Goal: Task Accomplishment & Management: Use online tool/utility

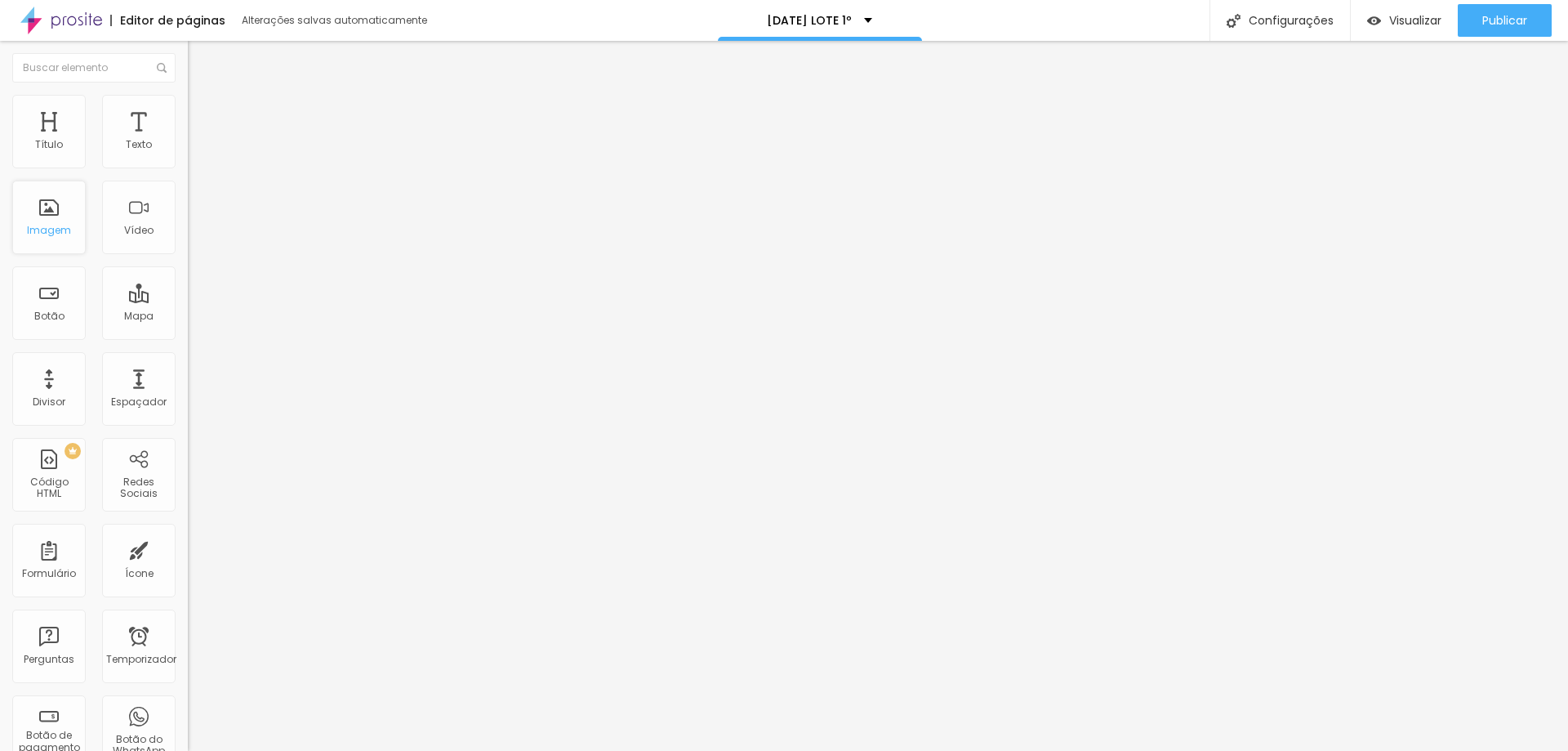
click at [50, 229] on font "Imagem" at bounding box center [49, 230] width 44 height 14
click at [200, 61] on div "Editar nulo" at bounding box center [242, 59] width 85 height 13
click at [188, 157] on button "button" at bounding box center [199, 149] width 23 height 18
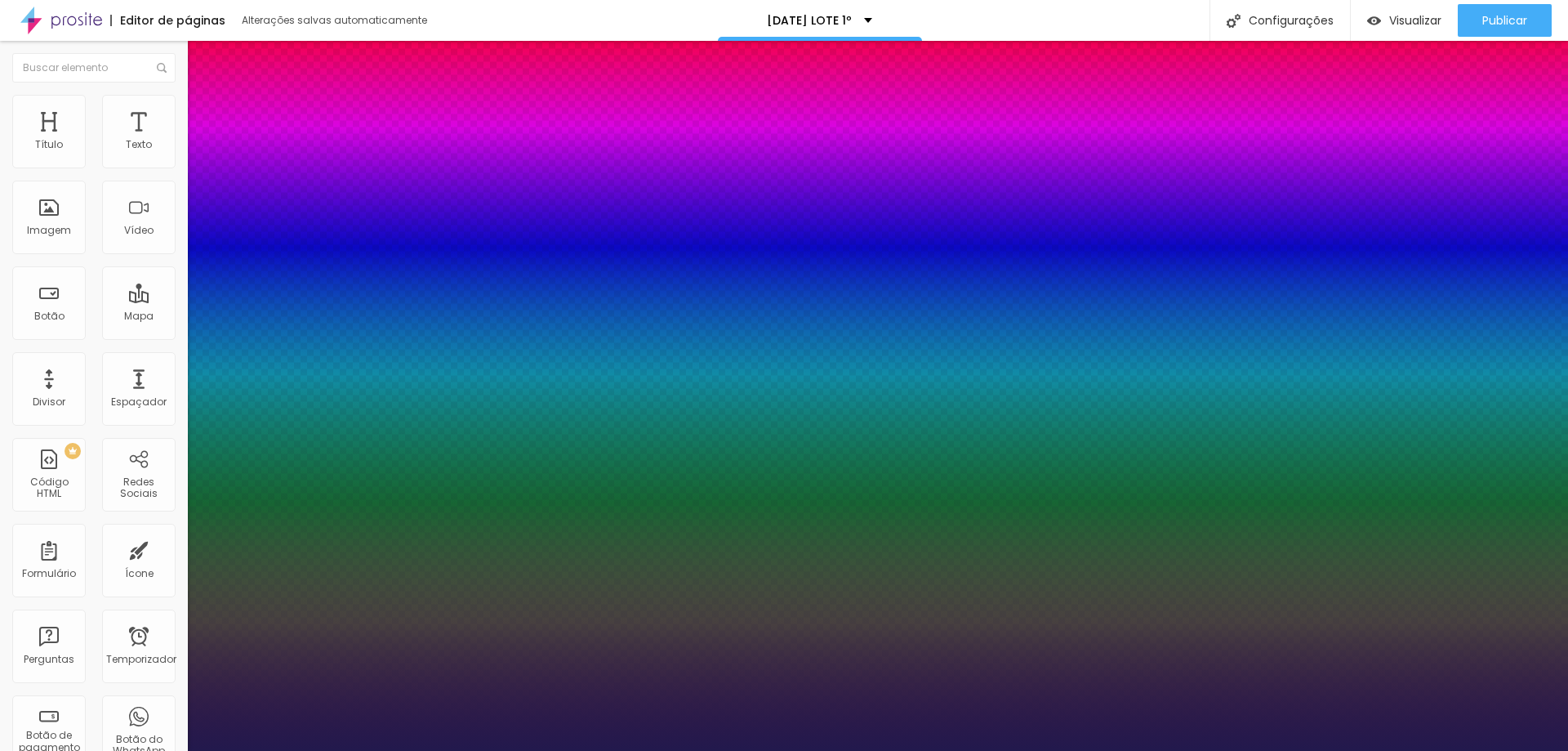
type input "1"
select select "Actor-Regular"
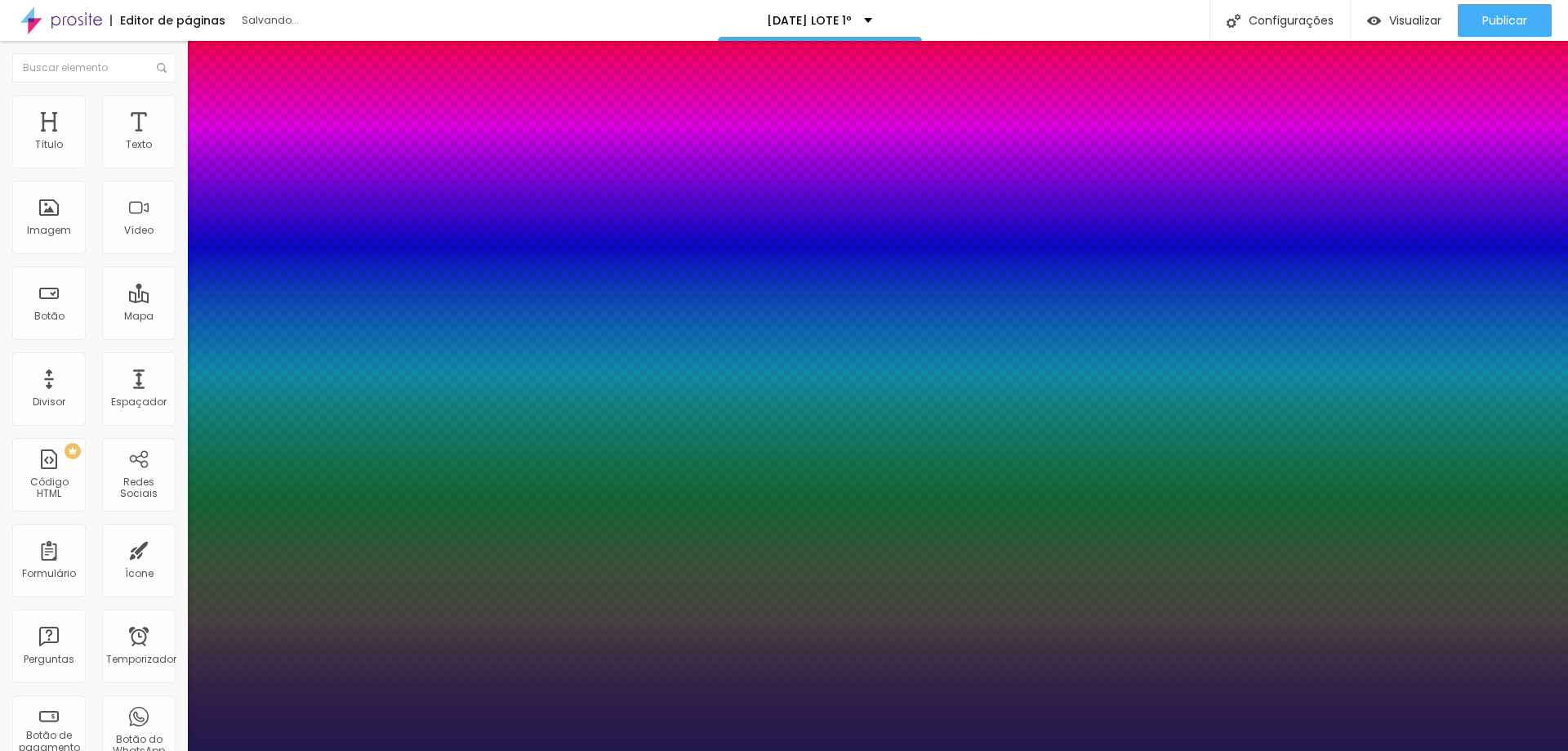
type input "1"
select select "Alegreya"
type input "1"
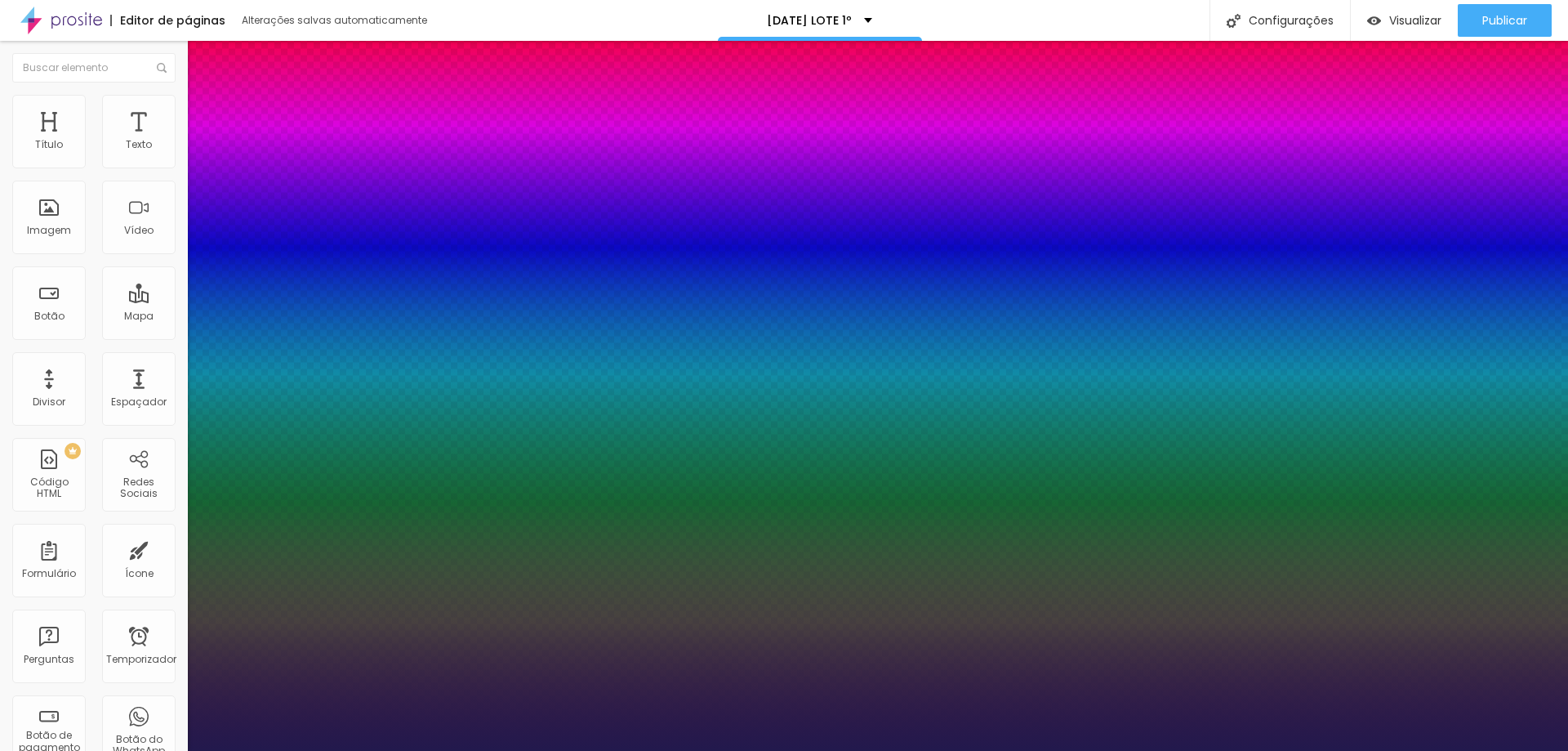
select select "Alice"
type input "1"
type input "0.4"
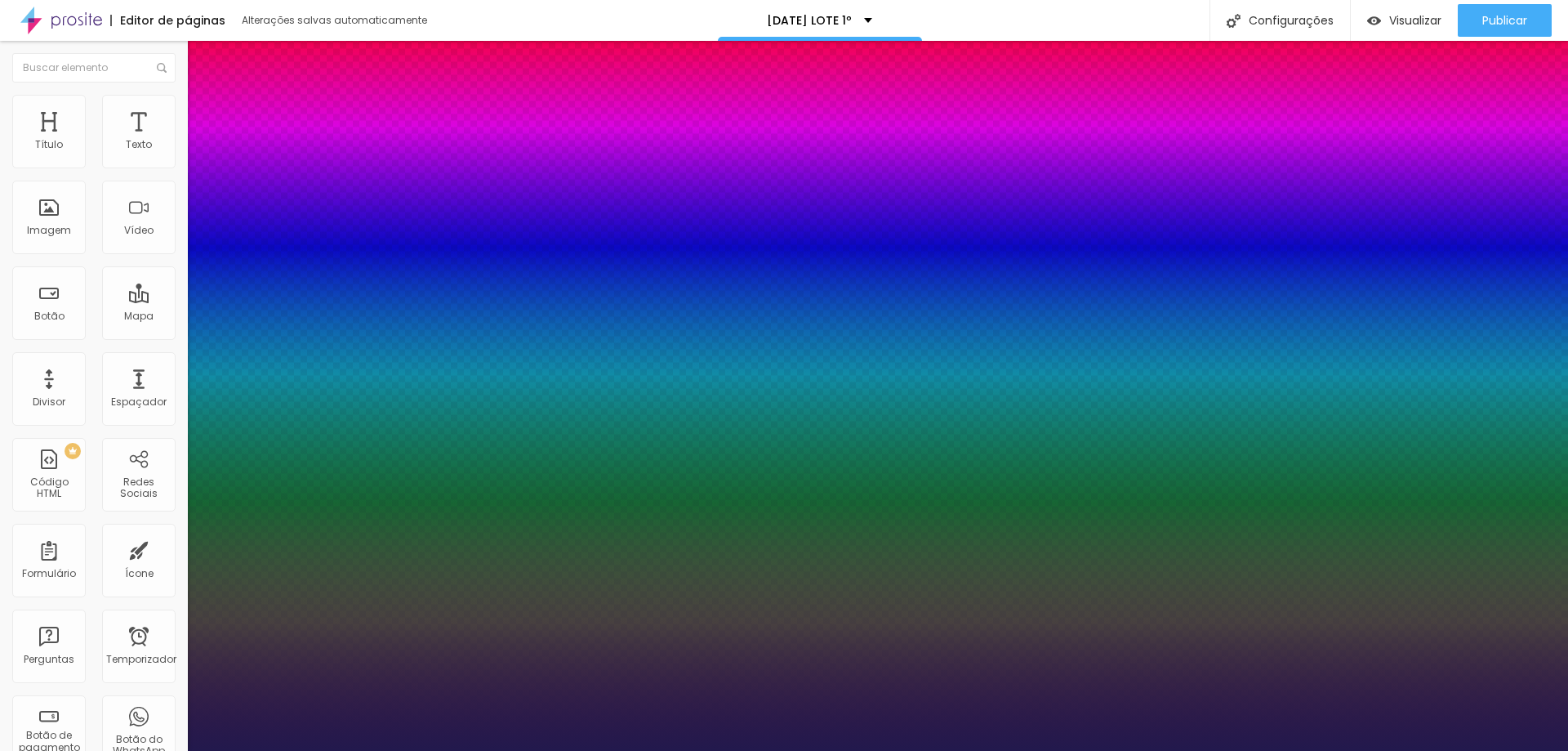
type input "1"
type input "0.5"
type input "1"
type input "0.6"
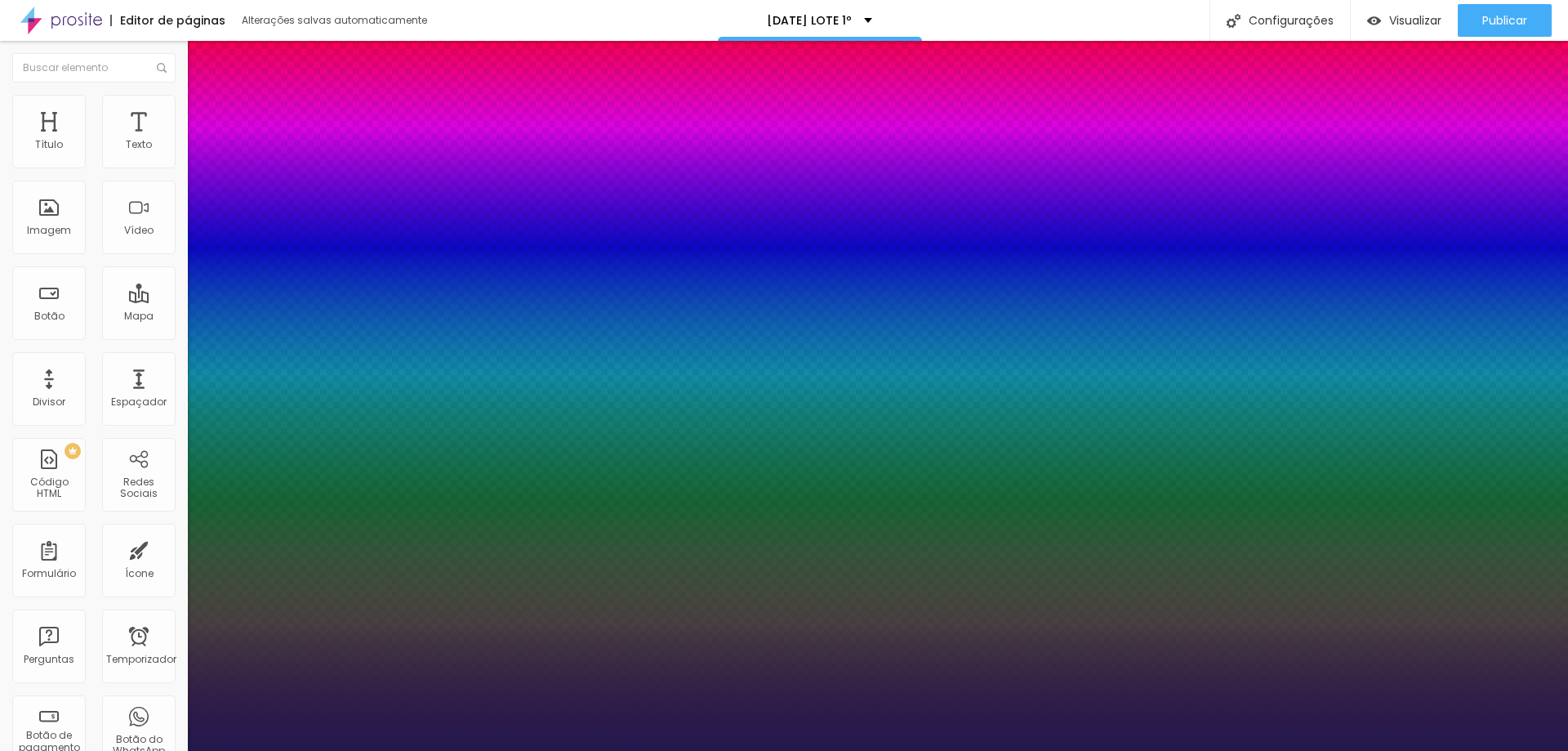
type input "0.6"
type input "1"
type input "0.6"
type input "1"
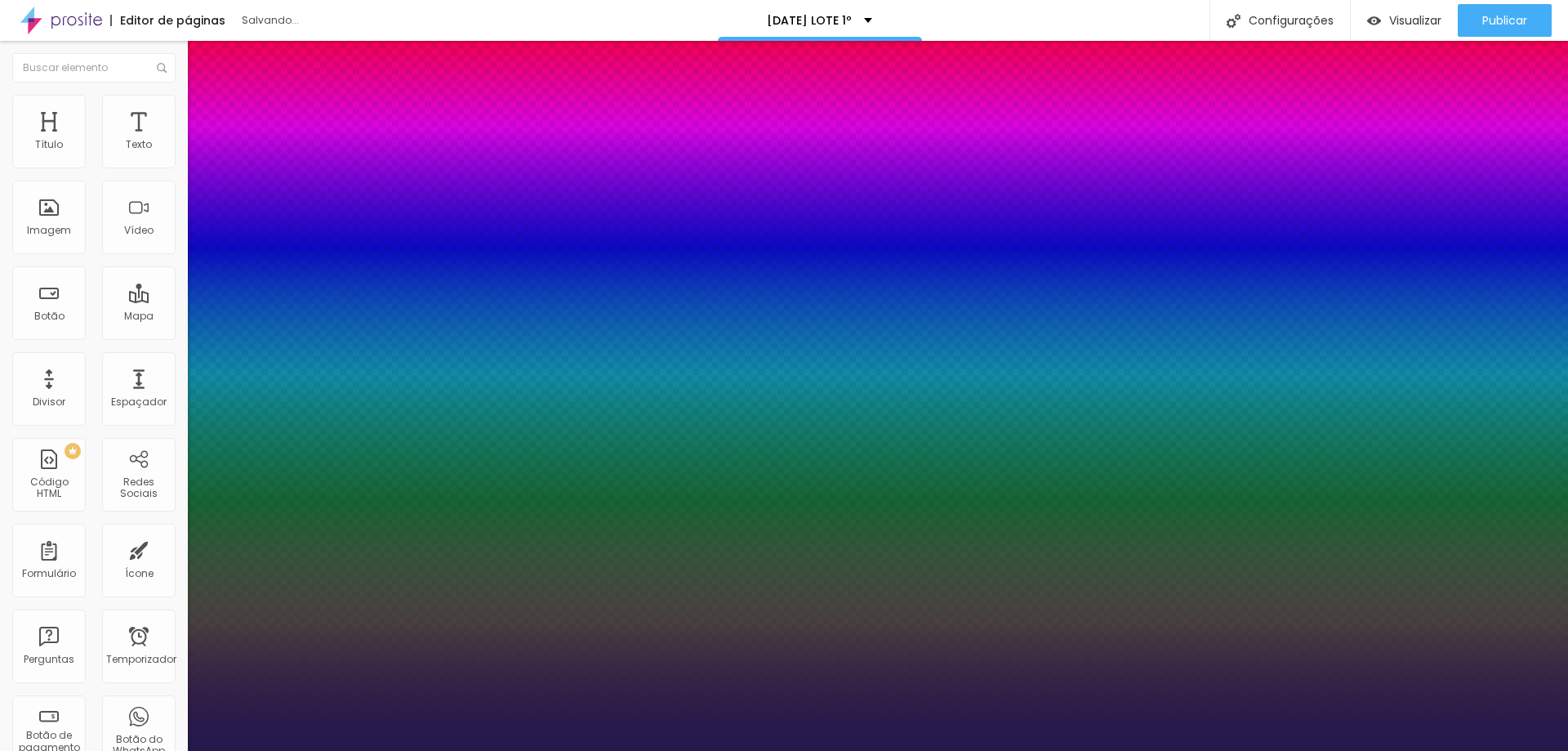
click at [670, 750] on div at bounding box center [784, 751] width 1568 height 0
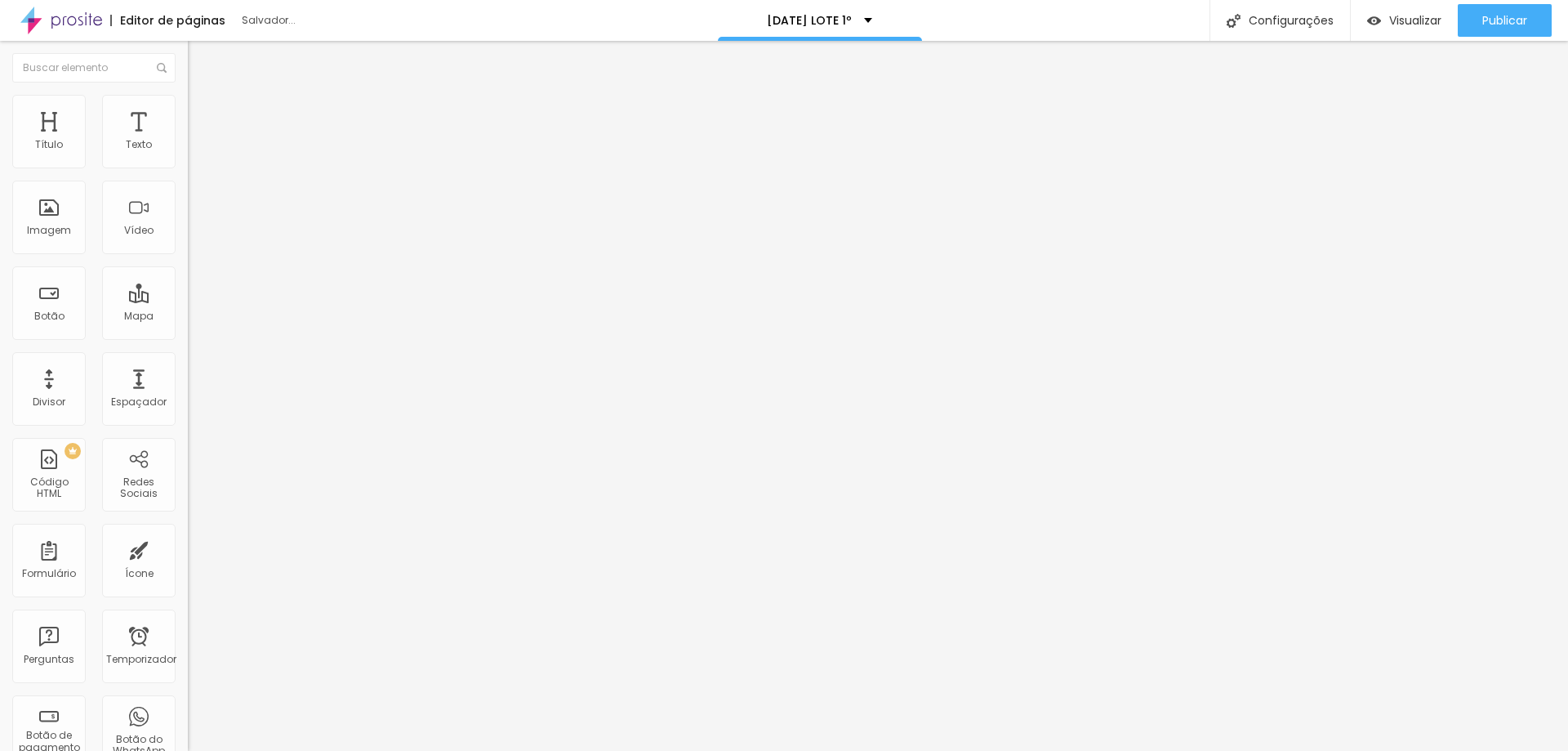
click at [200, 62] on img "button" at bounding box center [206, 59] width 13 height 13
drag, startPoint x: 52, startPoint y: 184, endPoint x: 2, endPoint y: 184, distance: 50.0
click at [188, 184] on div "Texto Click me Alinhamento [GEOGRAPHIC_DATA] Link URL https:// Abrir em uma nov…" at bounding box center [282, 246] width 188 height 238
type input "p"
type input "PAGAR AGORA"
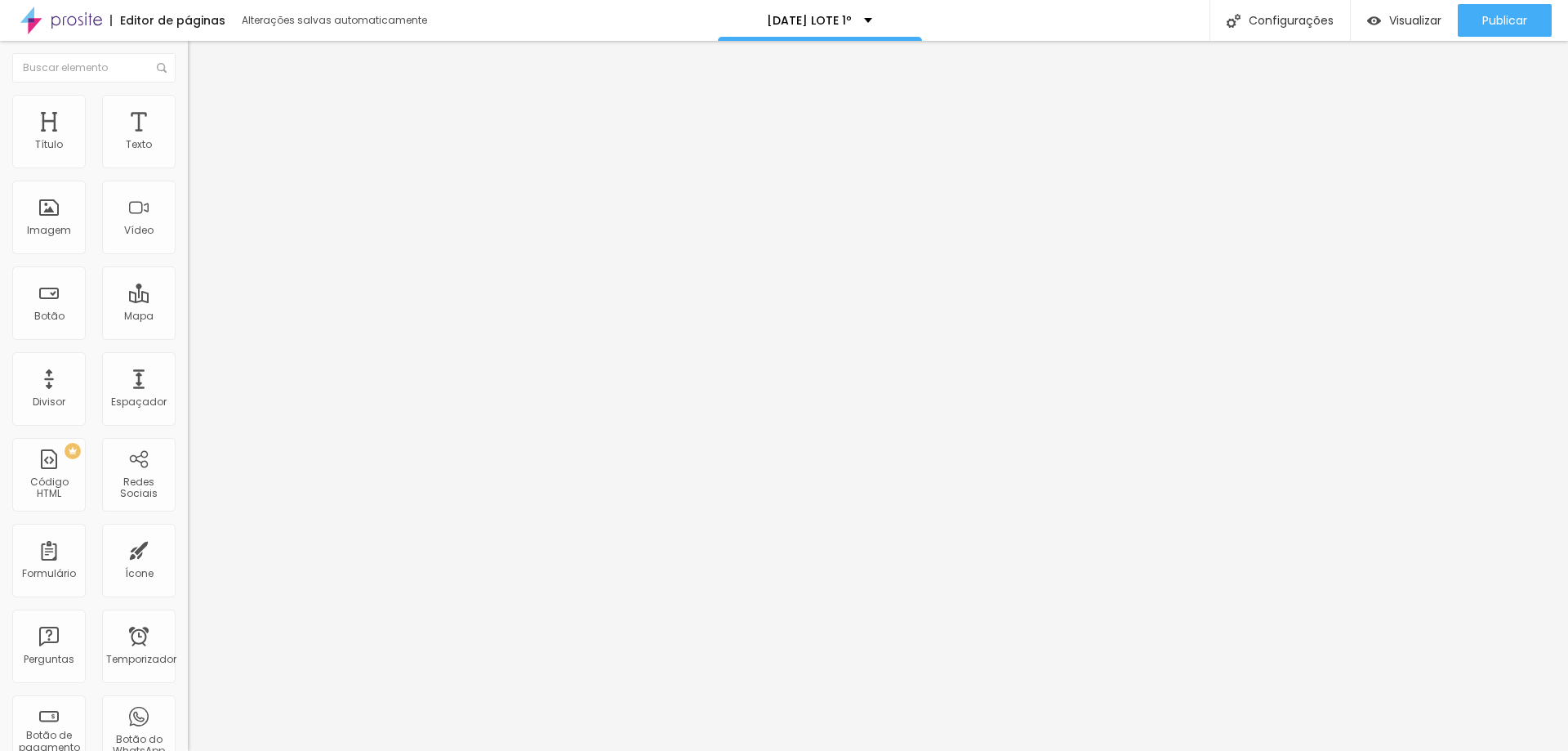
click at [200, 57] on img "button" at bounding box center [206, 59] width 13 height 13
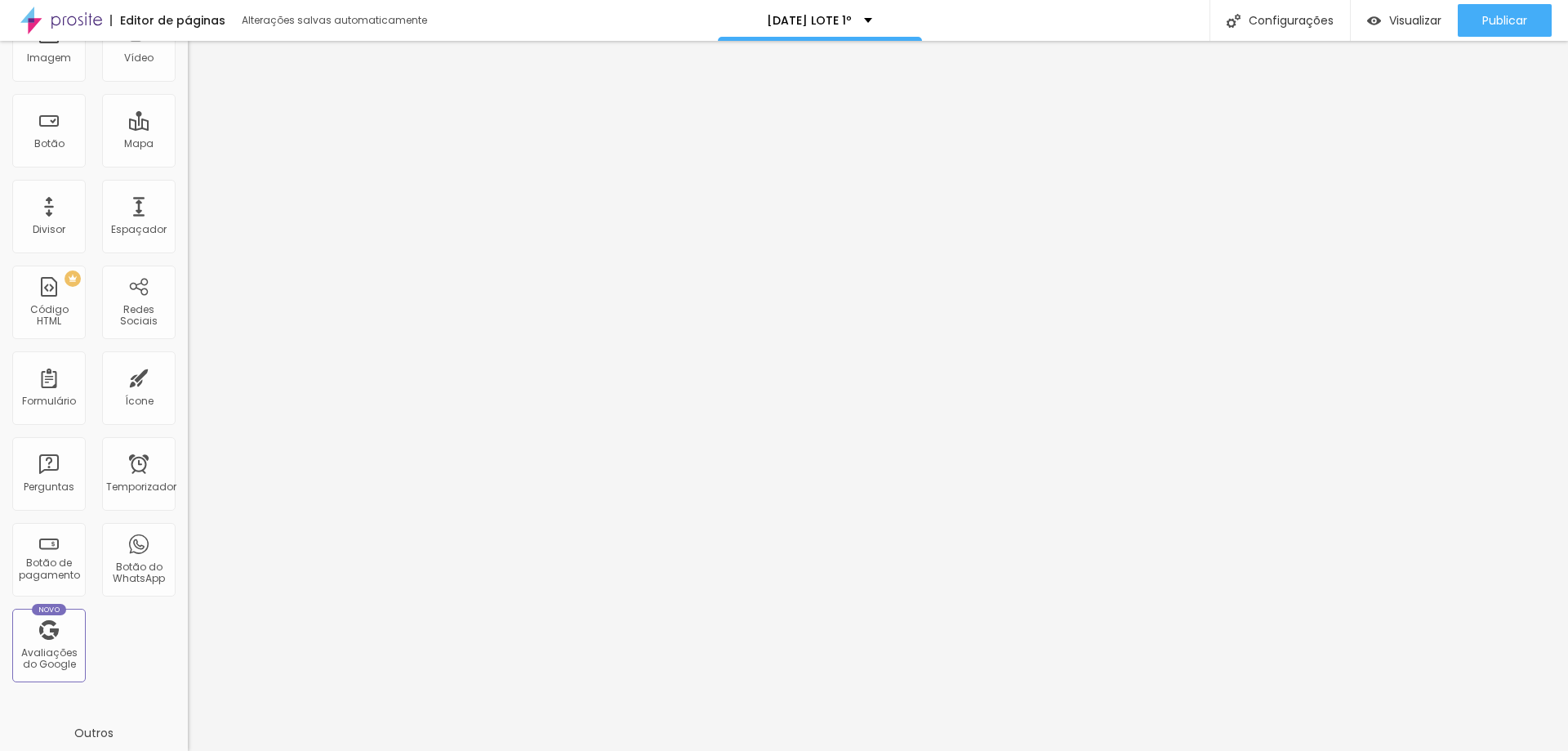
scroll to position [175, 0]
click at [69, 564] on font "Botão de pagamento" at bounding box center [49, 566] width 62 height 25
click at [41, 565] on font "Botão de pagamento" at bounding box center [49, 566] width 62 height 25
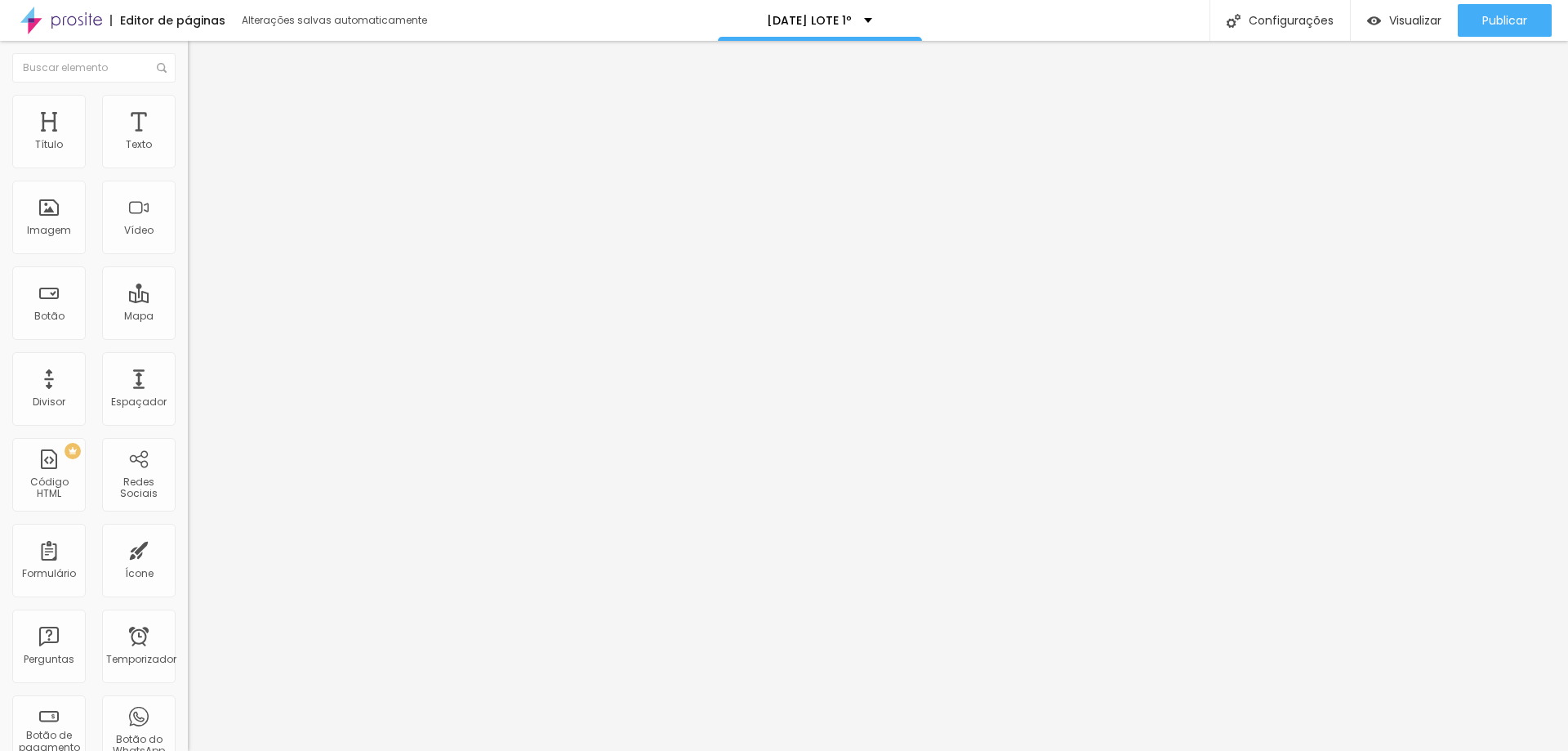
click at [188, 149] on div "Selecionar" at bounding box center [282, 135] width 188 height 27
click at [195, 146] on font "Criar botão de pagamento" at bounding box center [262, 138] width 136 height 14
type input "p"
type input "PAGAR AGORA"
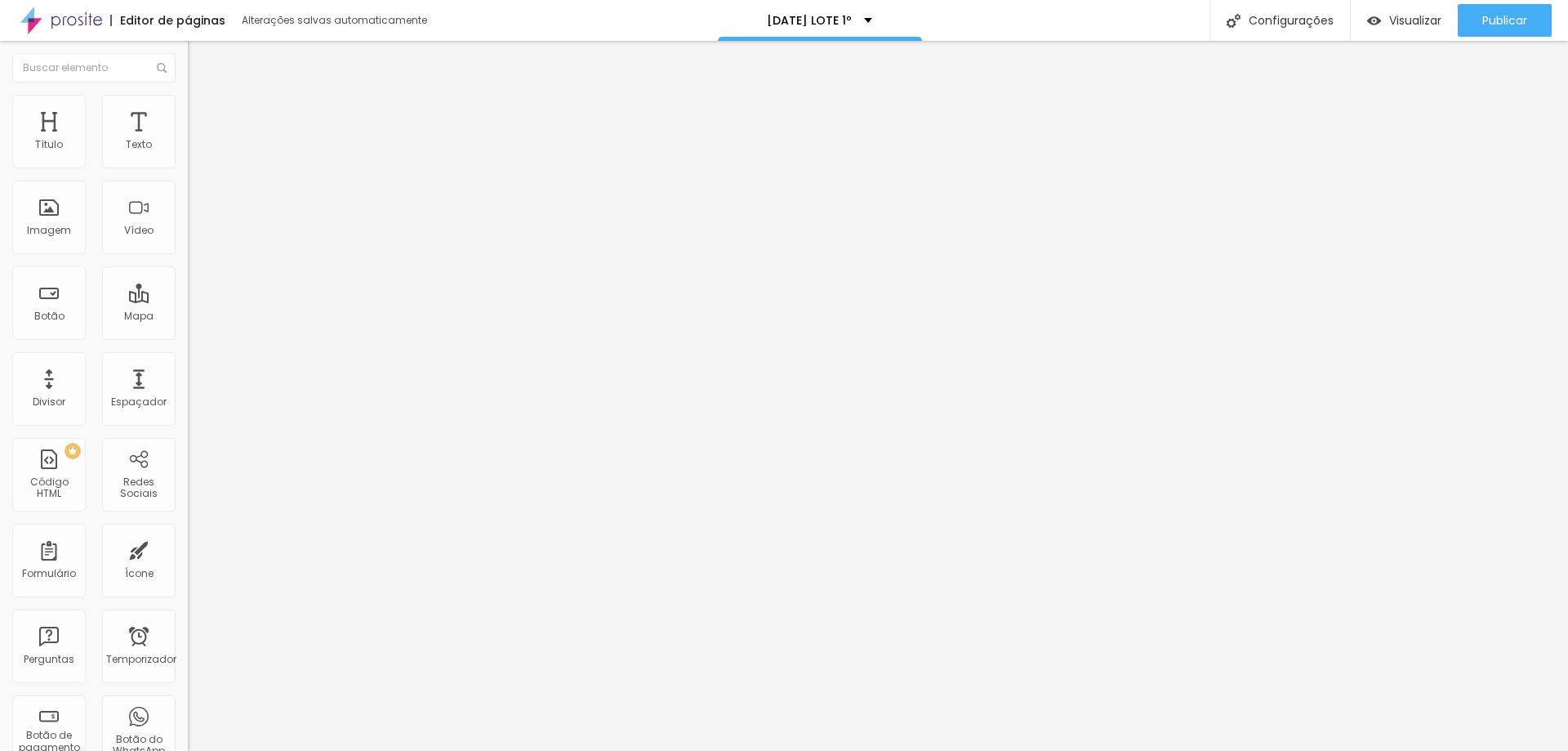
drag, startPoint x: 756, startPoint y: 205, endPoint x: 719, endPoint y: 210, distance: 37.3
type input "R$ 450,00"
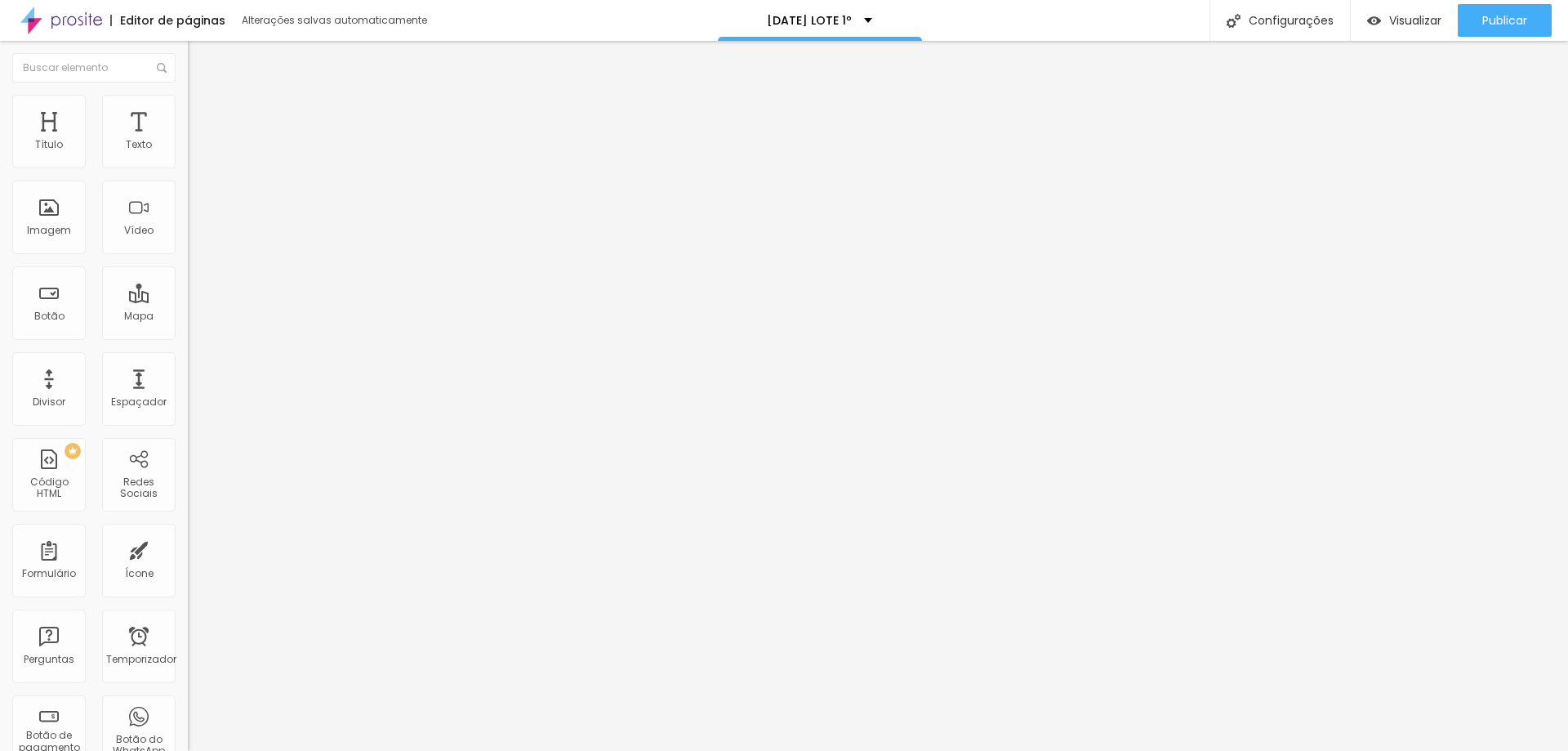
type textarea "pagamento pacote antecipado com 10 fotos impressas tamanho 10x15 + arquivo digi…"
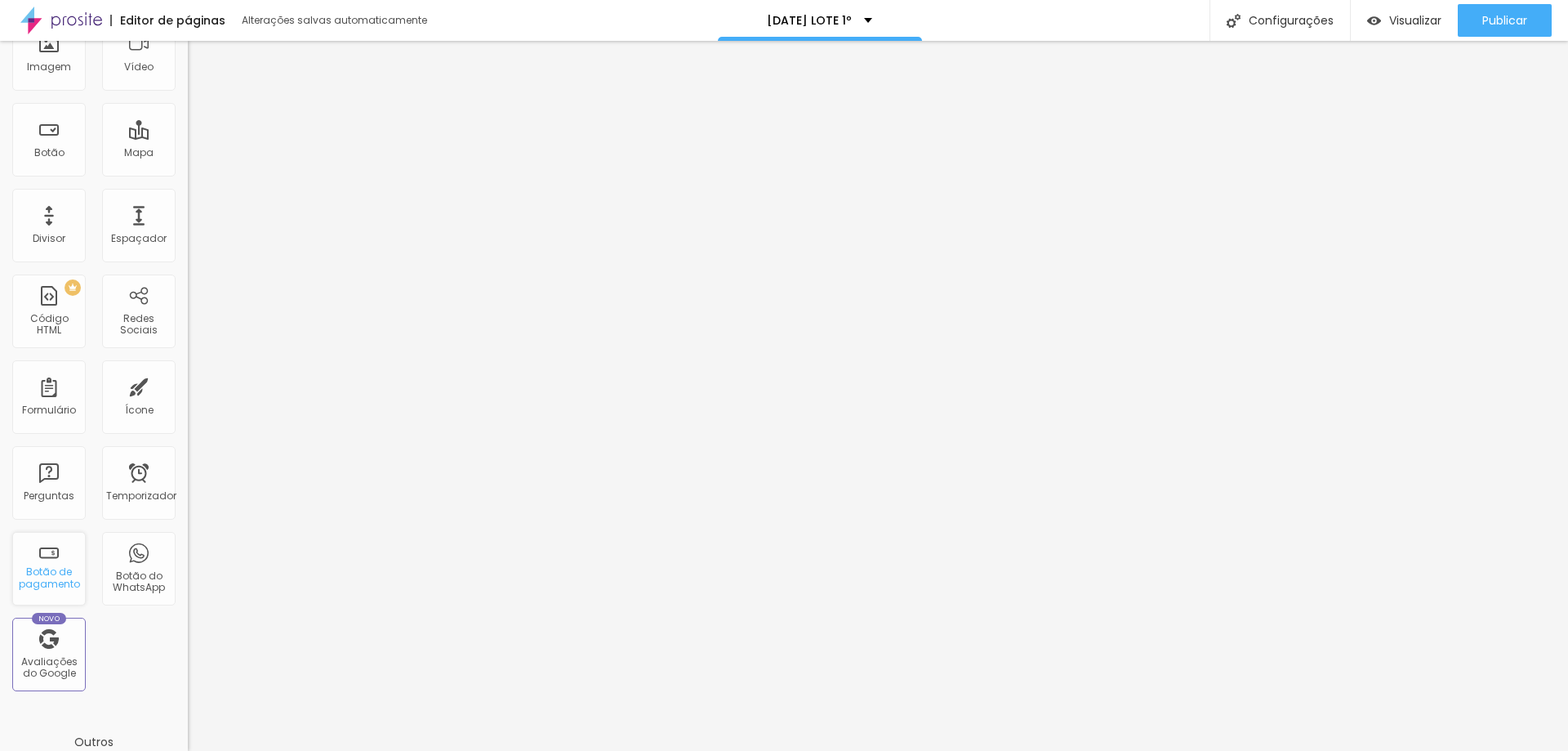
scroll to position [0, 0]
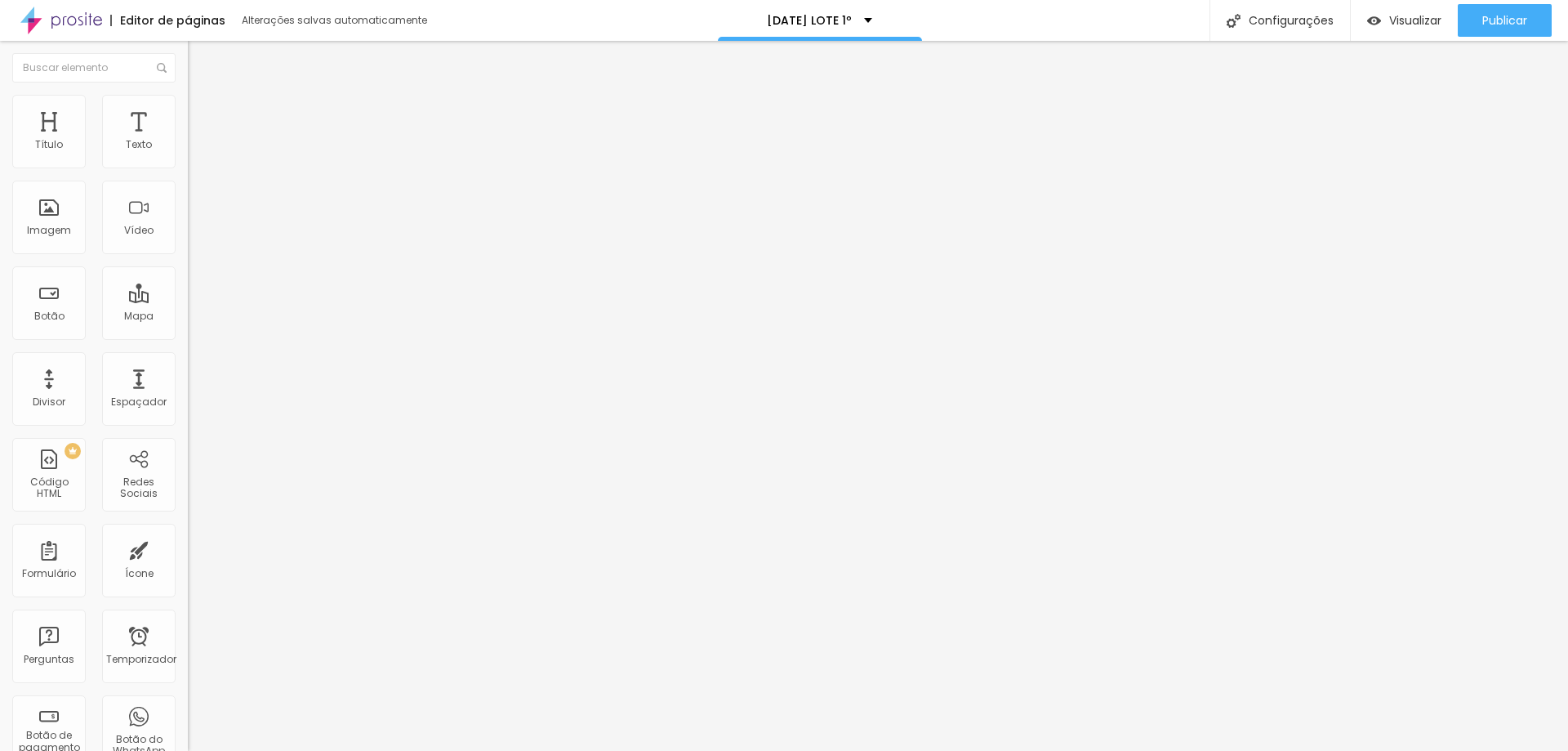
click at [200, 58] on img "button" at bounding box center [206, 59] width 13 height 13
click at [196, 151] on icon "button" at bounding box center [199, 147] width 7 height 7
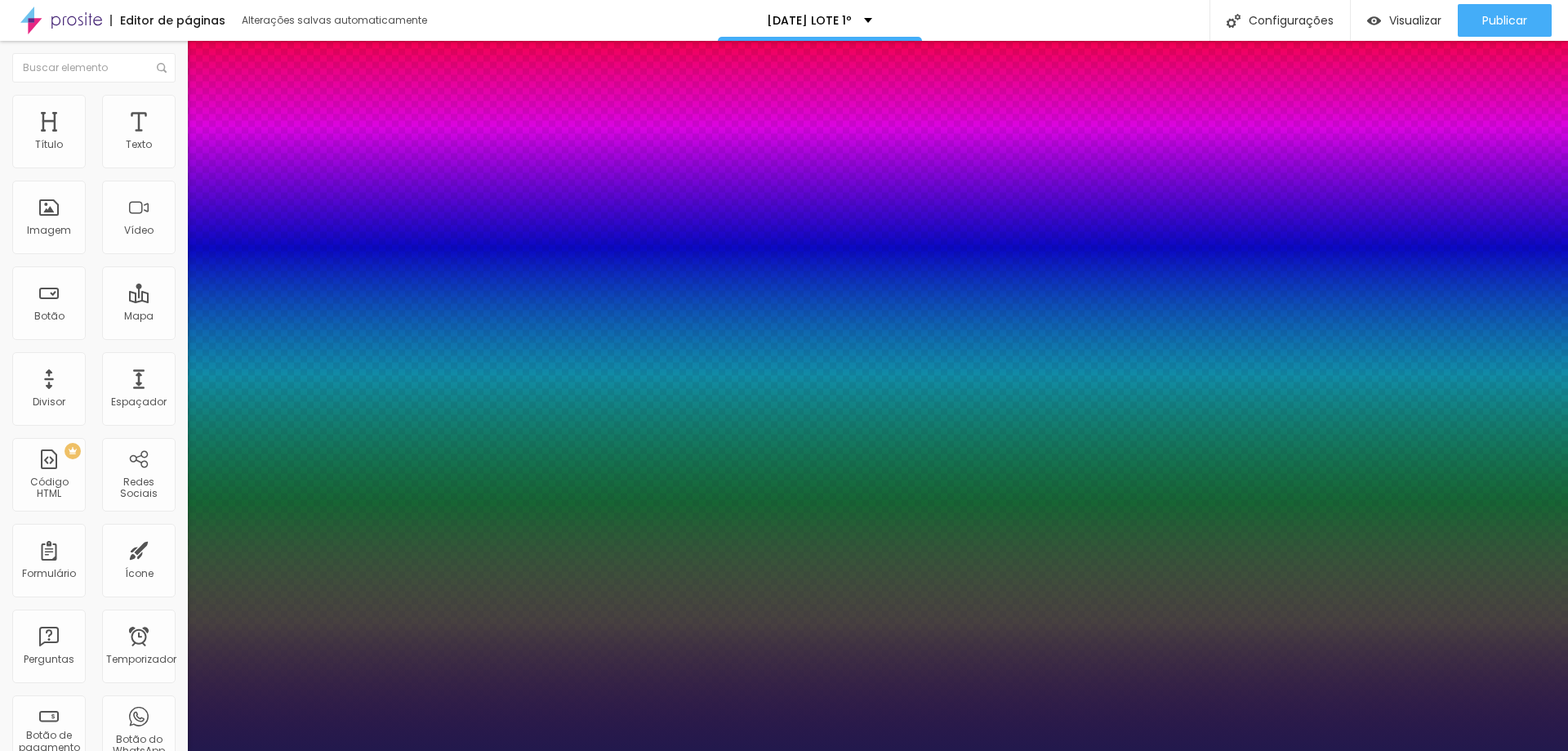
type input "1"
select select "Alice"
type input "1"
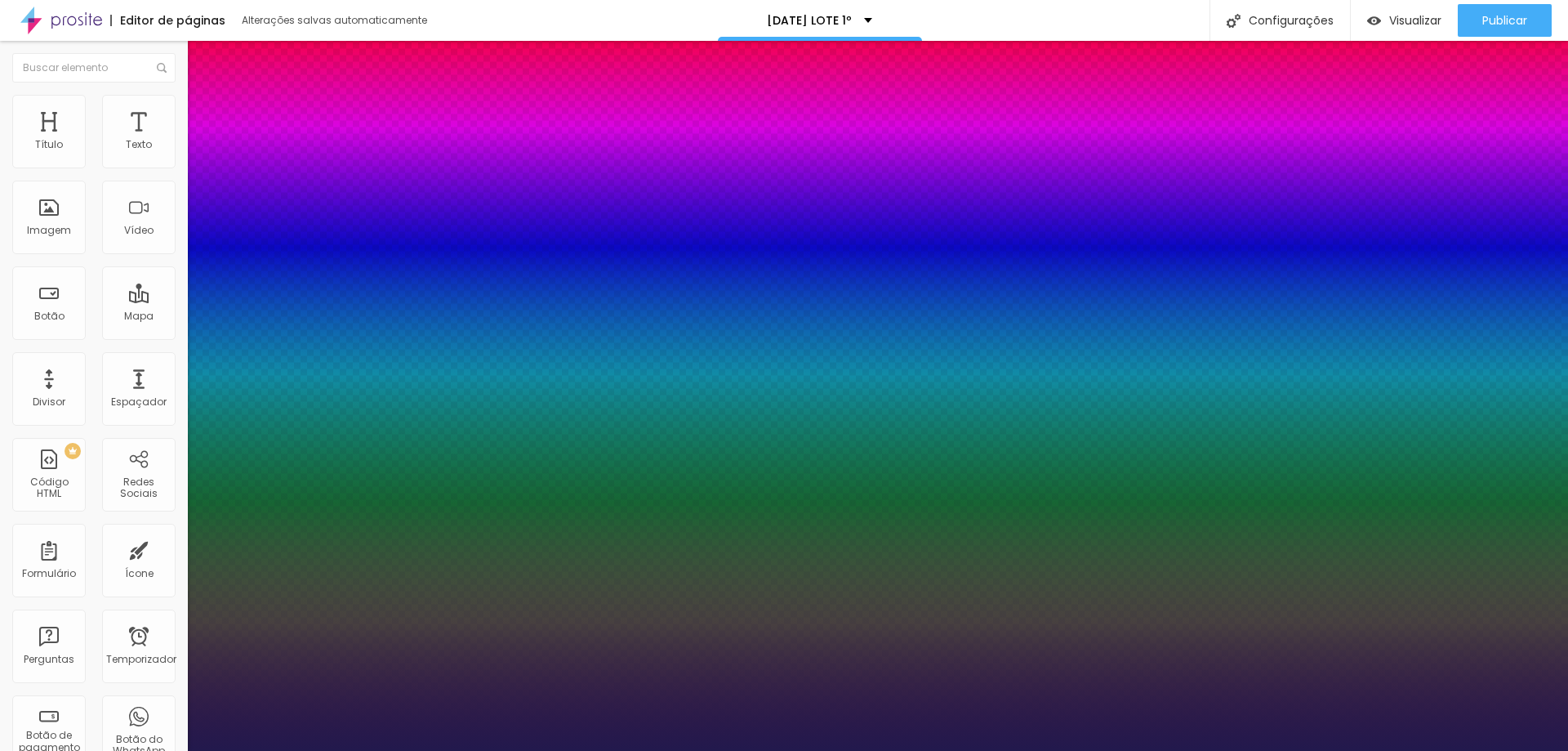
click at [1403, 750] on div at bounding box center [784, 751] width 1568 height 0
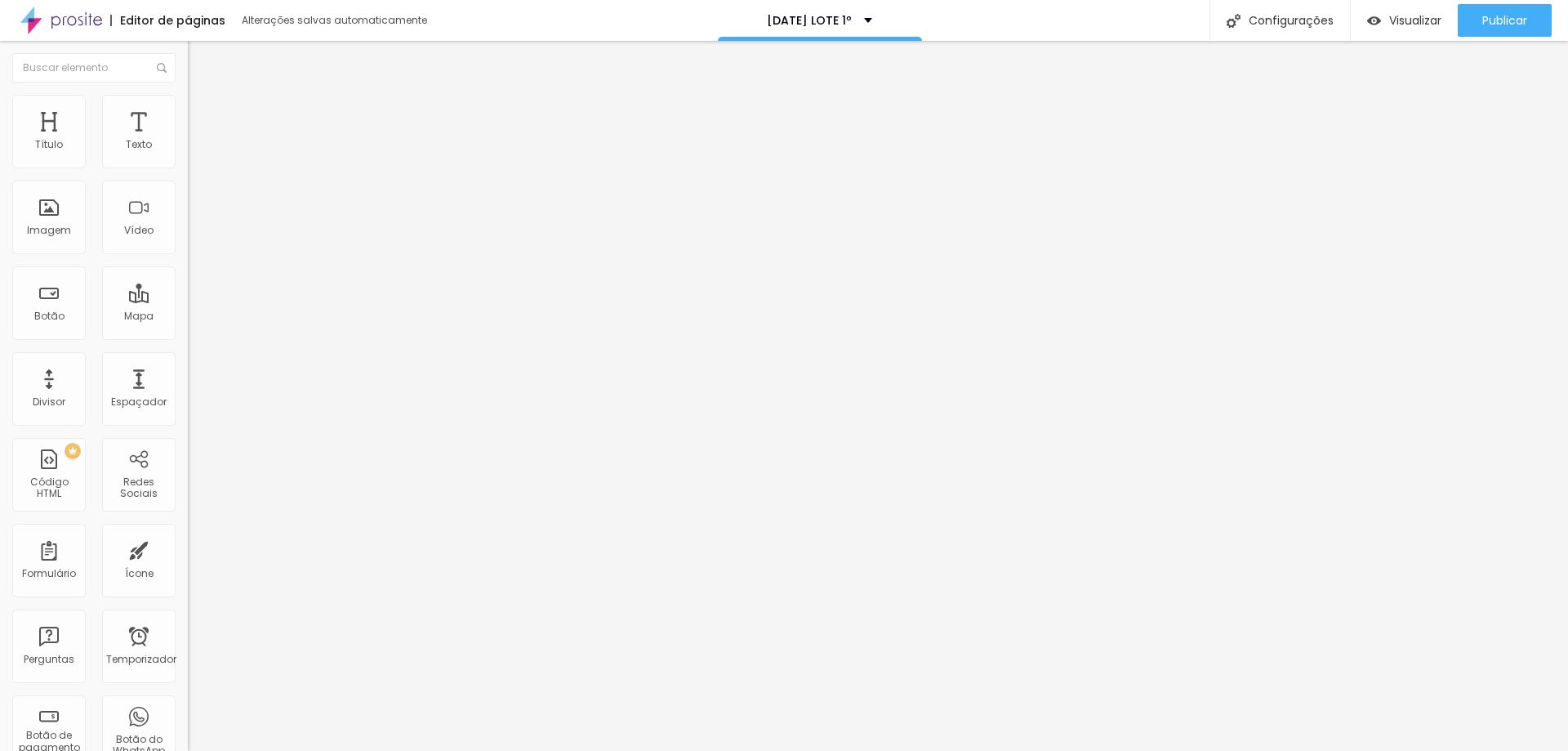
click at [188, 159] on img at bounding box center [193, 154] width 10 height 10
type input "R$ 430,00"
drag, startPoint x: 856, startPoint y: 288, endPoint x: 703, endPoint y: 276, distance: 153.5
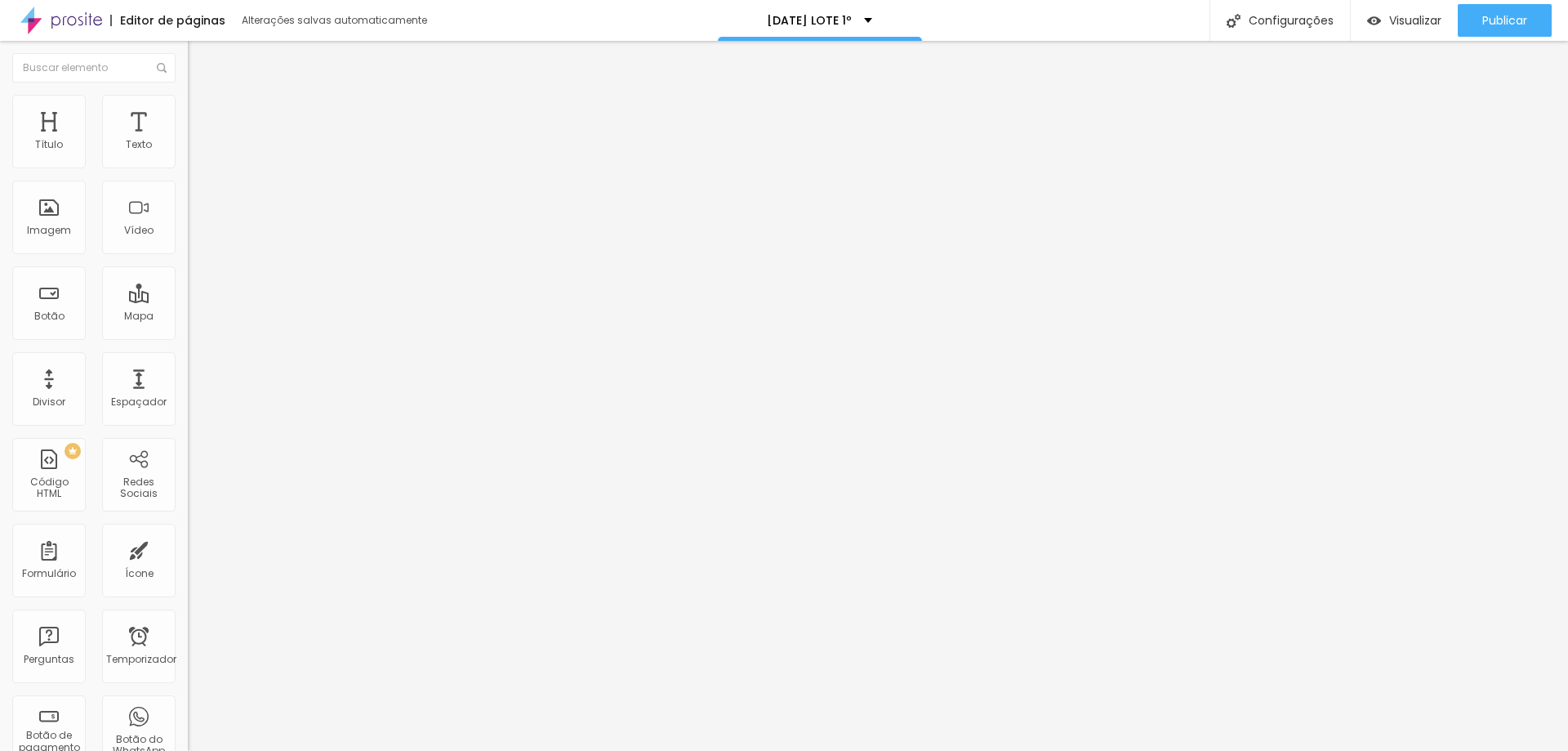
drag, startPoint x: 789, startPoint y: 291, endPoint x: 868, endPoint y: 294, distance: 79.1
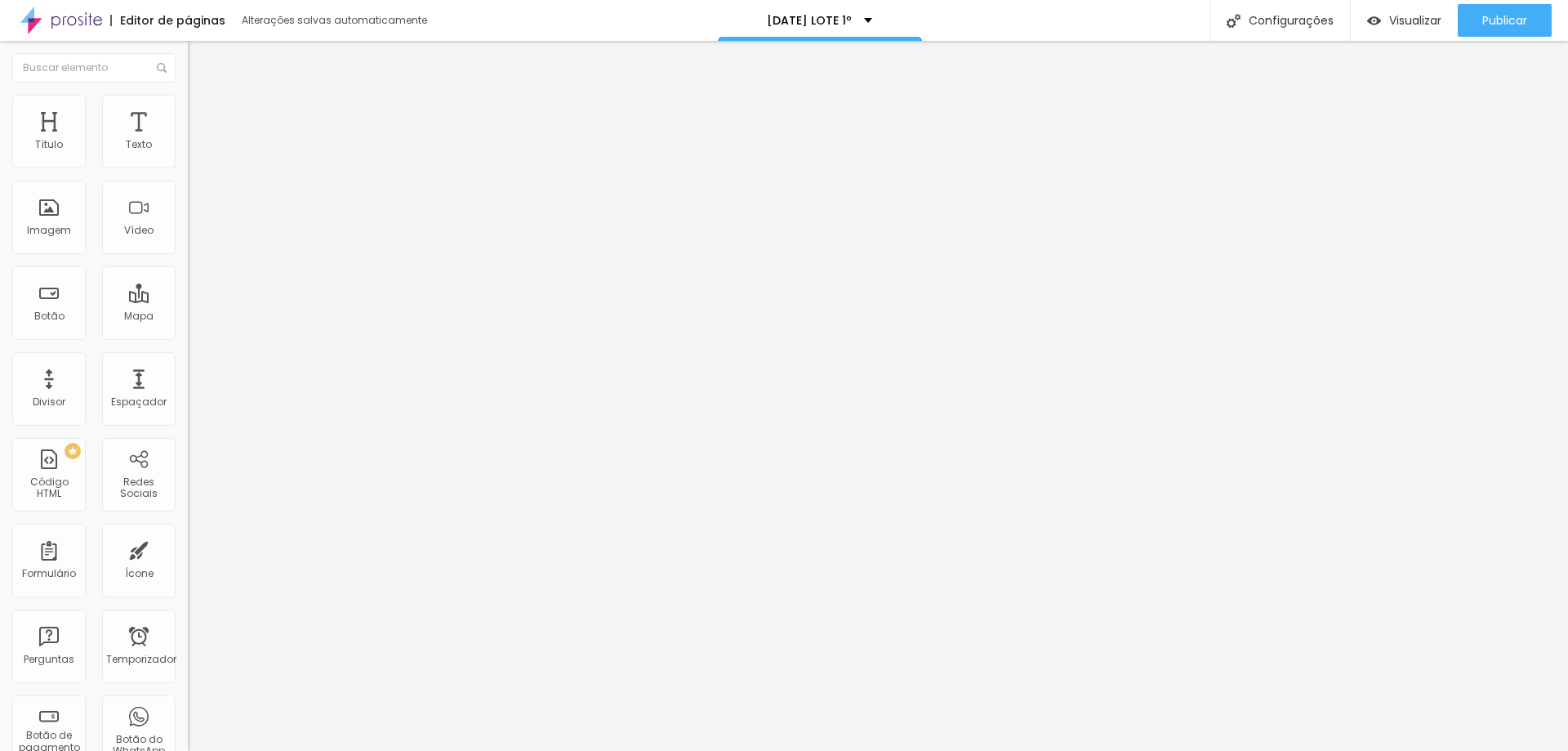
type textarea "pagamento pacote antecipado com 10 fotos em arquivo digital enviadas para downl…"
click at [40, 215] on div "Imagem" at bounding box center [49, 216] width 73 height 73
click at [198, 141] on font "Adicionar imagem" at bounding box center [246, 133] width 96 height 14
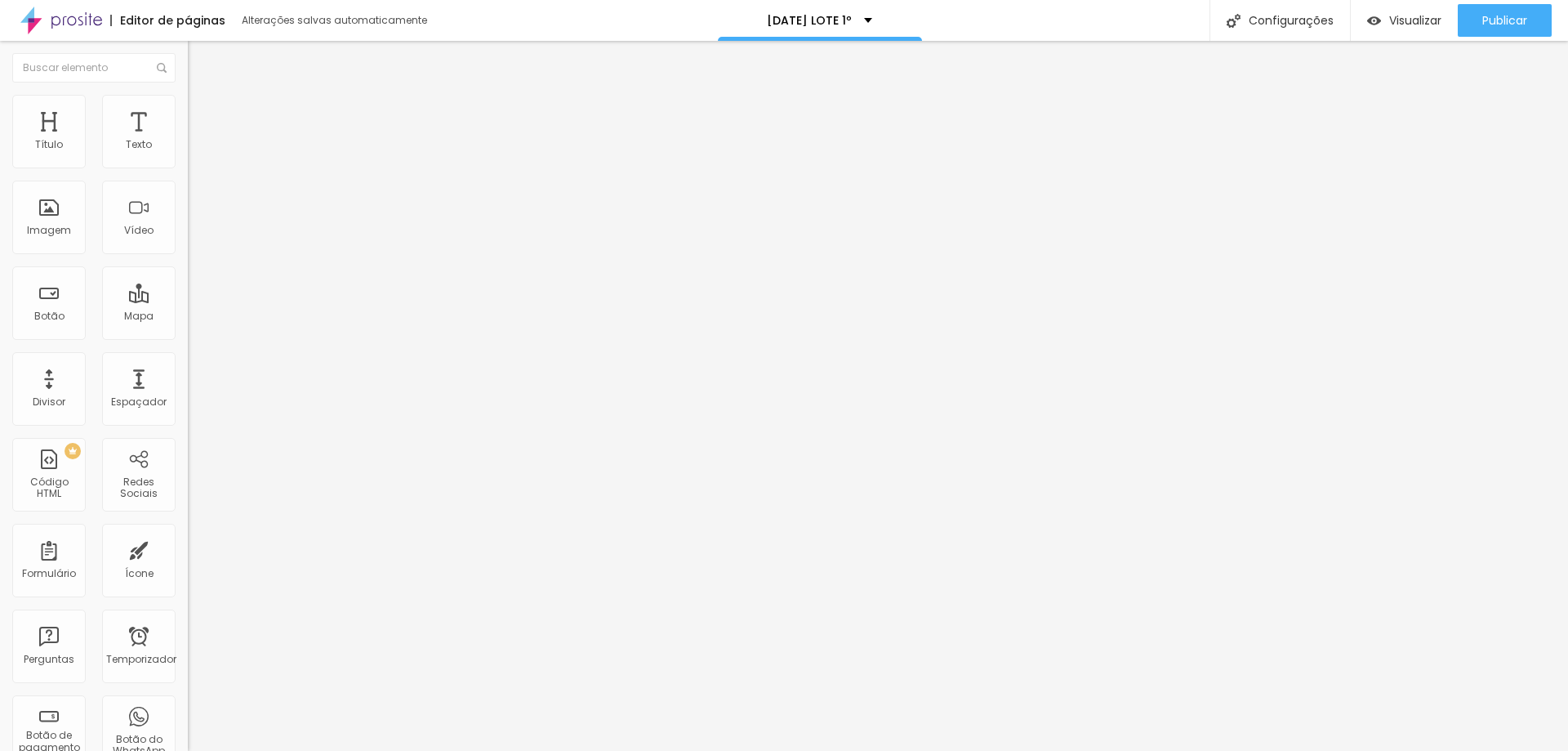
click at [203, 113] on font "Estilo" at bounding box center [215, 106] width 25 height 14
type input "43"
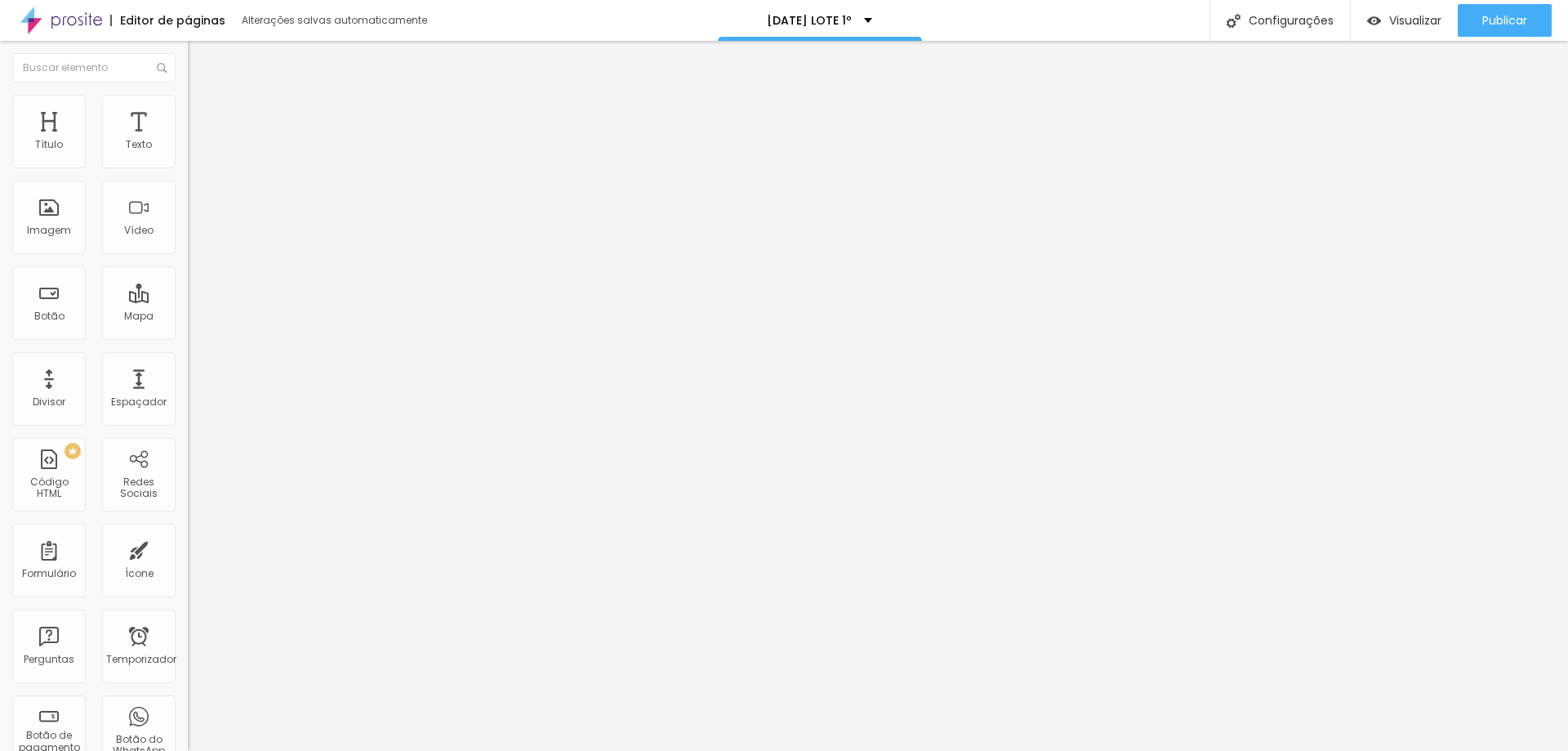
type input "46"
type input "49"
type input "54"
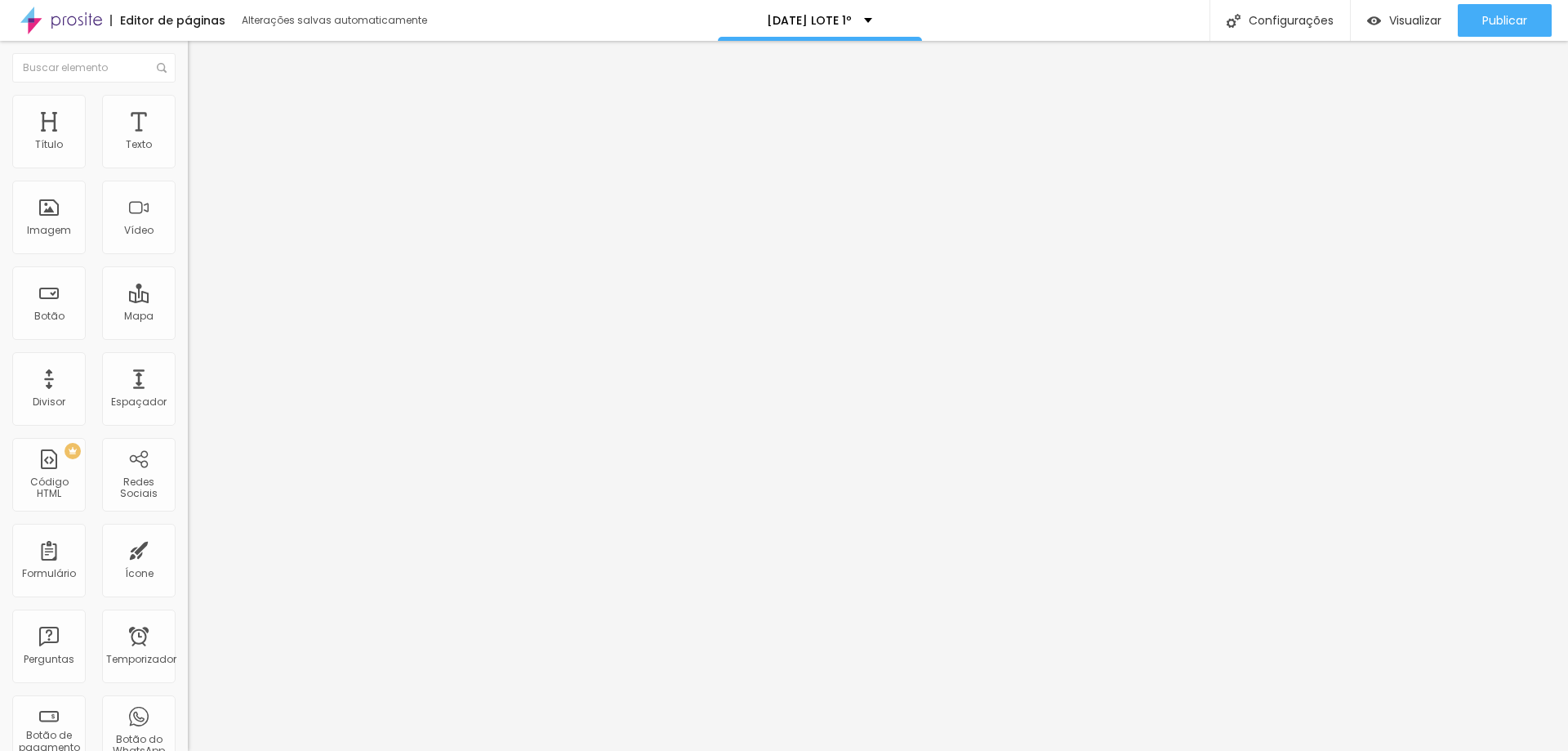
type input "54"
type input "61"
type input "64"
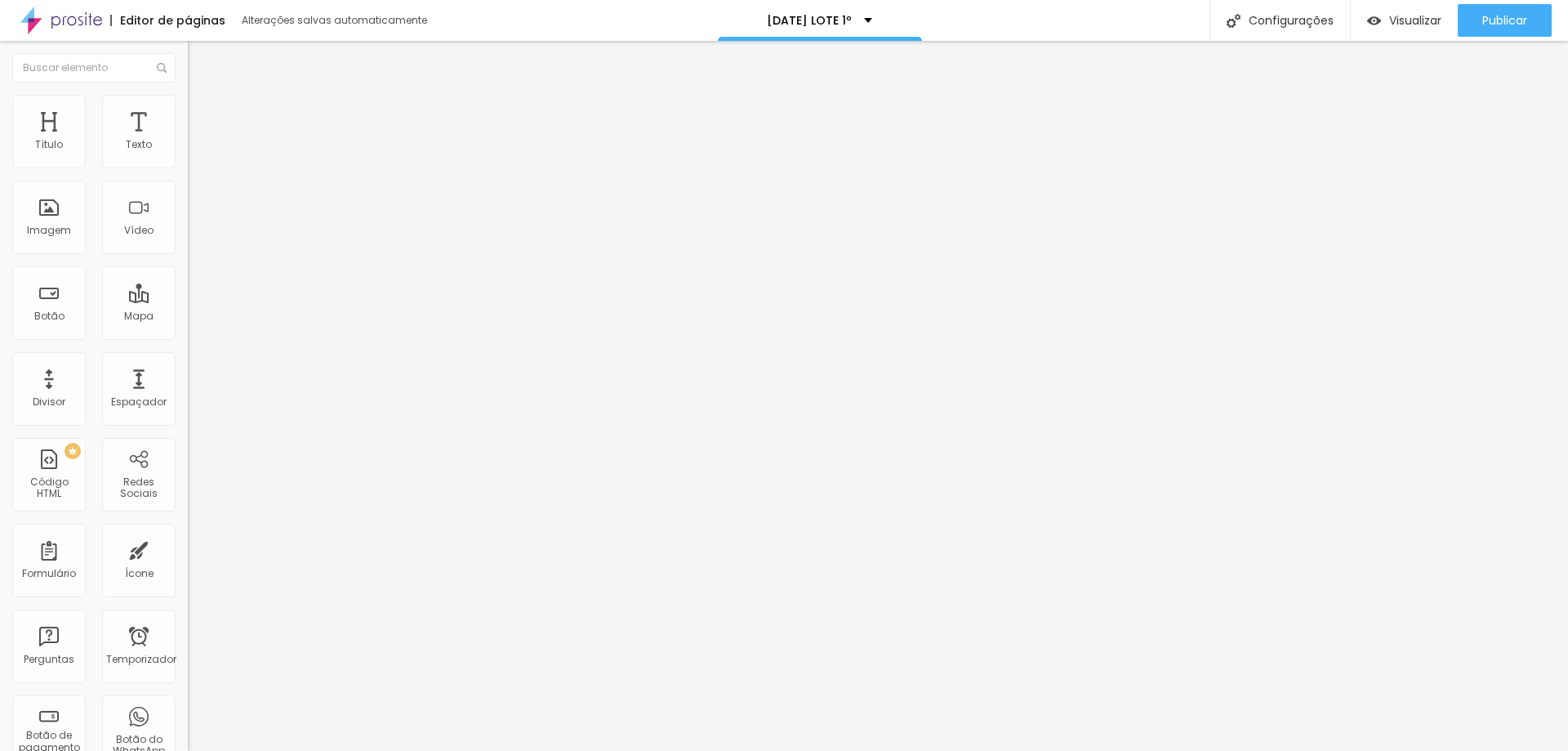
type input "69"
type input "71"
type input "74"
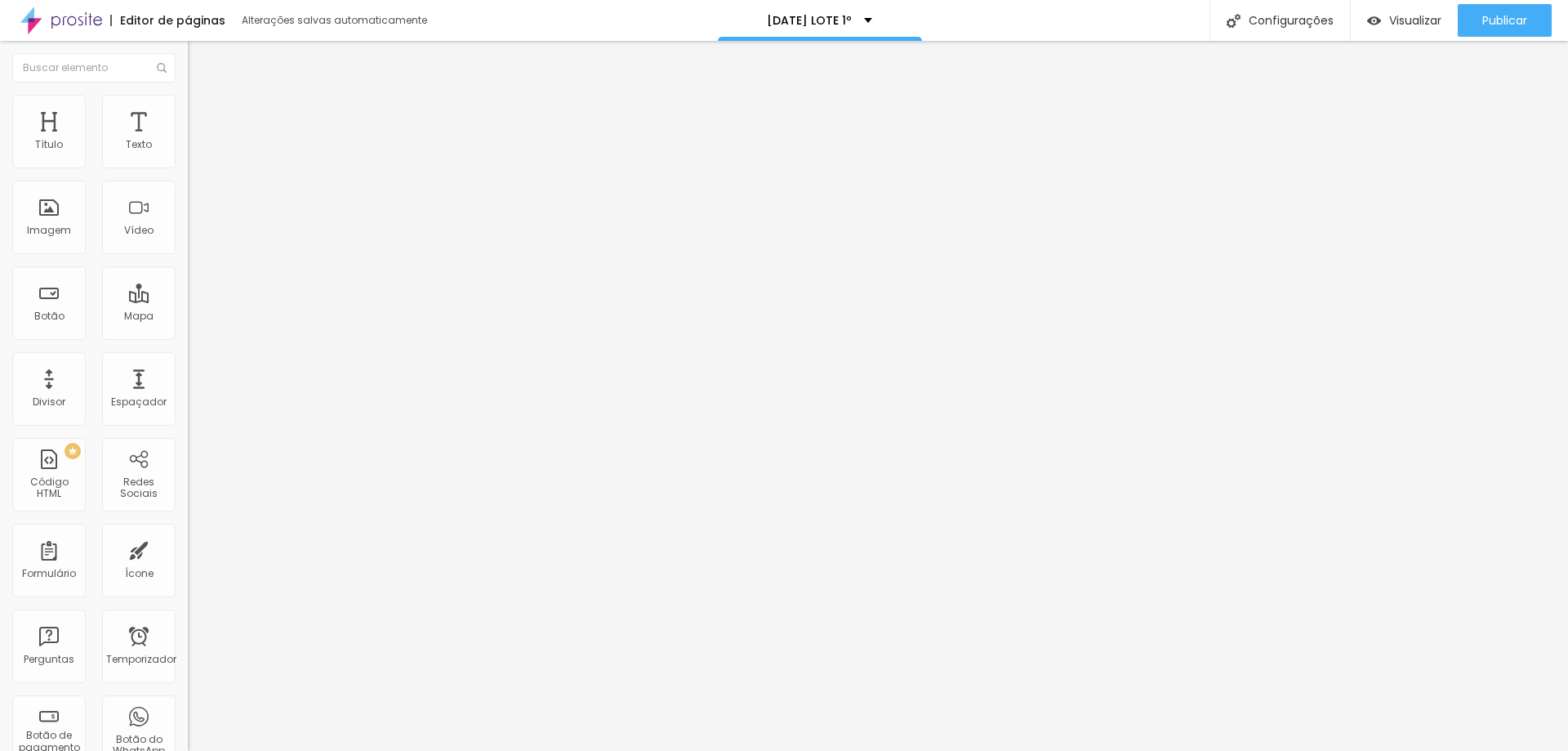
type input "74"
type input "76"
type input "79"
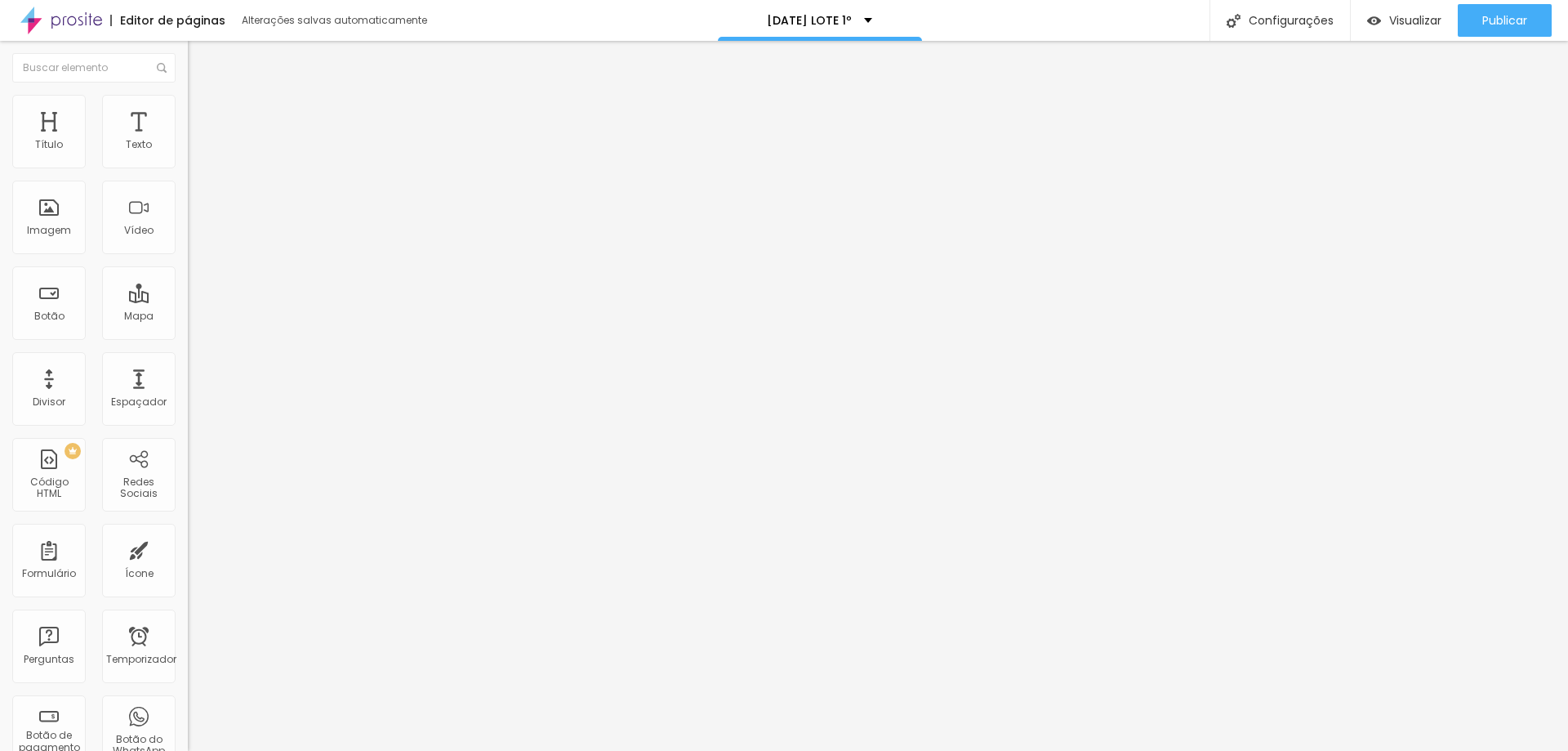
type input "81"
type input "84"
type input "87"
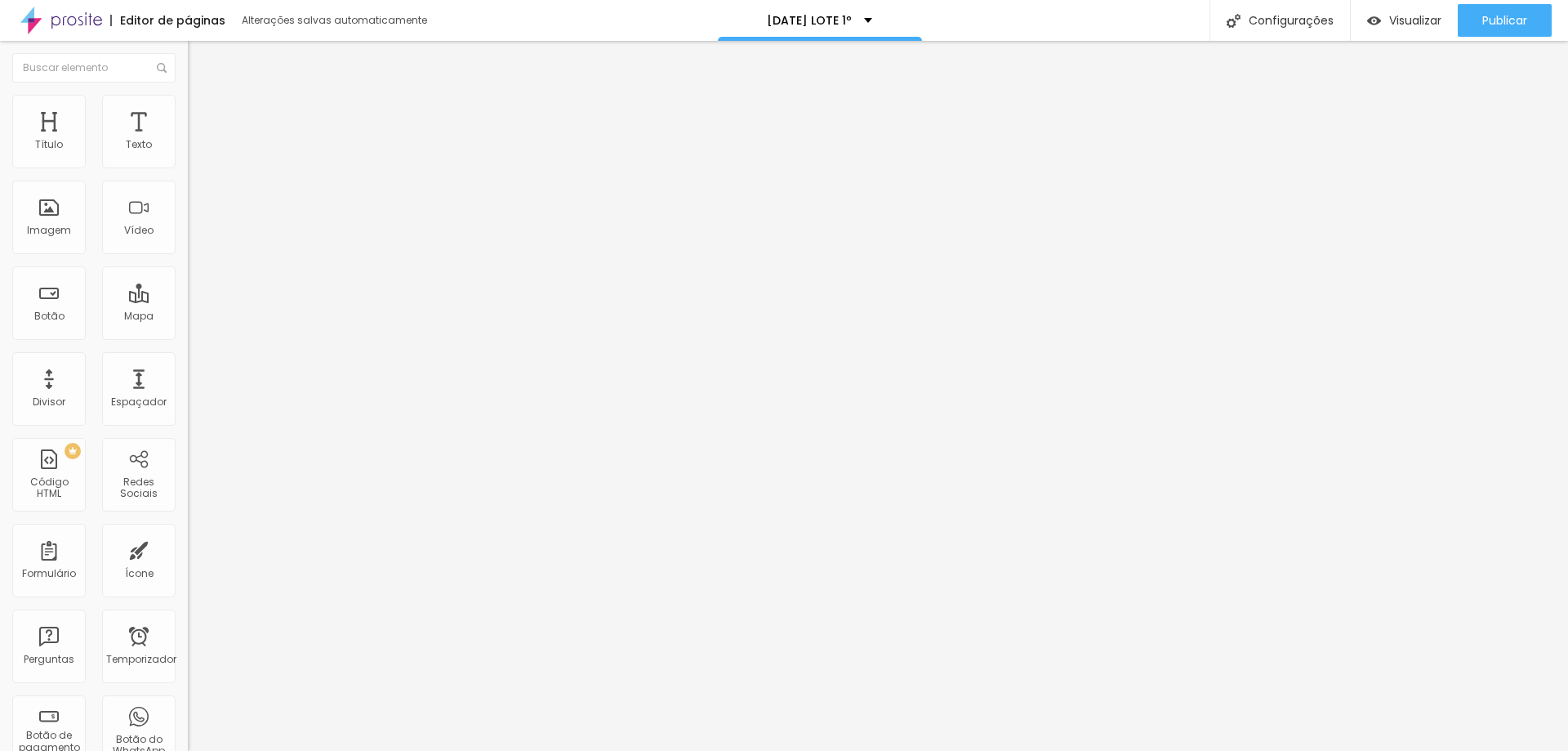
type input "87"
type input "89"
type input "92"
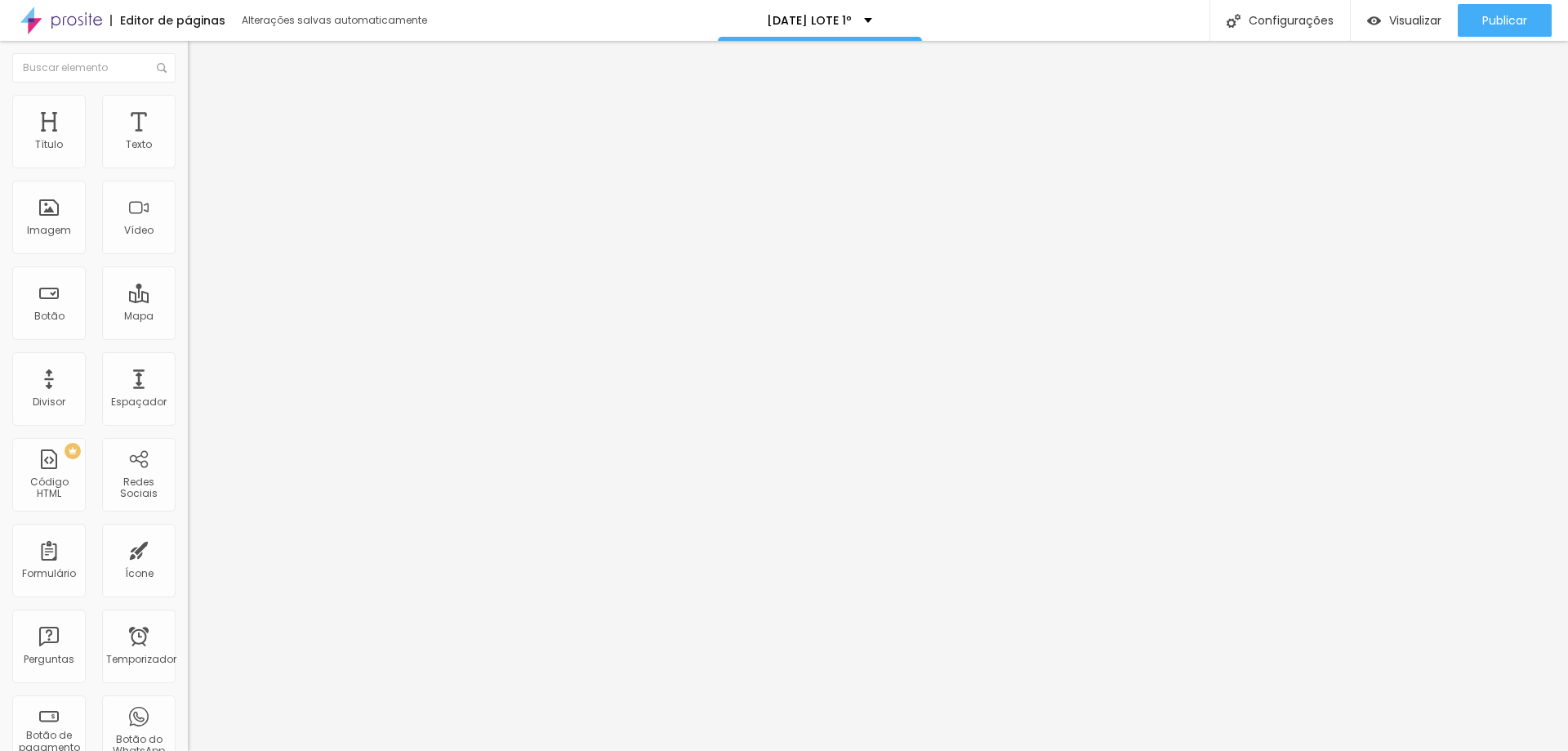
type input "95"
type input "99"
type input "100"
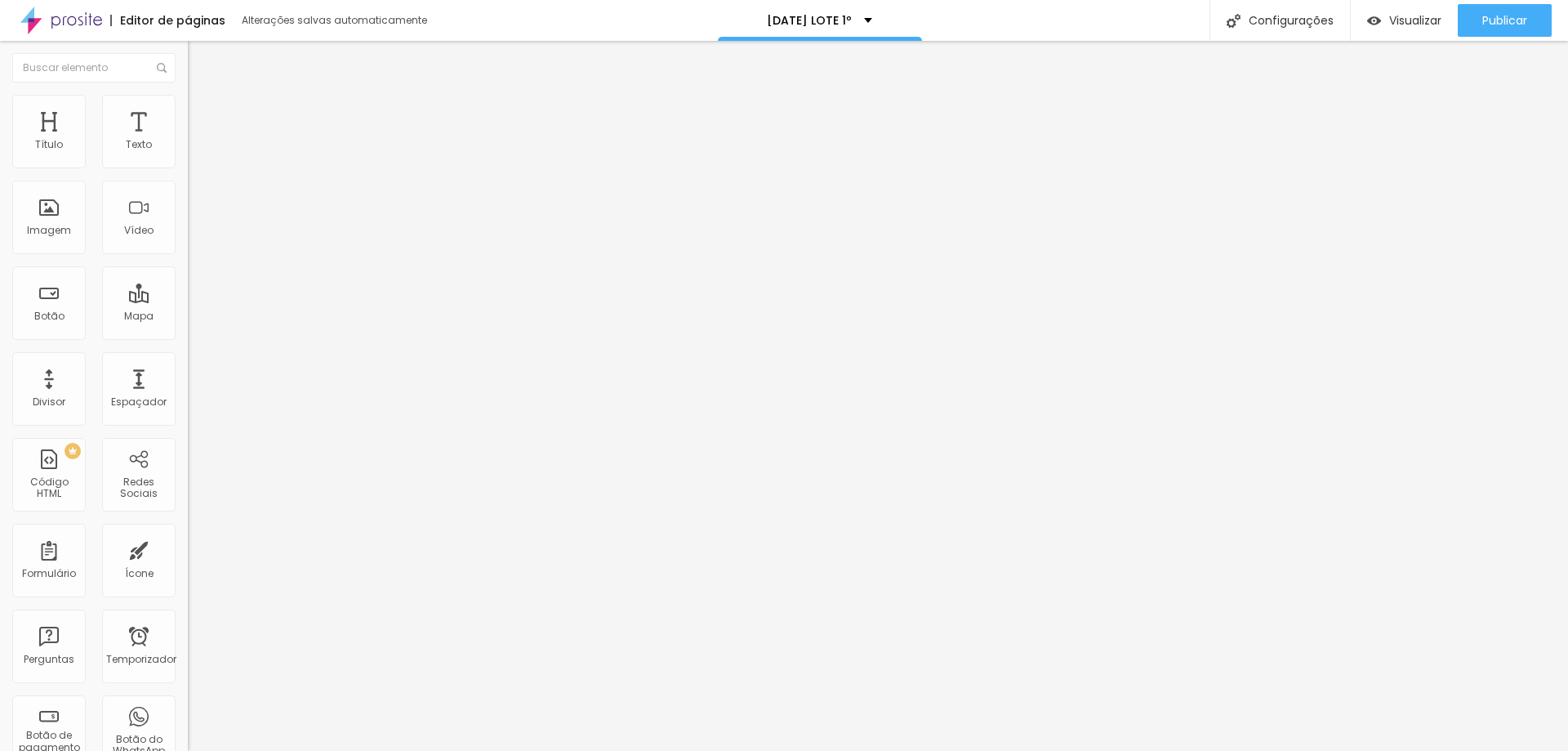
type input "100"
type input "104"
type input "105"
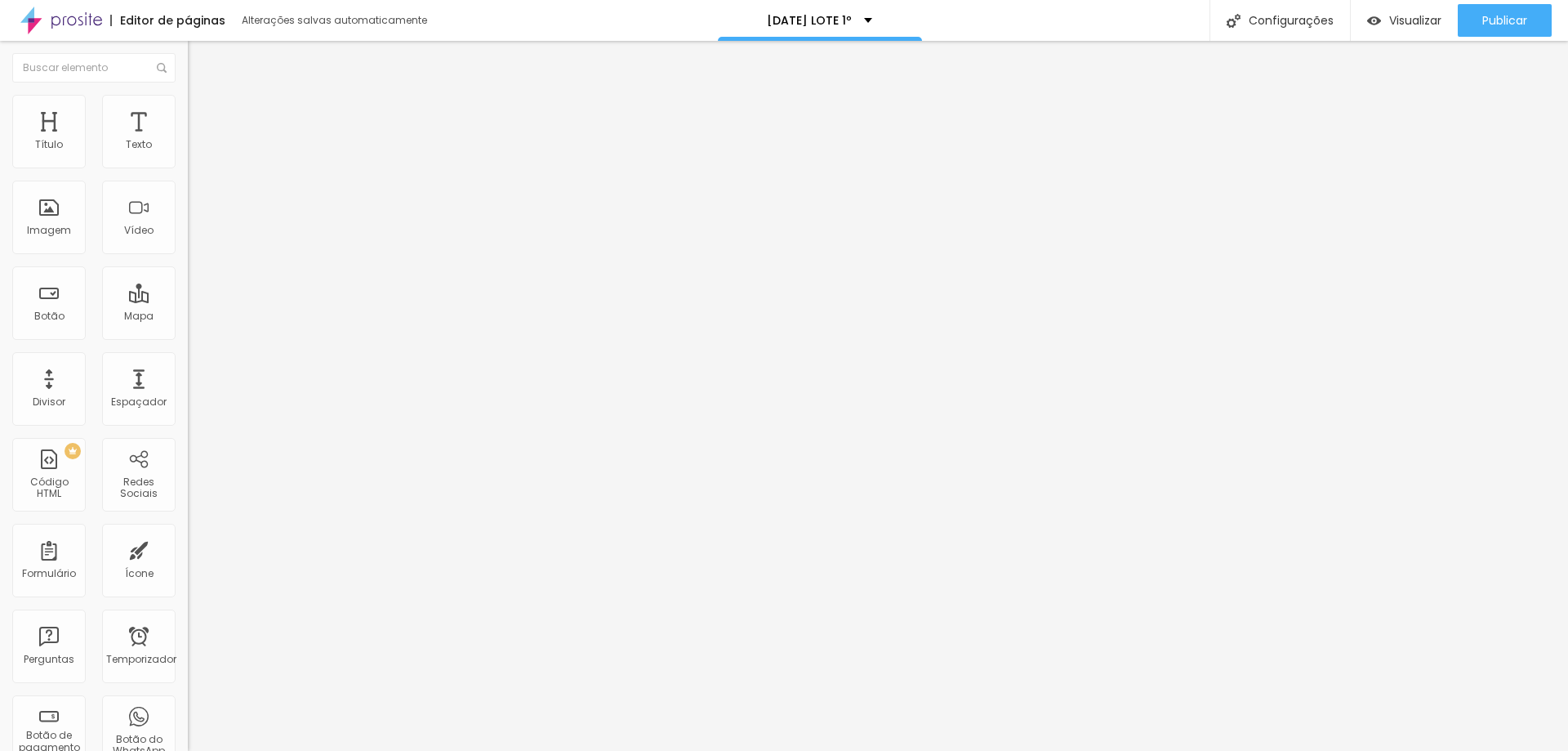
type input "110"
type input "114"
type input "120"
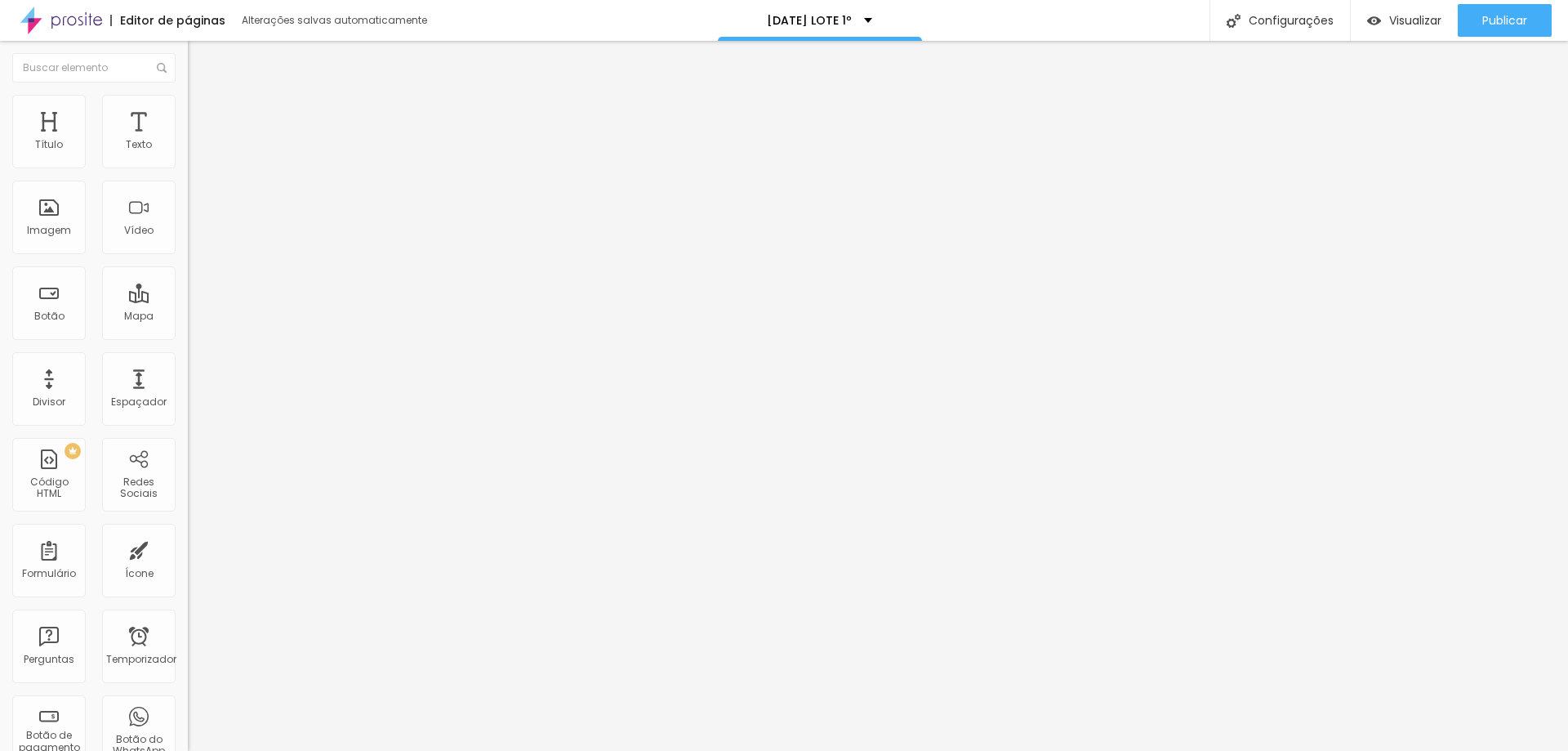
type input "120"
type input "125"
type input "127"
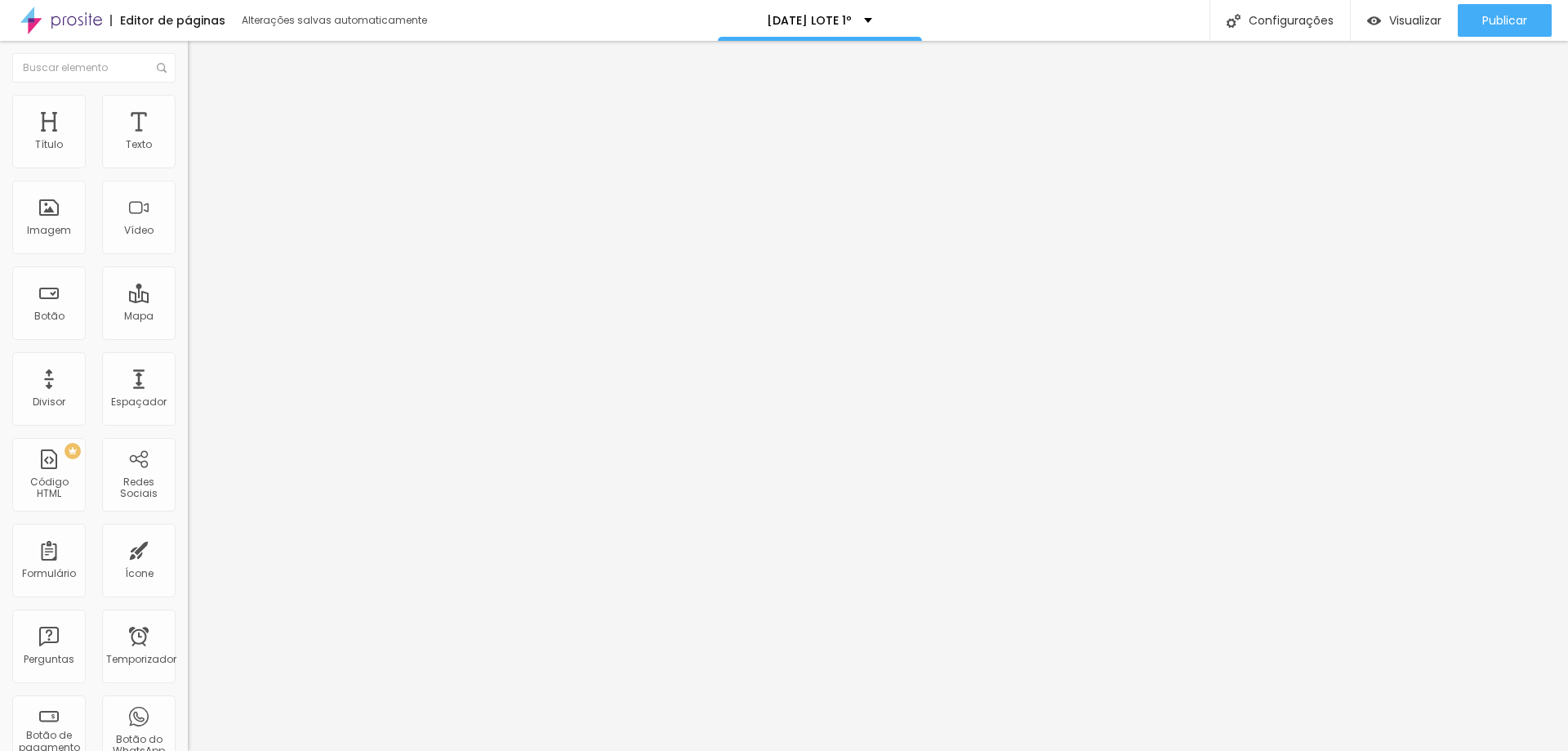
type input "130"
type input "133"
type input "135"
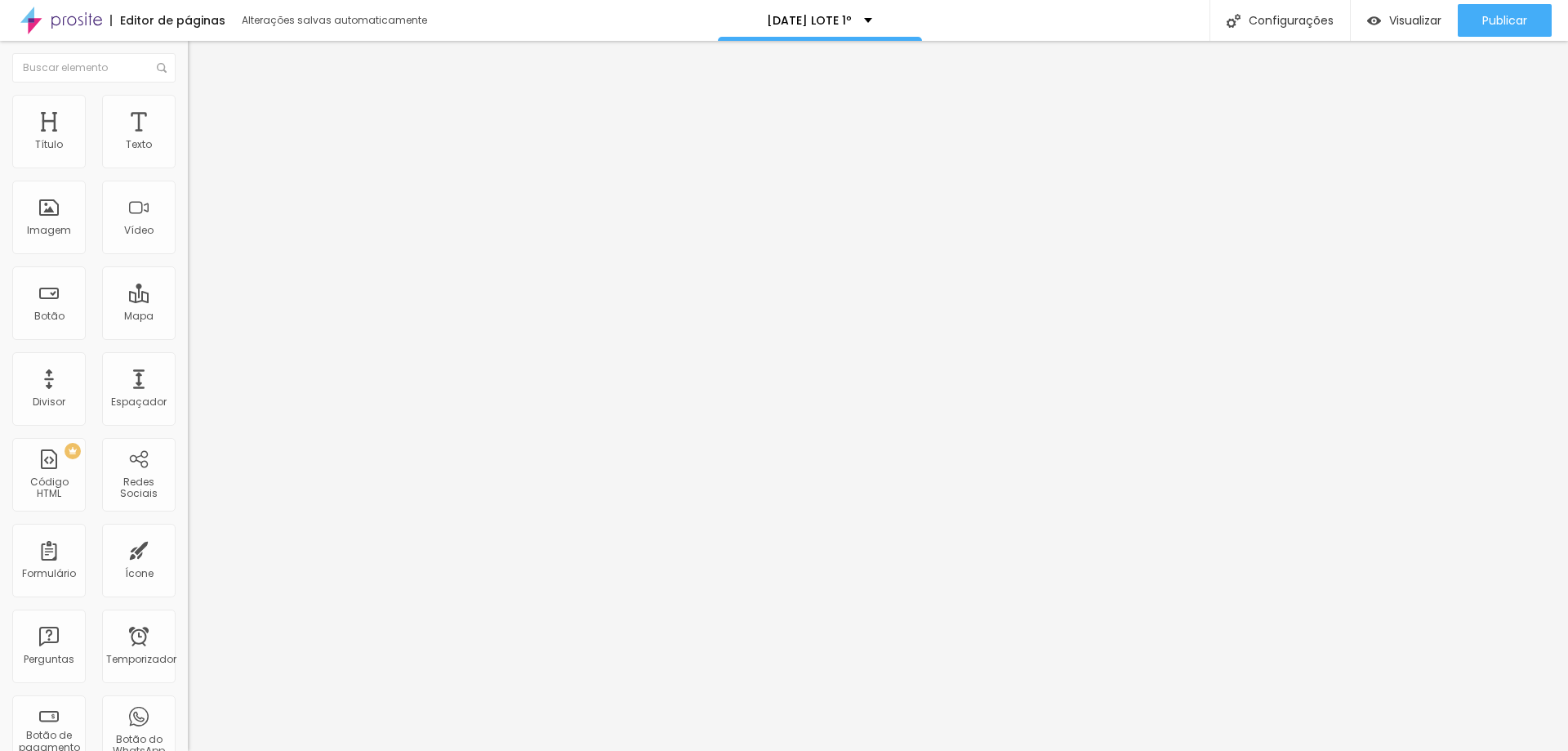
type input "135"
type input "137"
type input "138"
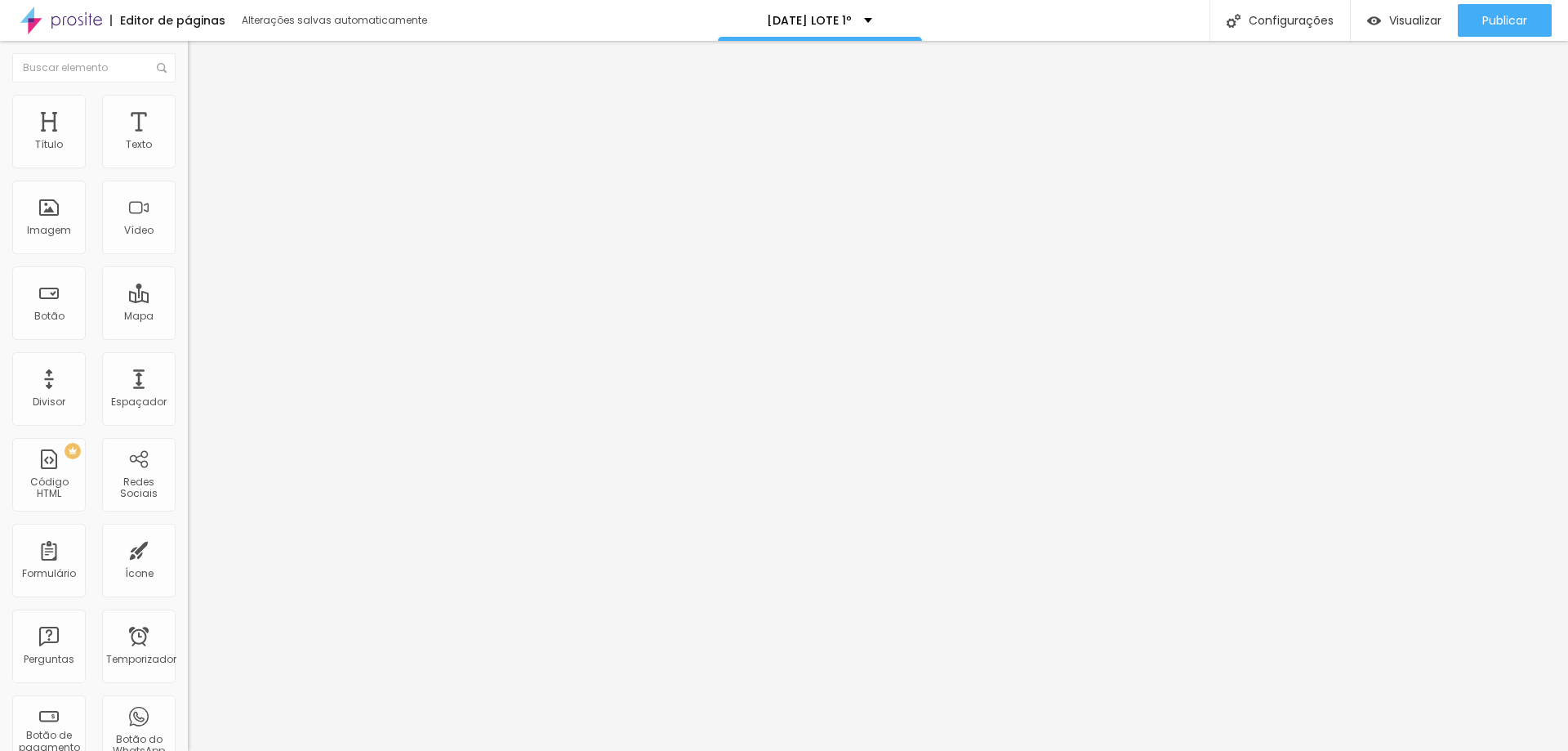
type input "140"
type input "143"
type input "145"
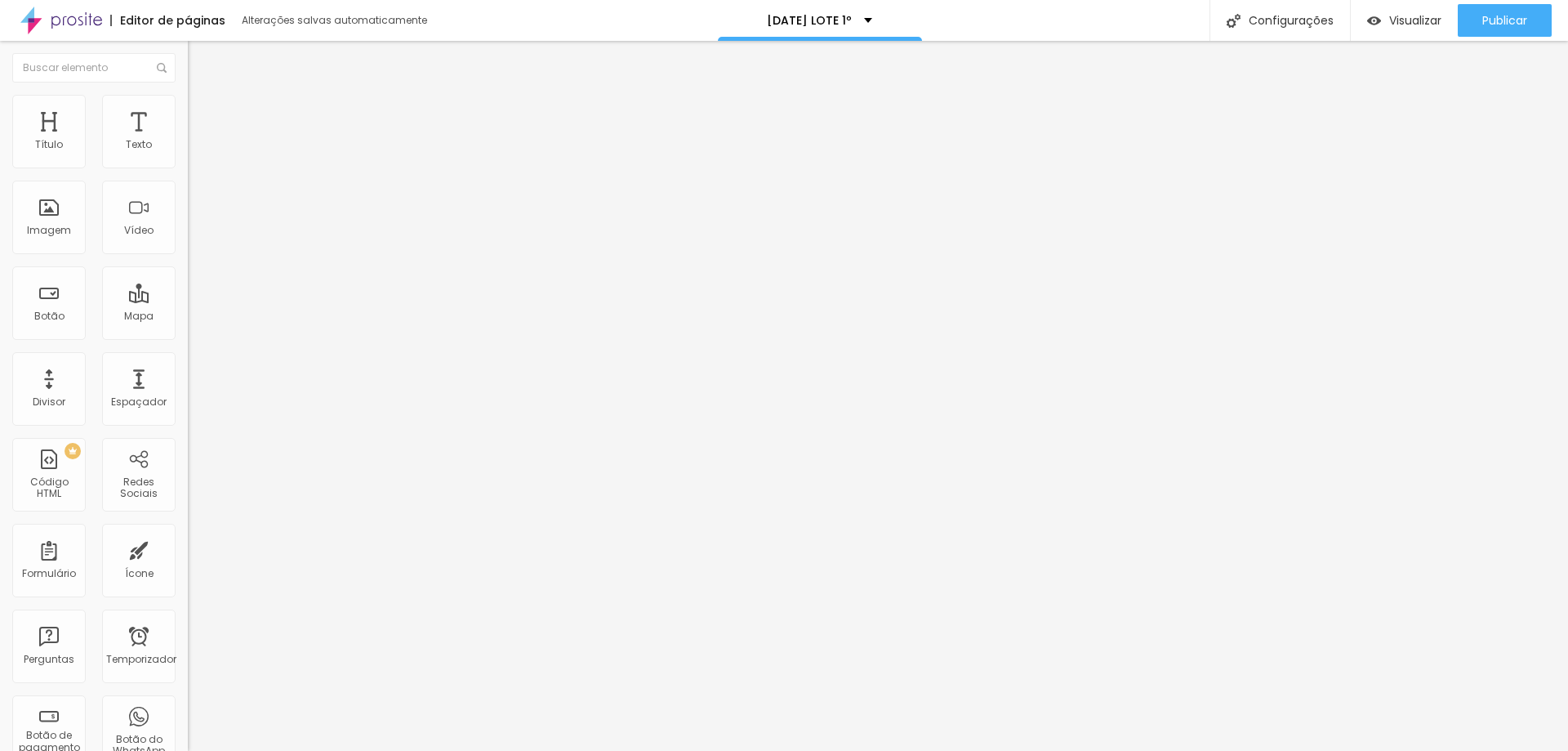
type input "145"
type input "146"
type input "151"
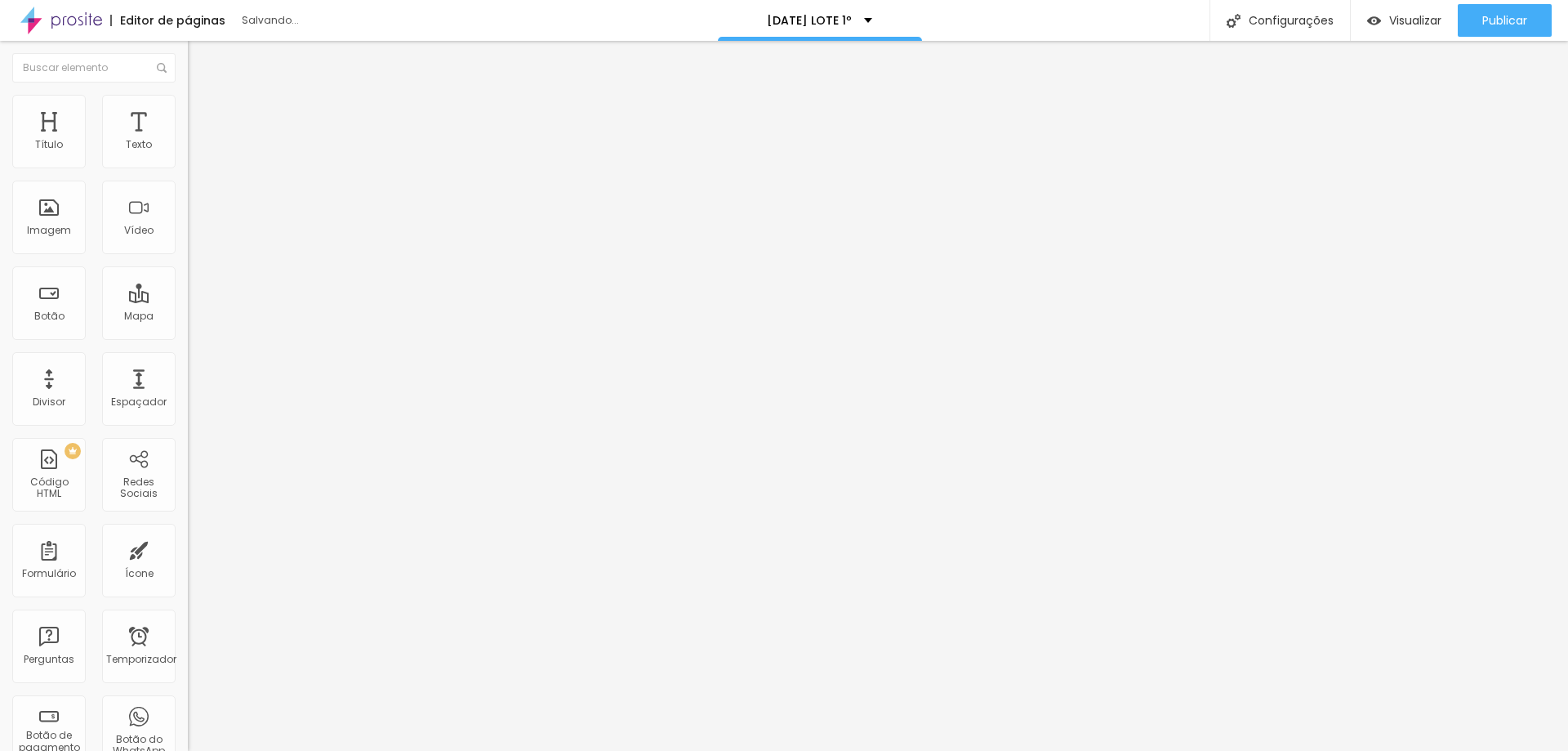
type input "156"
type input "160"
type input "161"
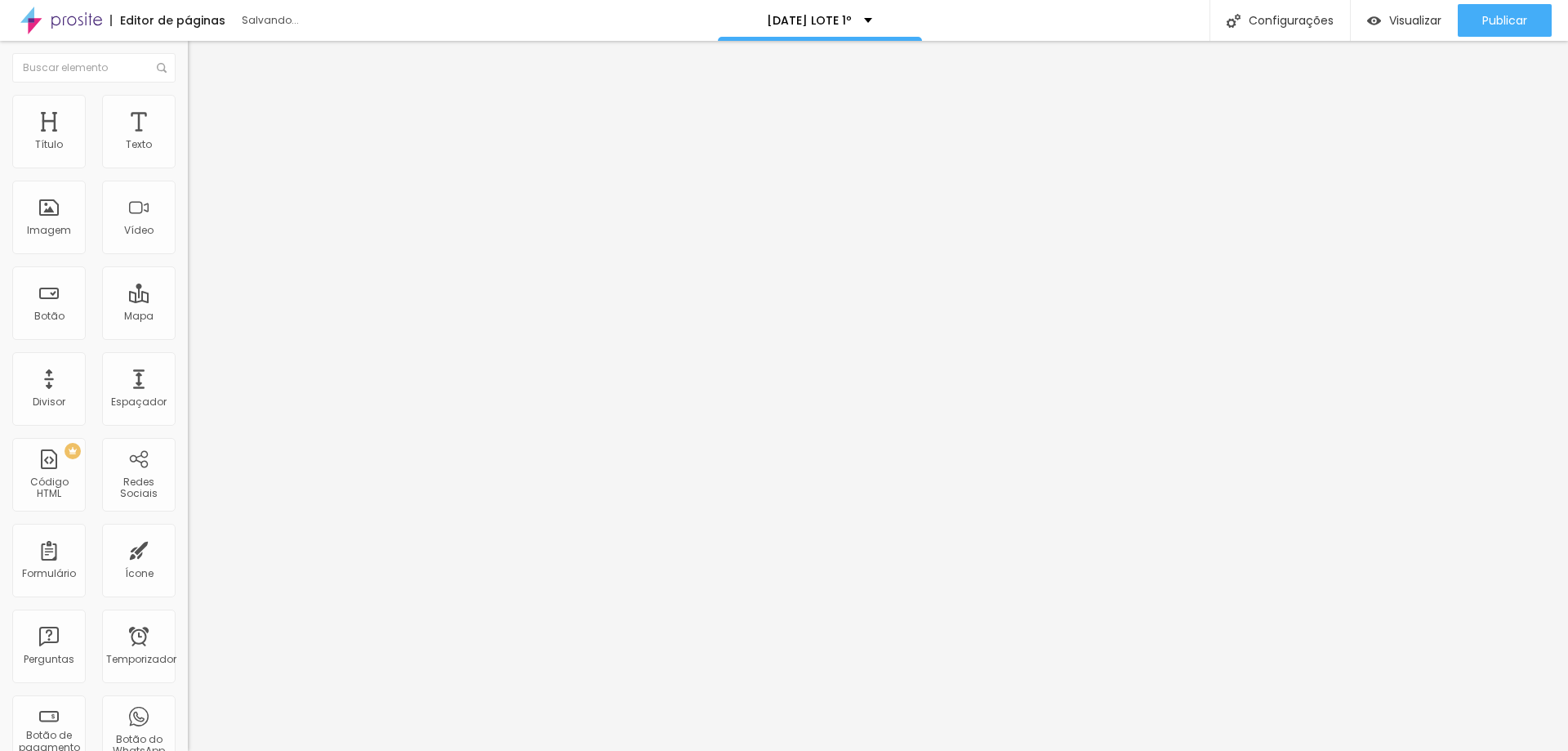
type input "161"
type input "166"
type input "168"
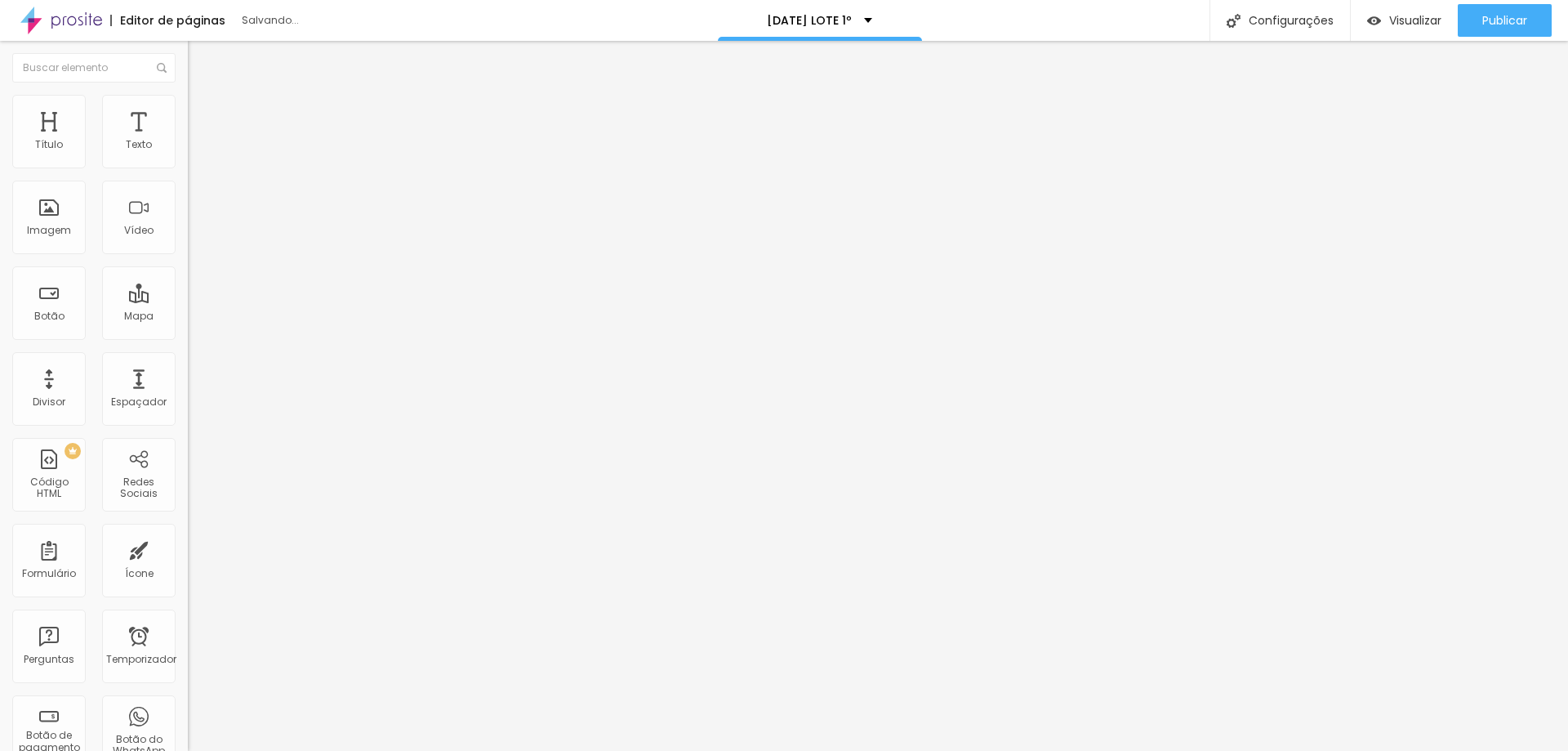
type input "171"
type input "173"
type input "176"
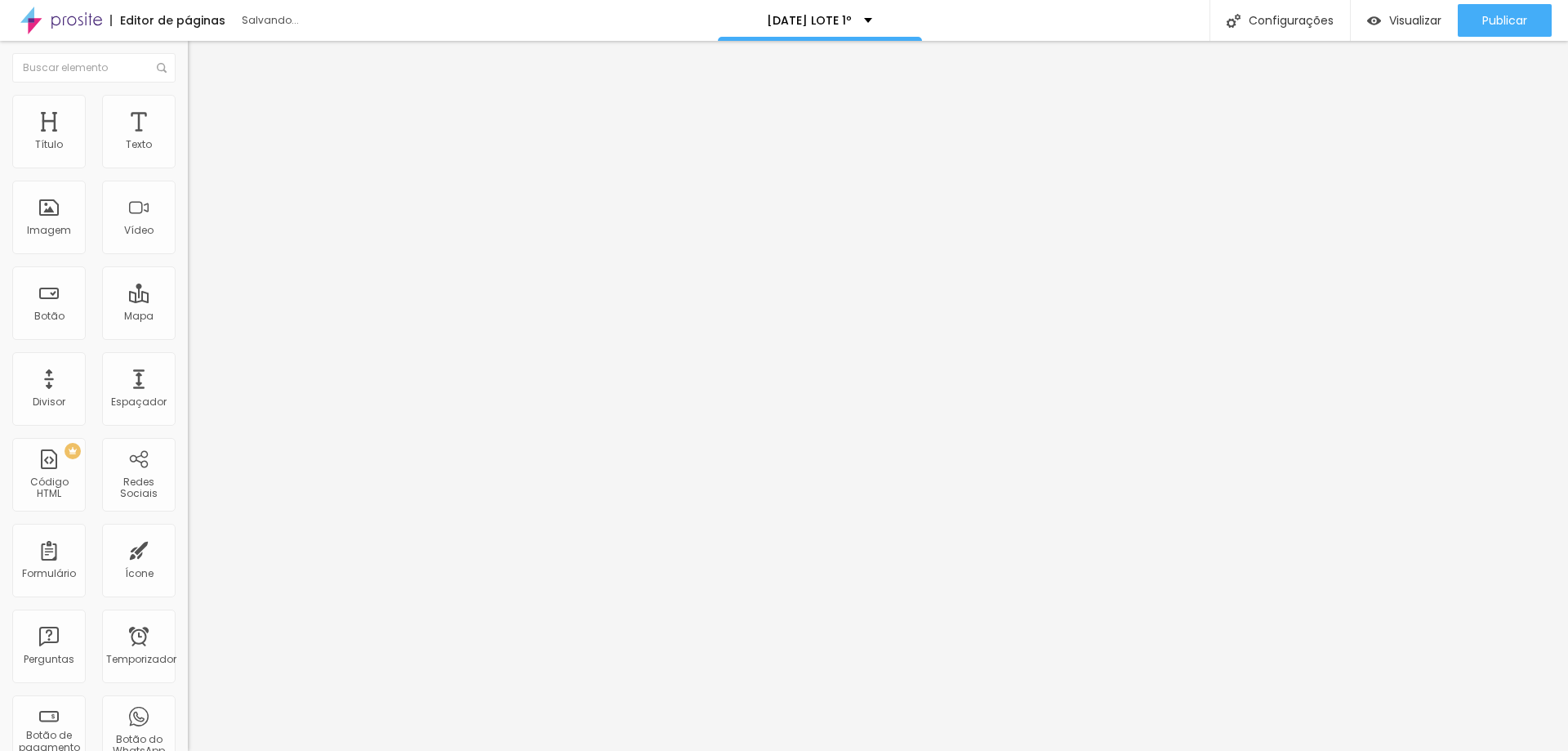
type input "176"
type input "178"
type input "179"
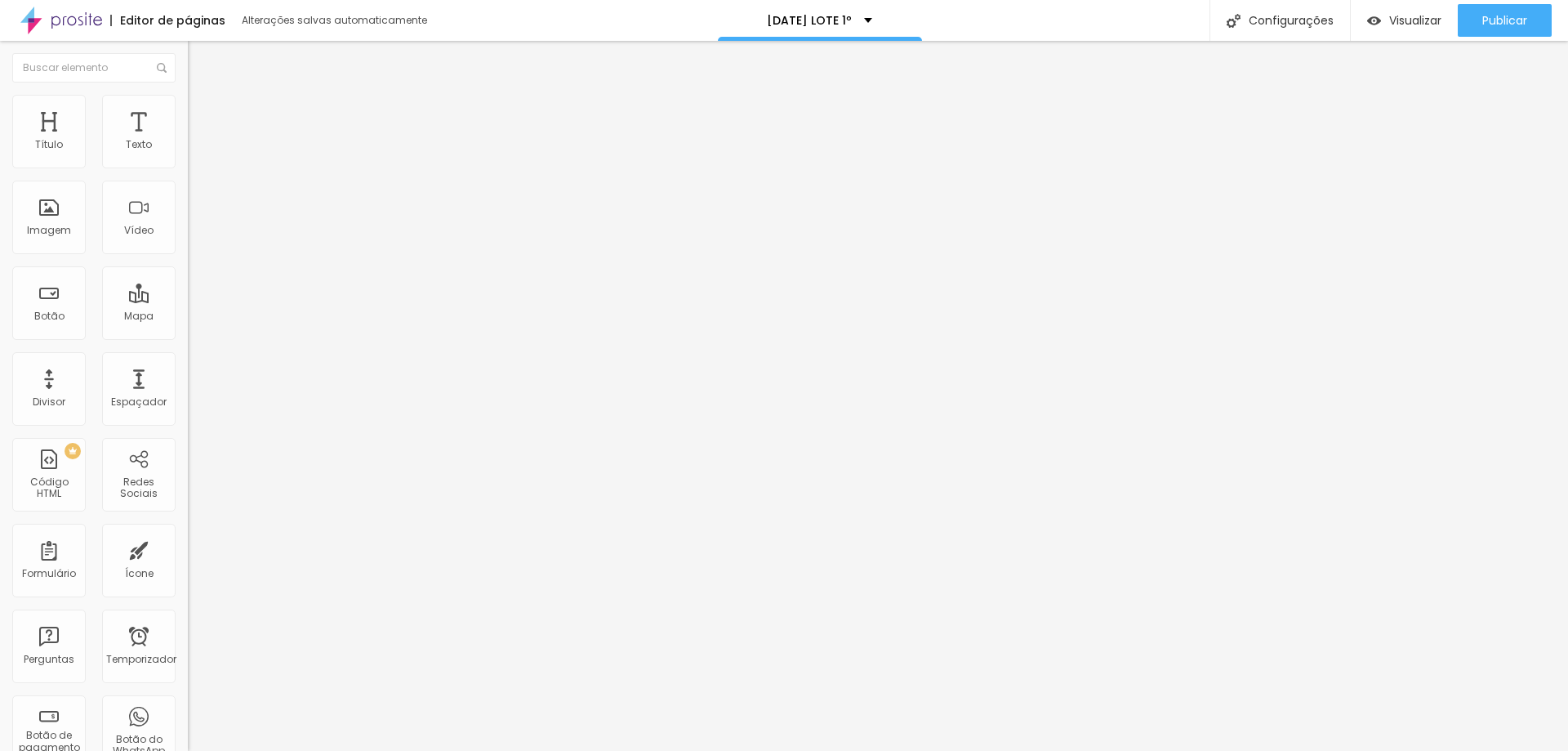
type input "183"
type input "184"
type input "186"
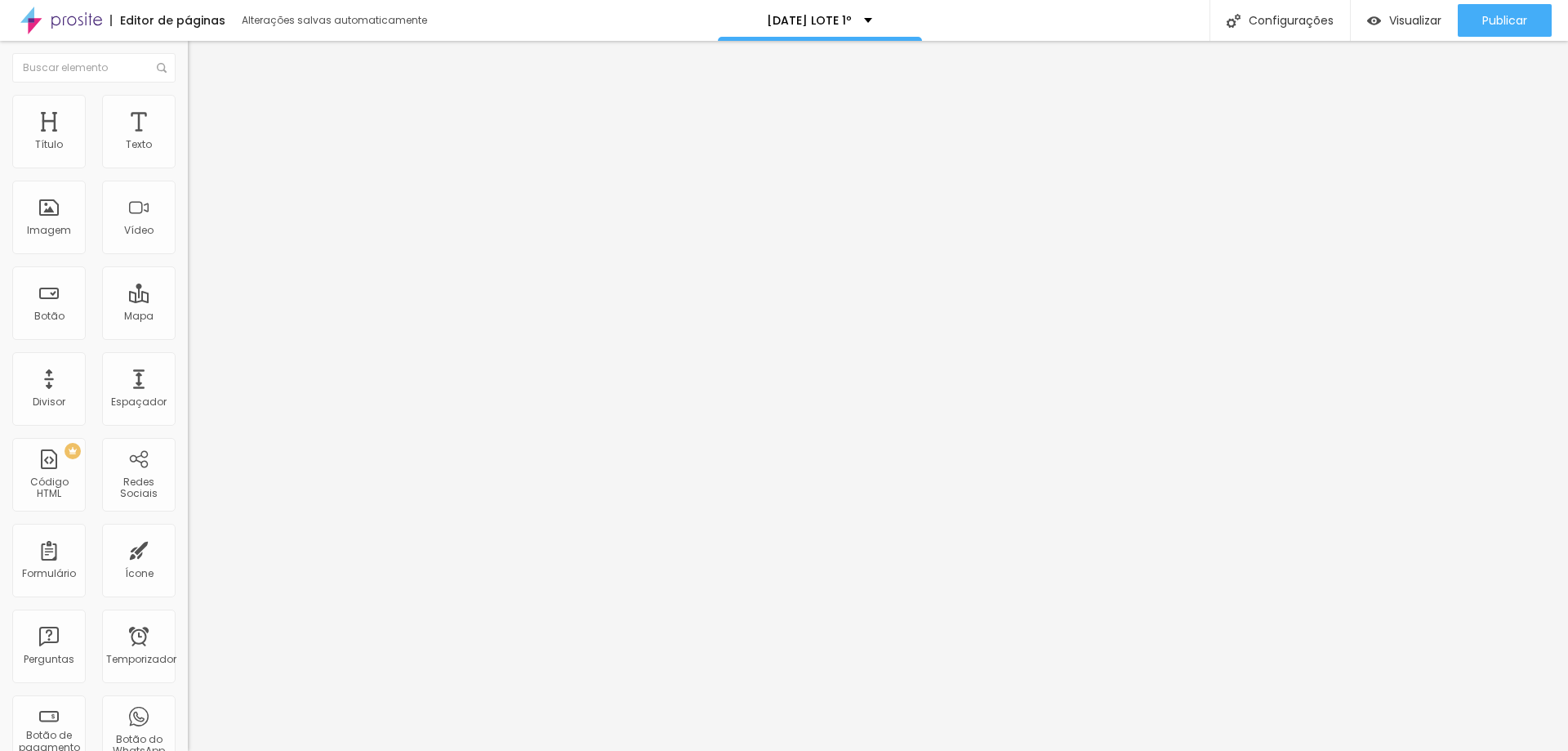
type input "186"
type input "188"
type input "189"
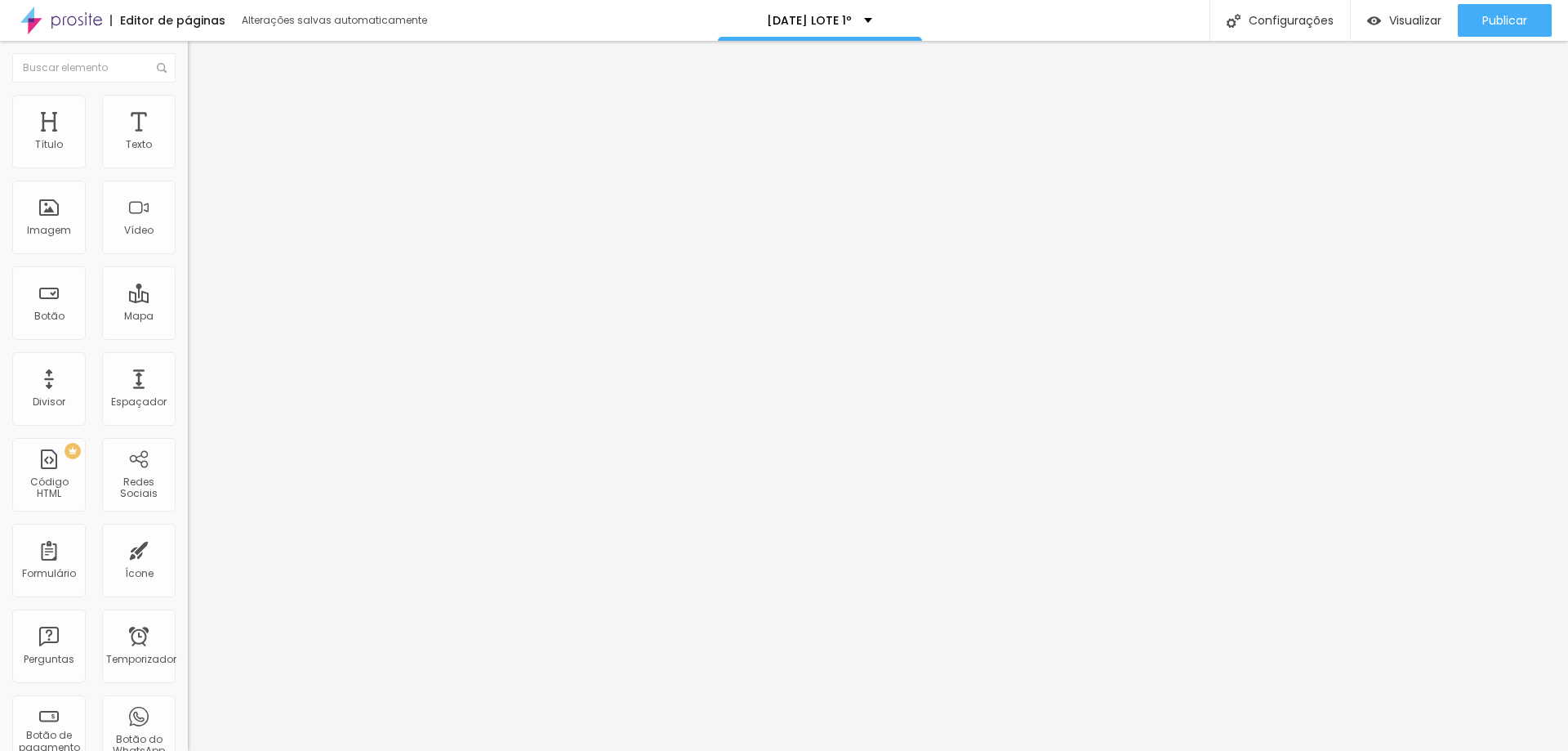
type input "191"
drag, startPoint x: 62, startPoint y: 208, endPoint x: 133, endPoint y: 240, distance: 77.9
type input "191"
click at [188, 358] on input "range" at bounding box center [241, 364] width 106 height 13
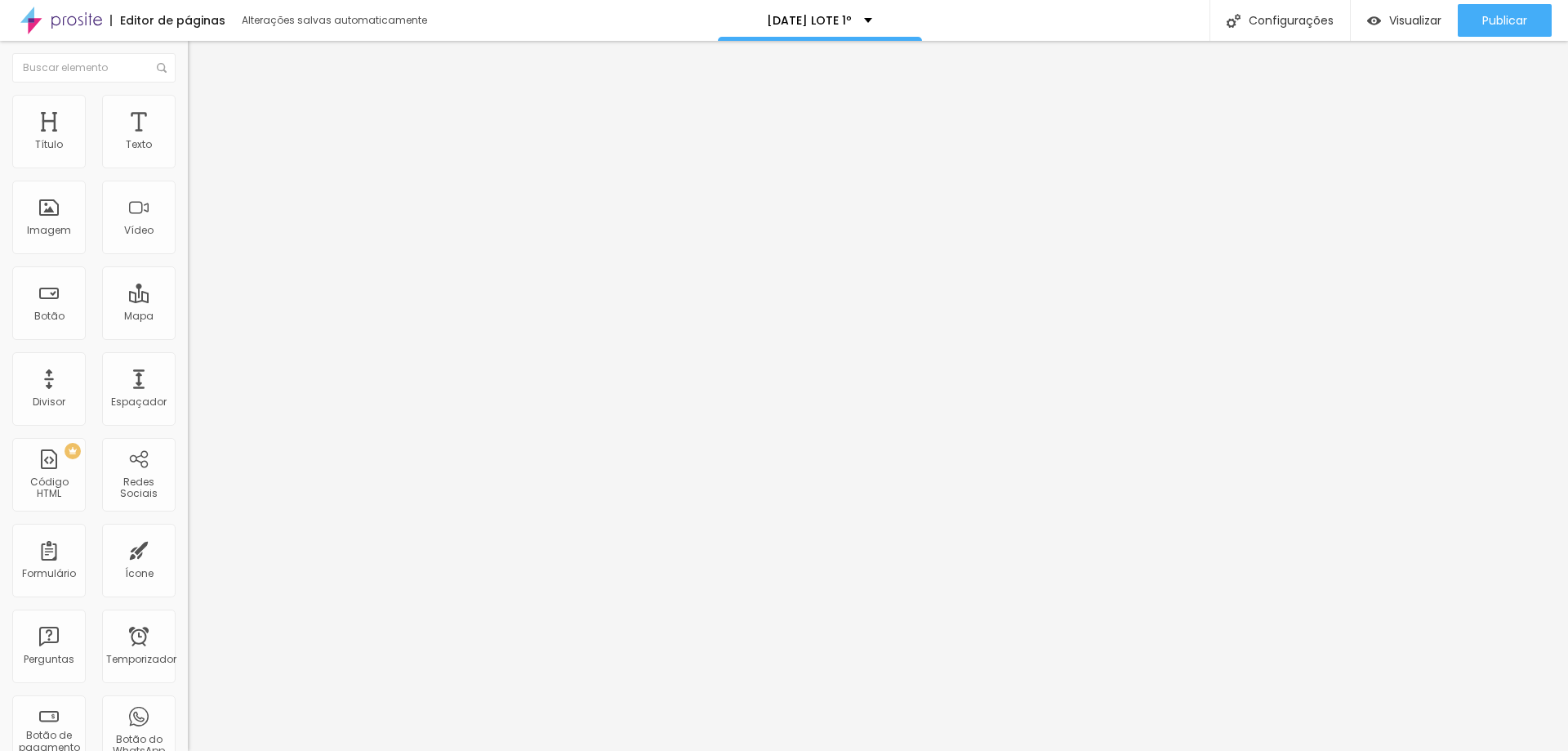
type input "95"
type input "90"
type input "85"
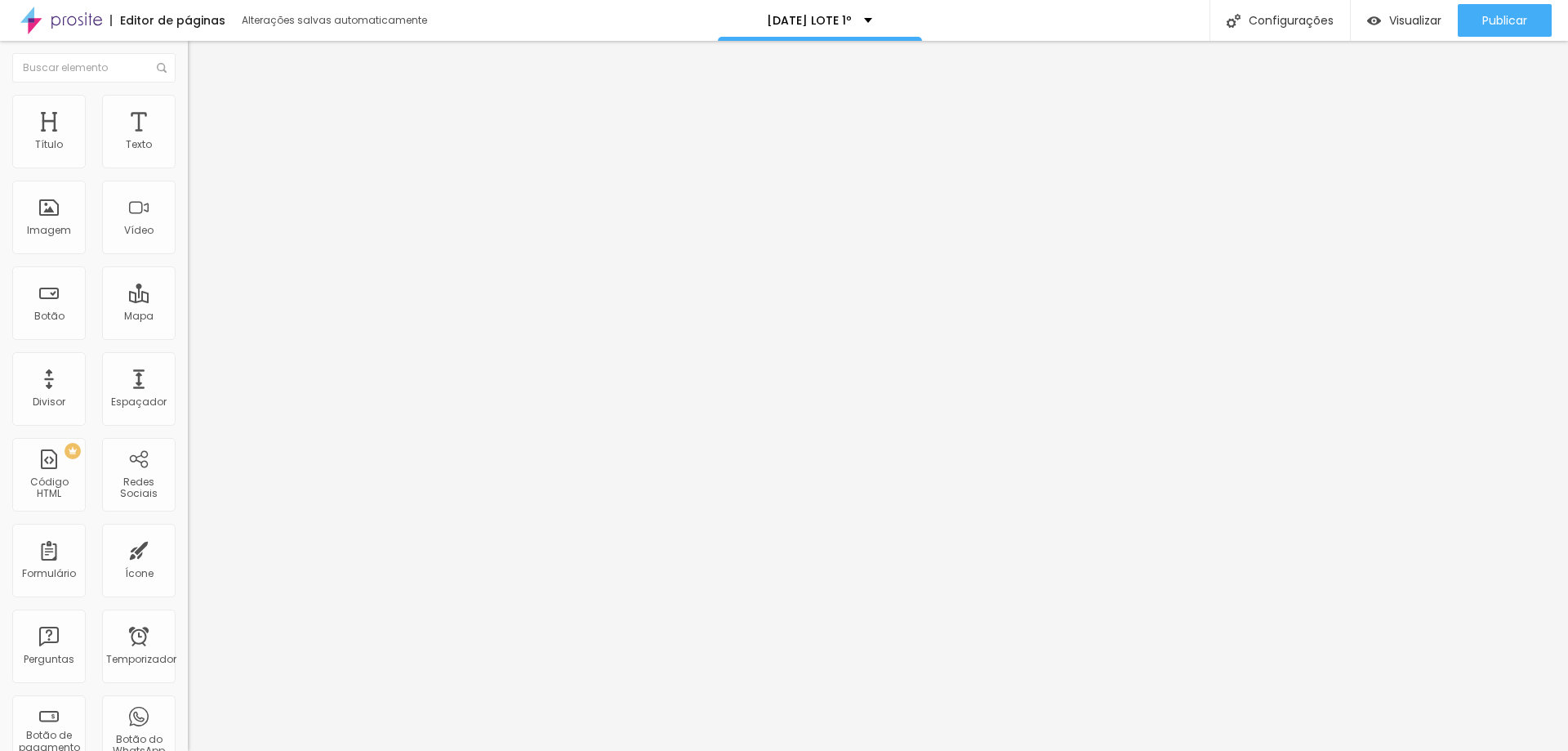
type input "85"
type input "80"
drag, startPoint x: 170, startPoint y: 175, endPoint x: 140, endPoint y: 178, distance: 30.1
type input "80"
click at [188, 167] on input "range" at bounding box center [241, 161] width 106 height 13
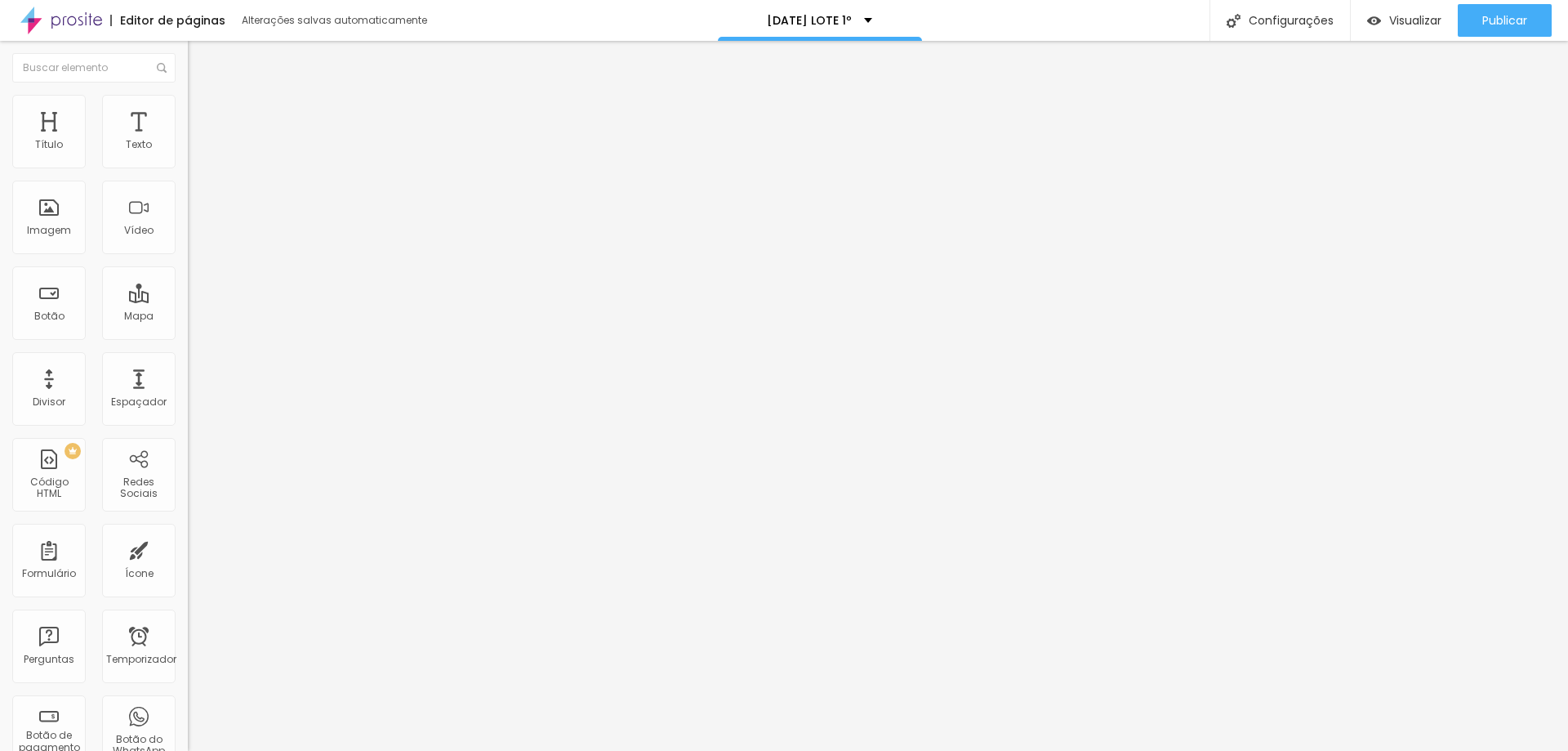
type input "186"
type input "183"
type input "179"
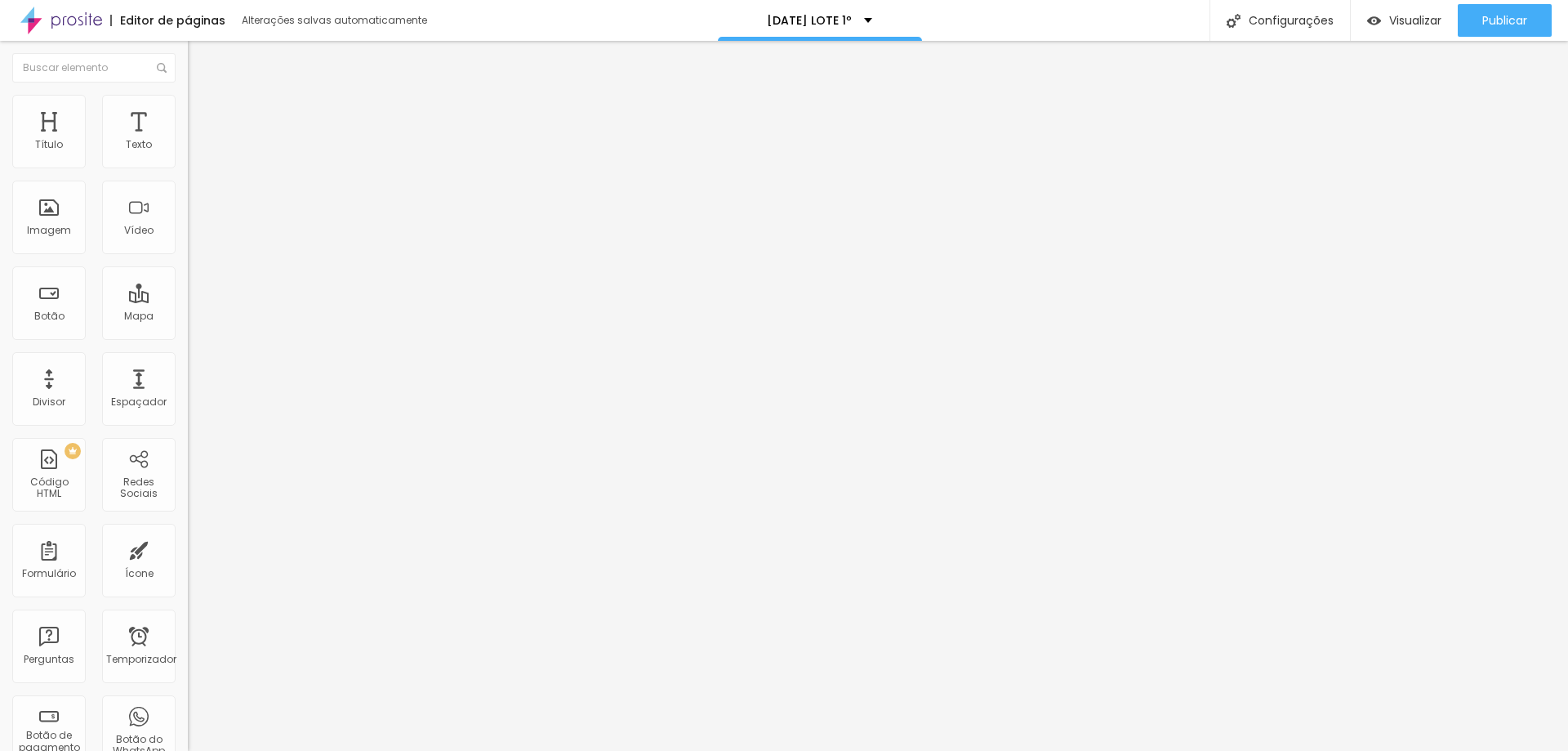
type input "179"
type input "178"
type input "176"
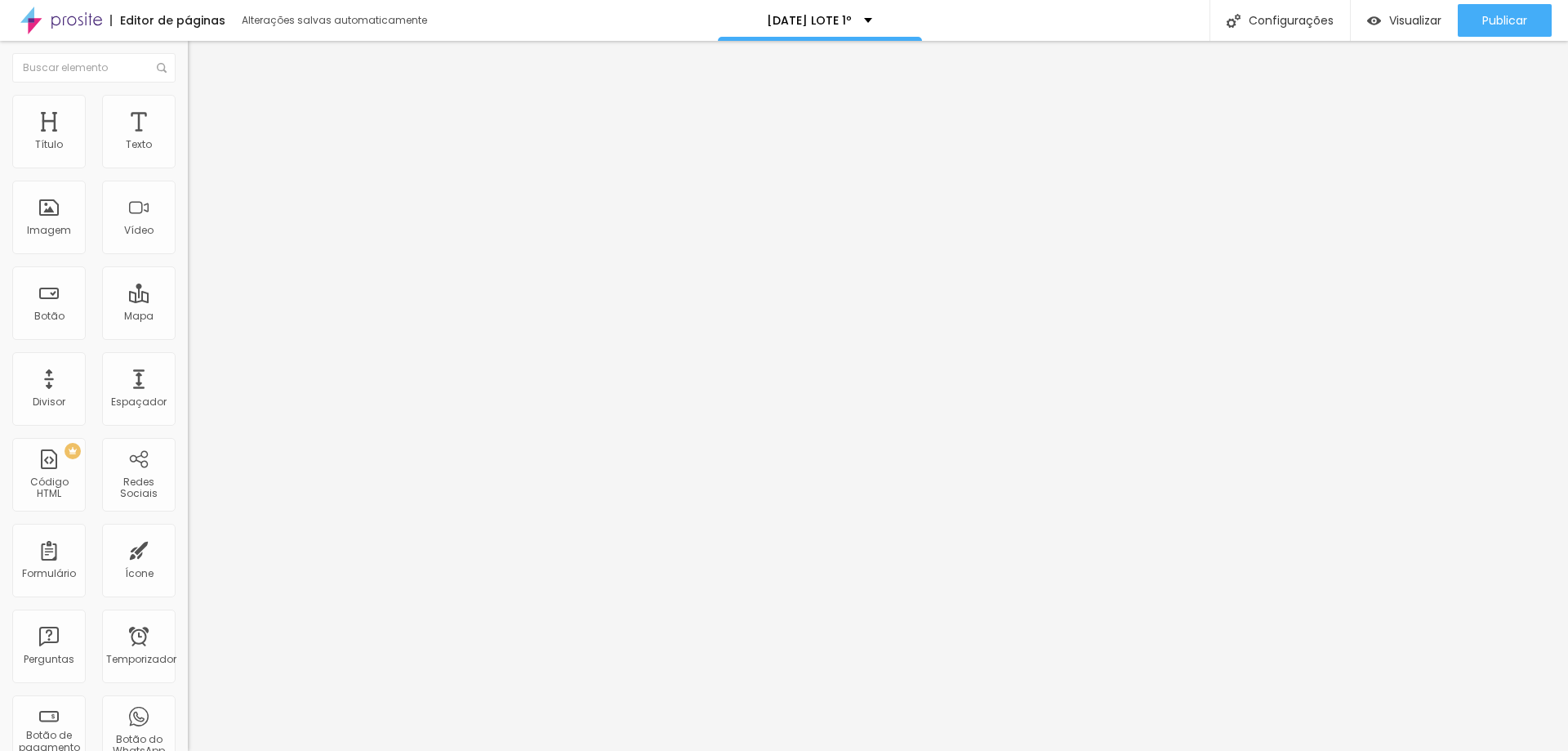
type input "173"
type input "171"
type input "170"
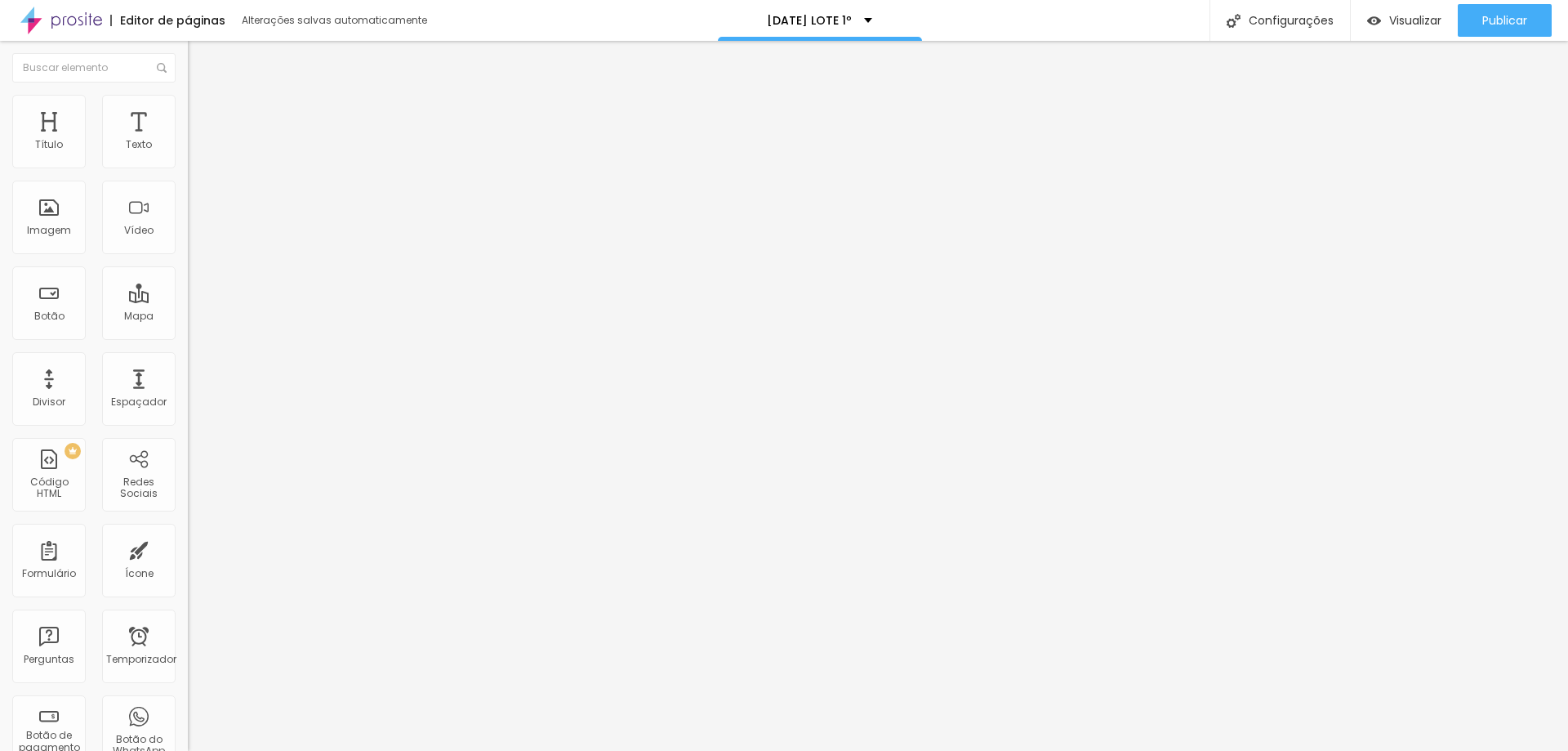
type input "170"
type input "168"
type input "166"
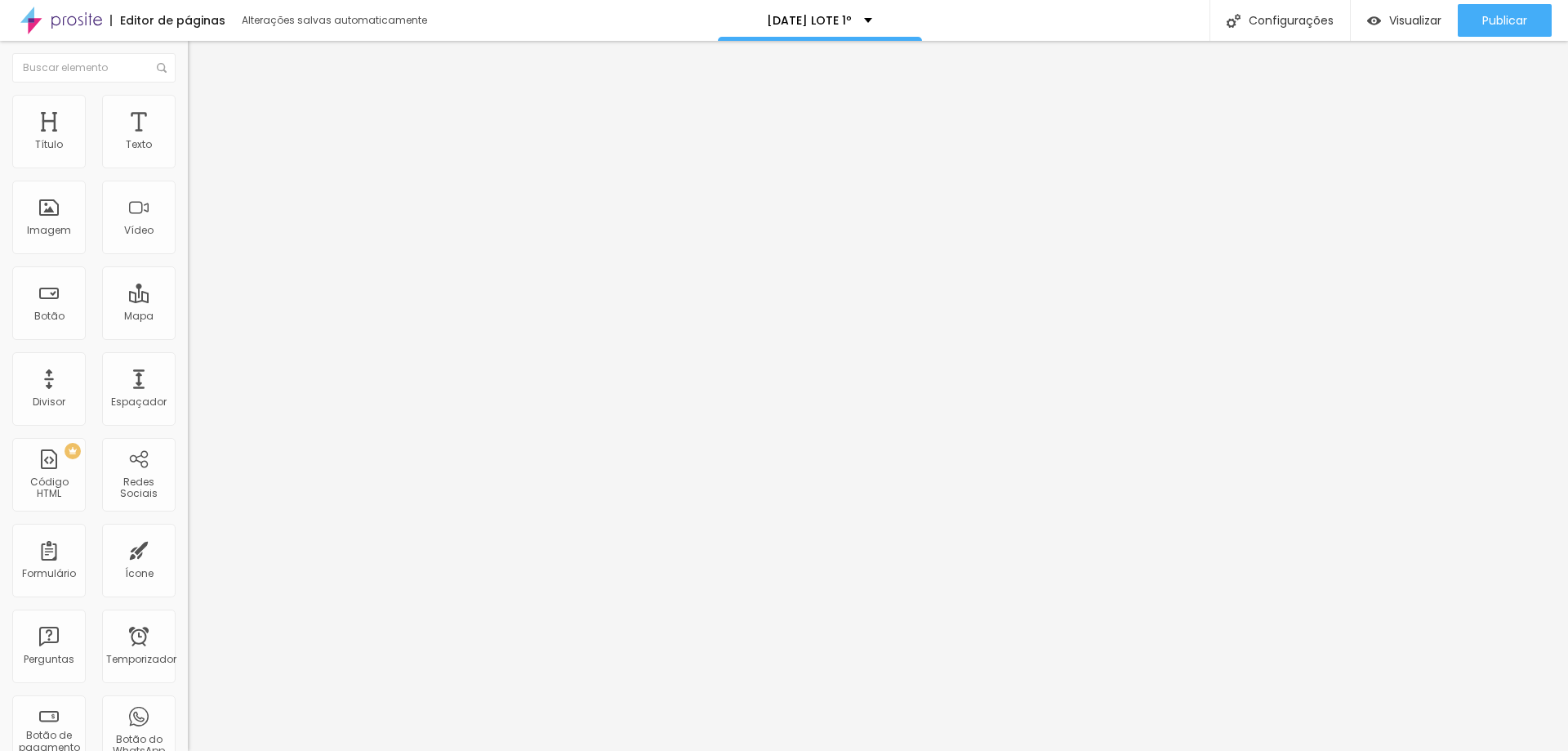
type input "165"
type input "158"
type input "156"
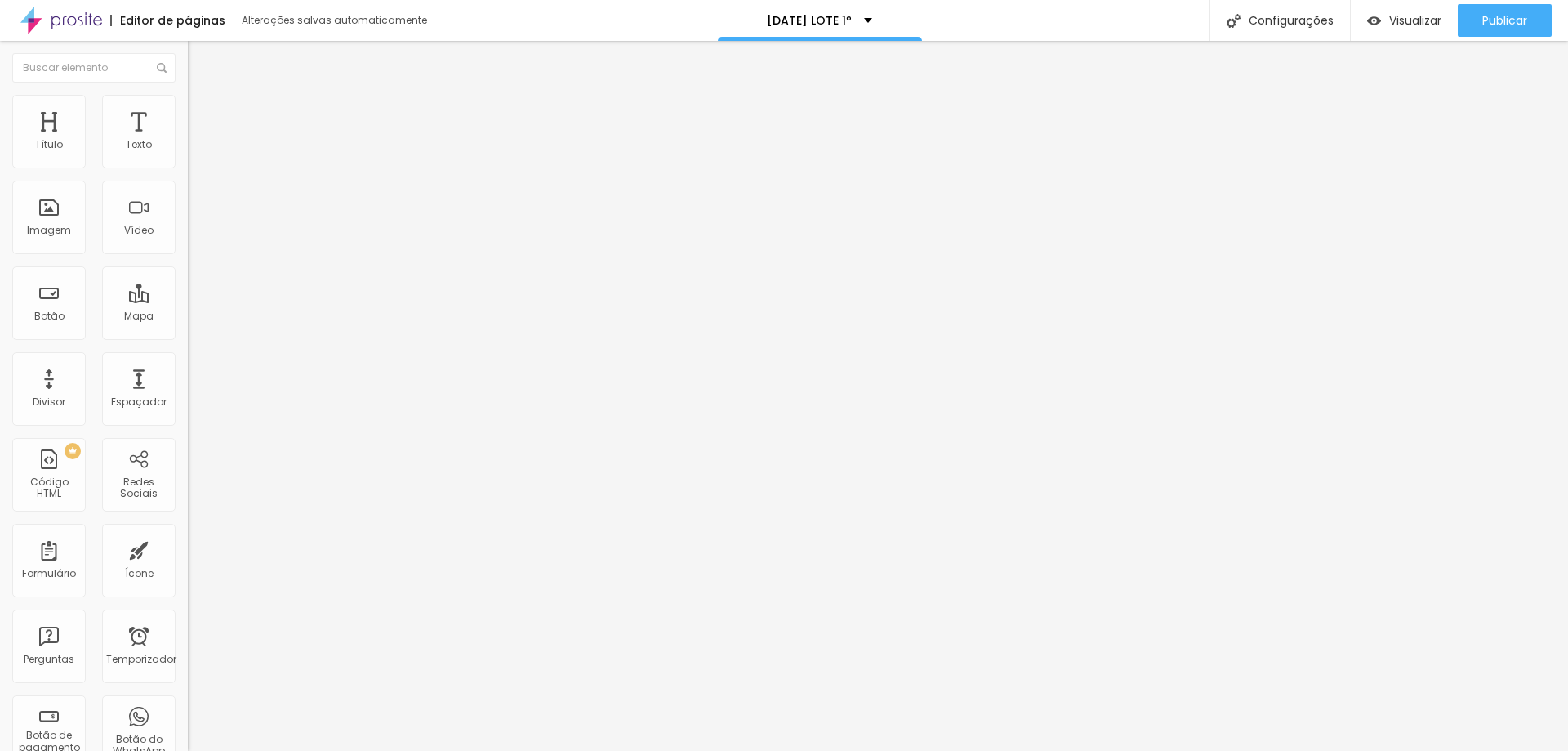
type input "156"
type input "155"
type input "153"
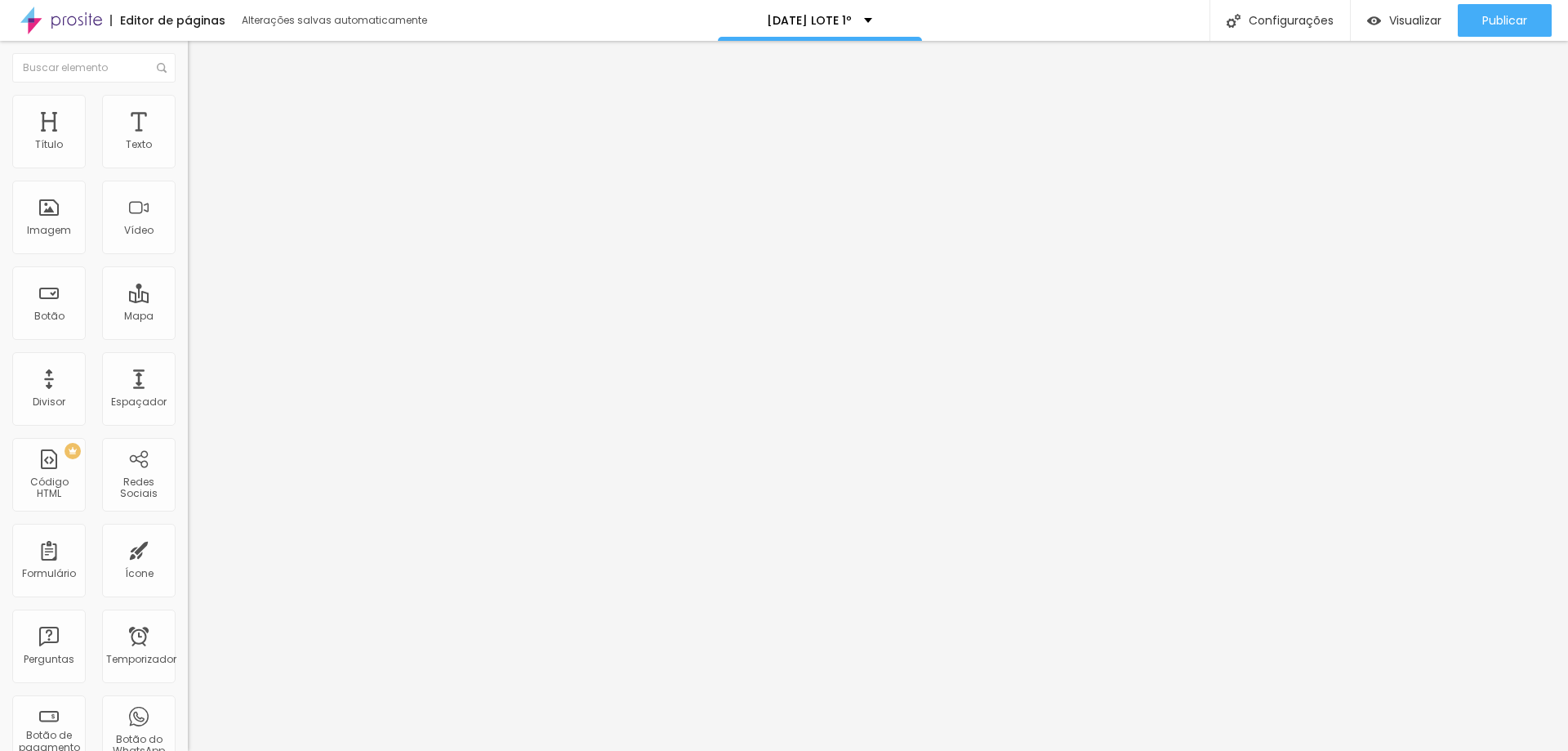
type input "151"
type input "146"
type input "143"
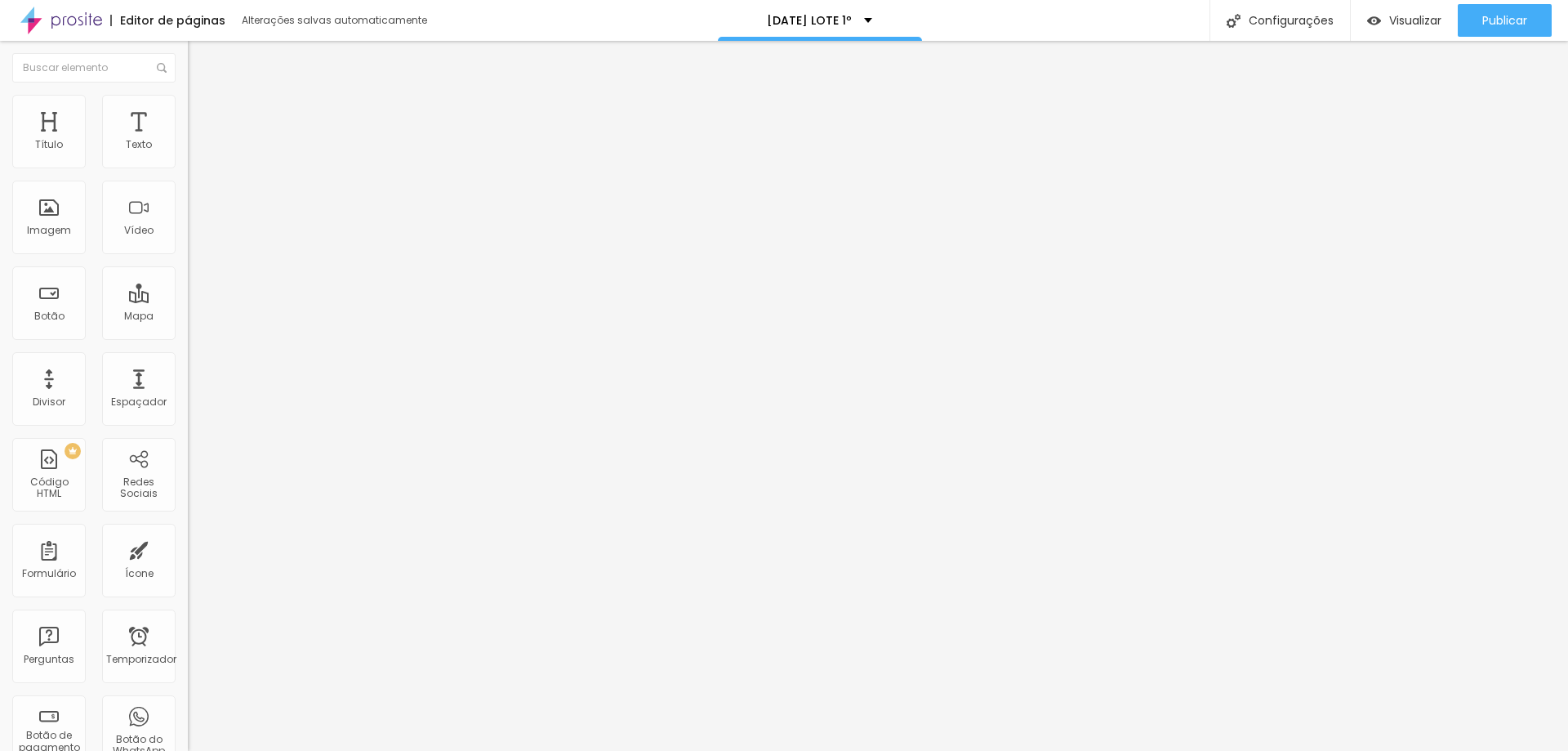
type input "143"
type input "142"
type input "137"
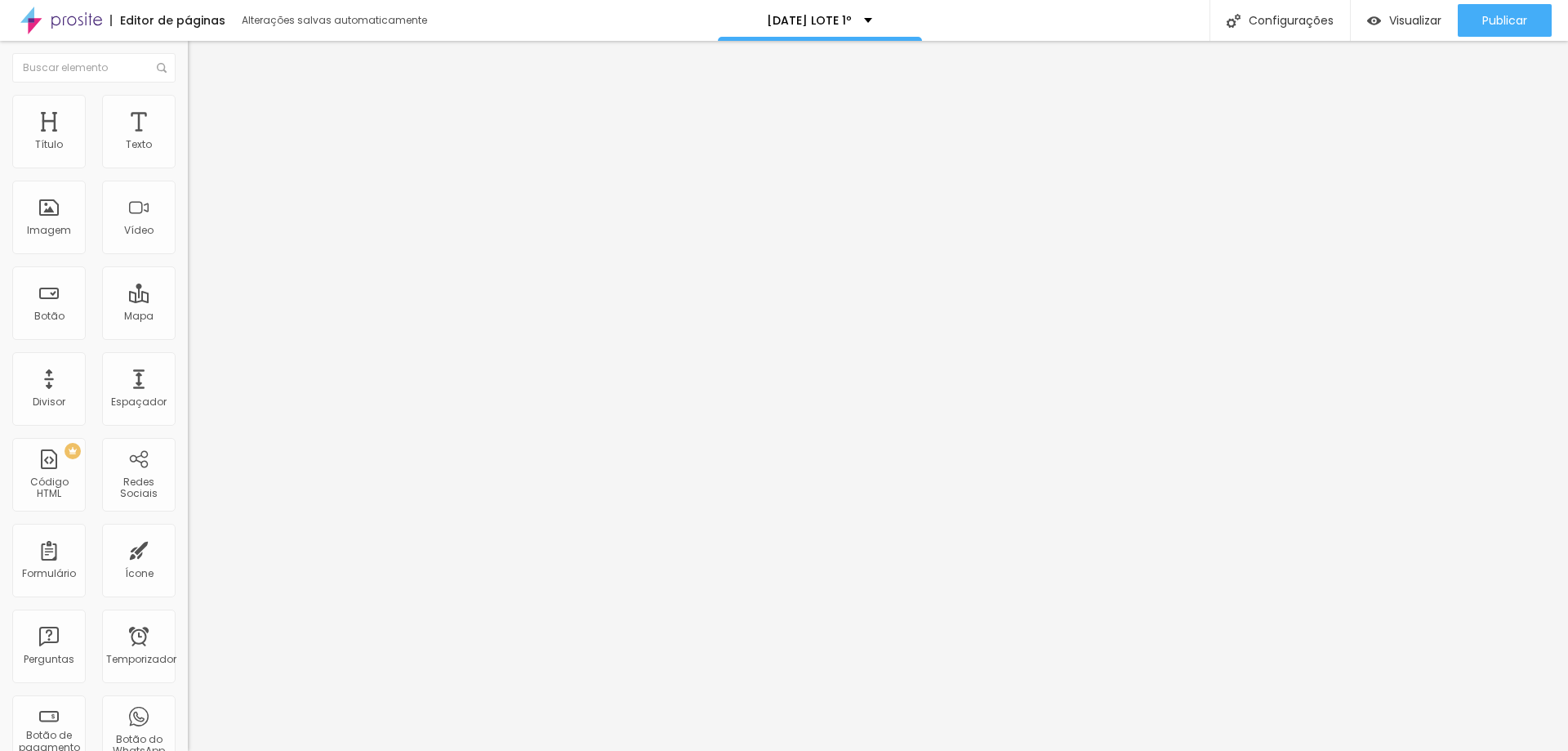
type input "135"
type input "133"
type input "132"
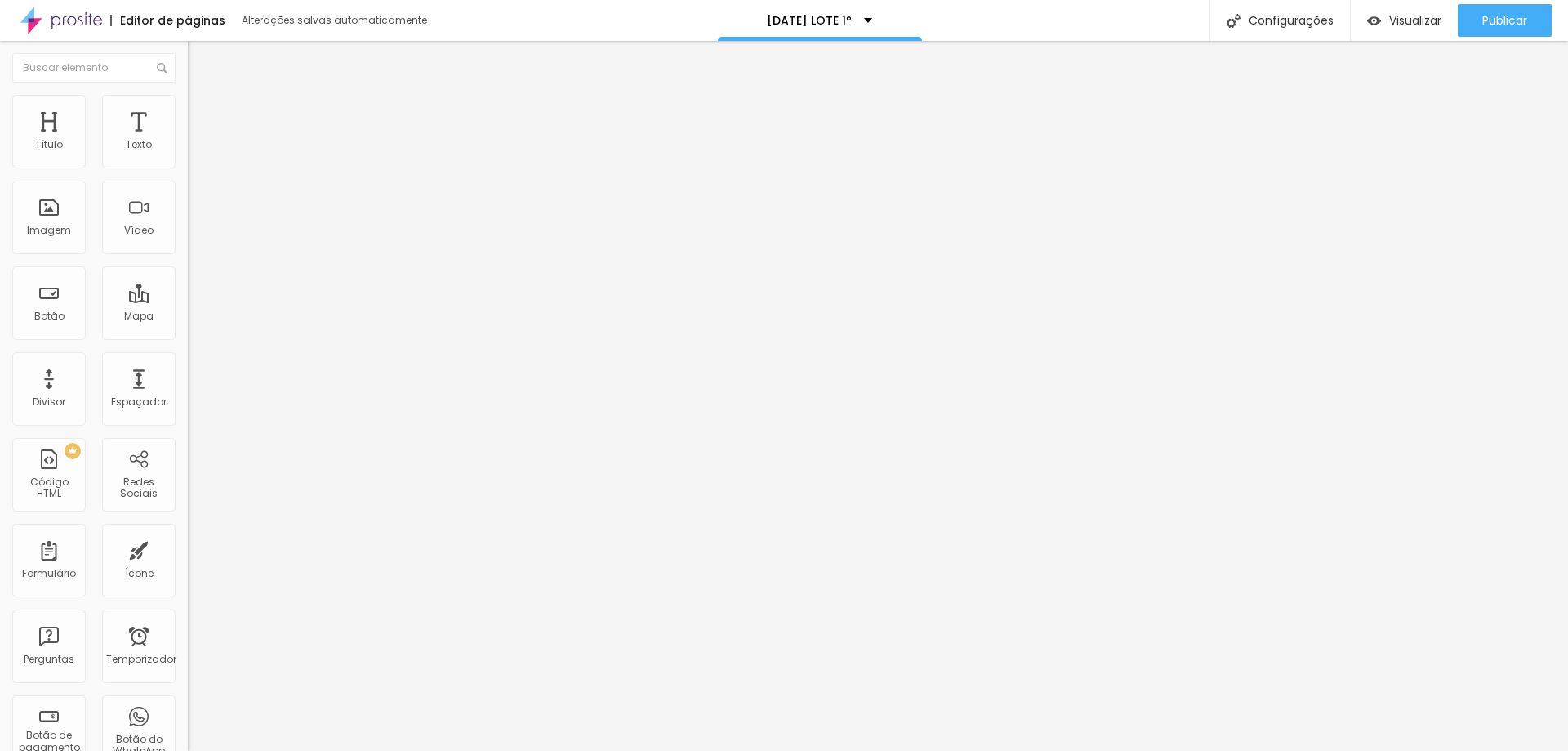
type input "132"
type input "130"
type input "127"
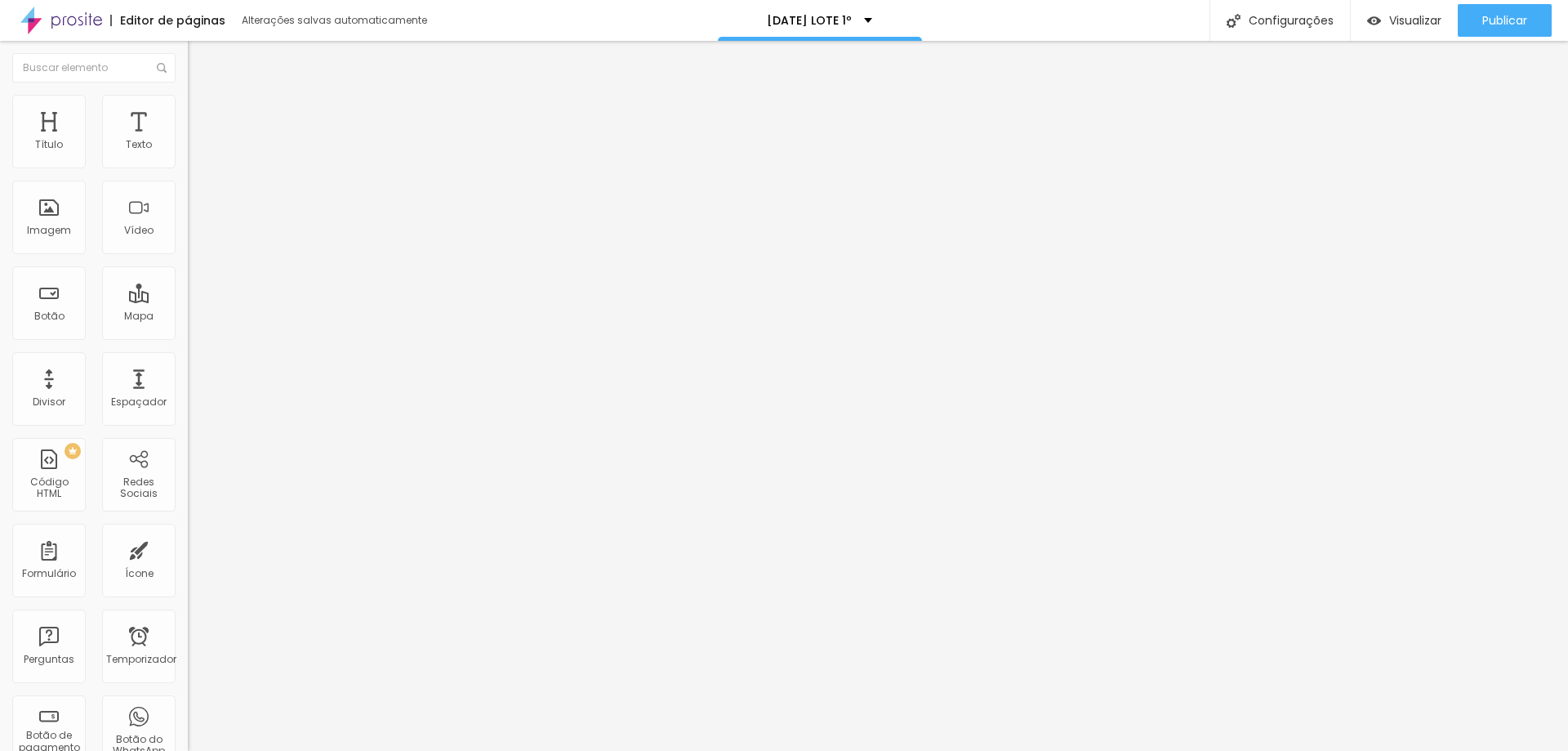
type input "125"
type input "120"
type input "117"
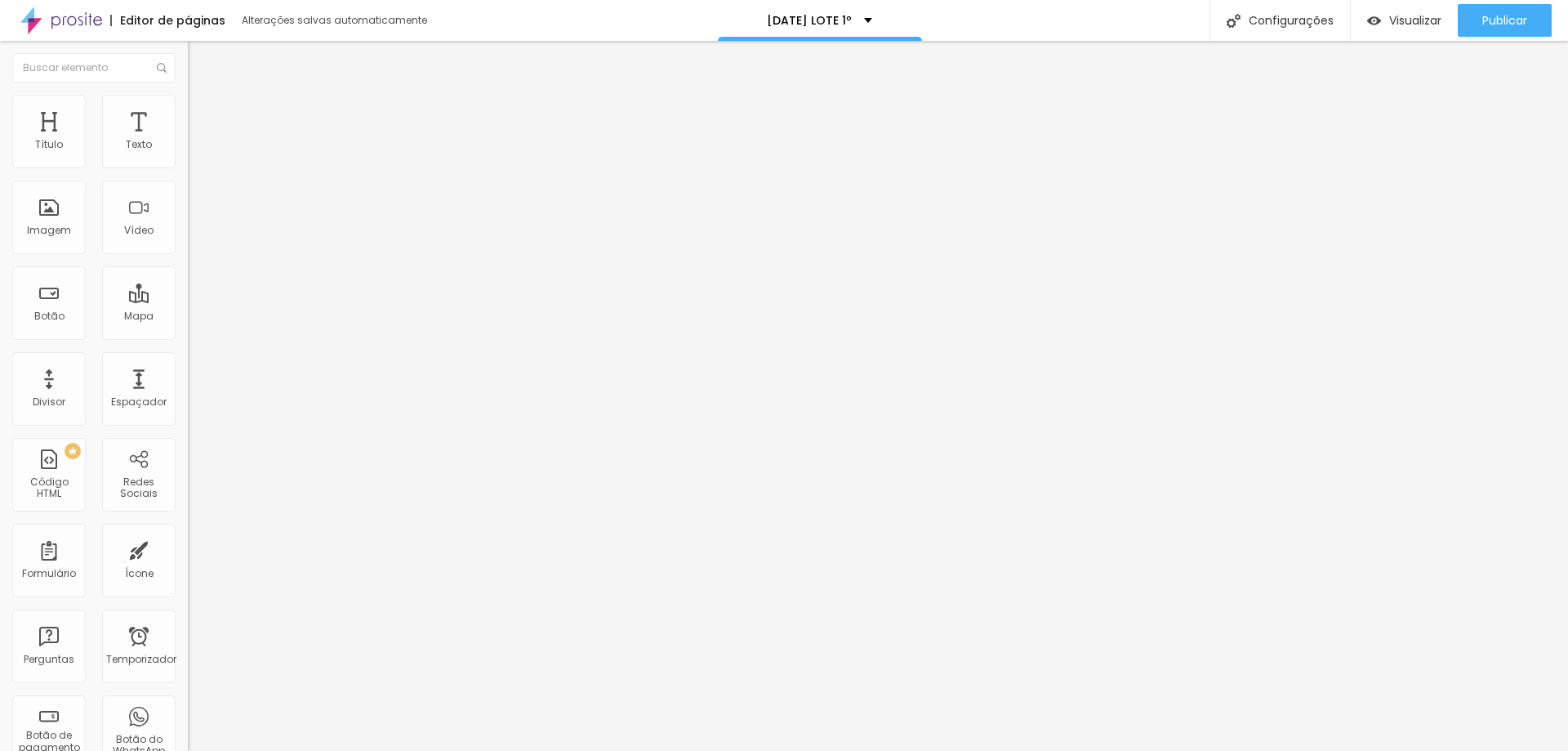
type input "117"
type input "115"
drag, startPoint x: 129, startPoint y: 207, endPoint x: 89, endPoint y: 218, distance: 41.5
click at [188, 358] on input "range" at bounding box center [241, 364] width 106 height 13
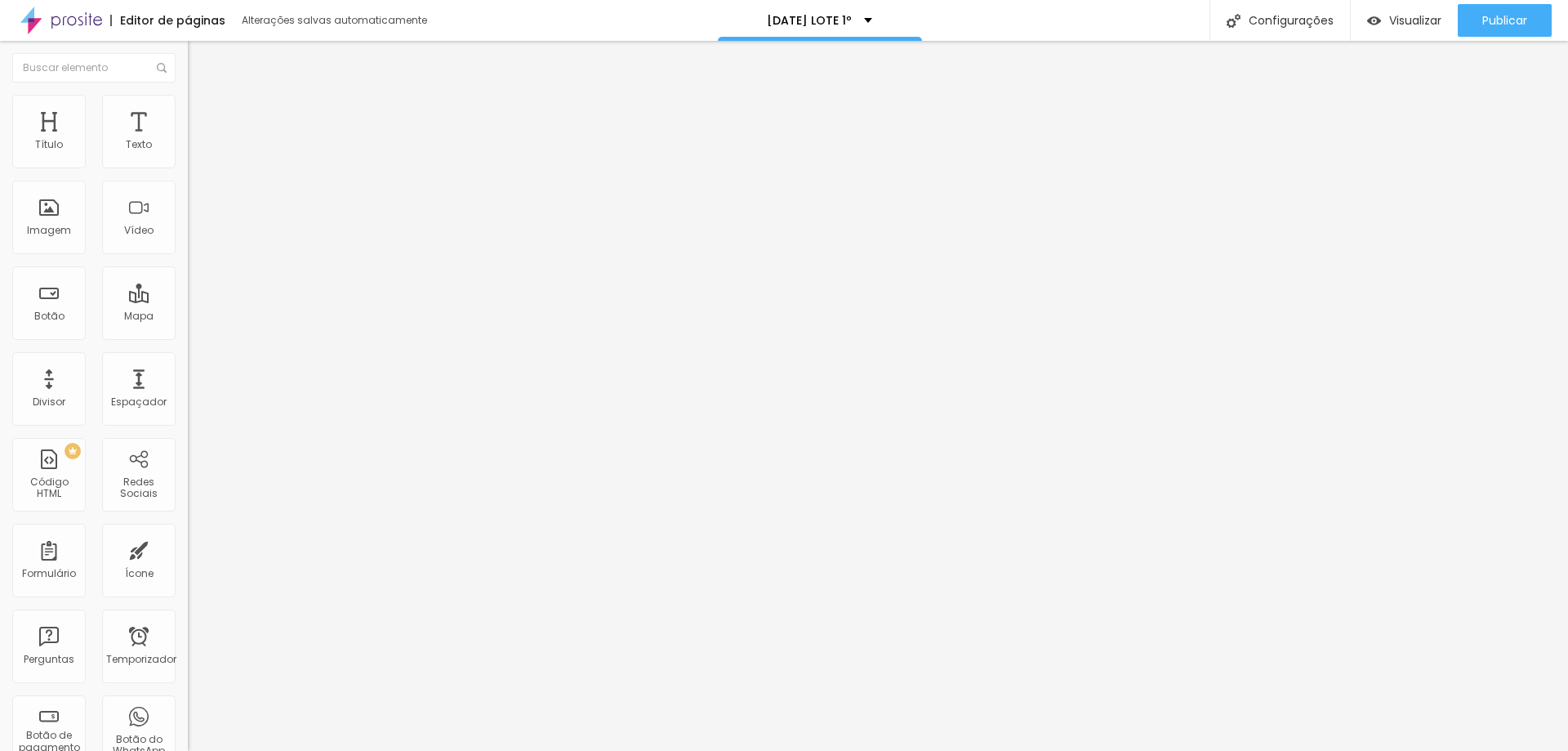
click at [188, 358] on input "range" at bounding box center [241, 364] width 106 height 13
click at [188, 141] on span "Adicionar imagem" at bounding box center [241, 133] width 106 height 14
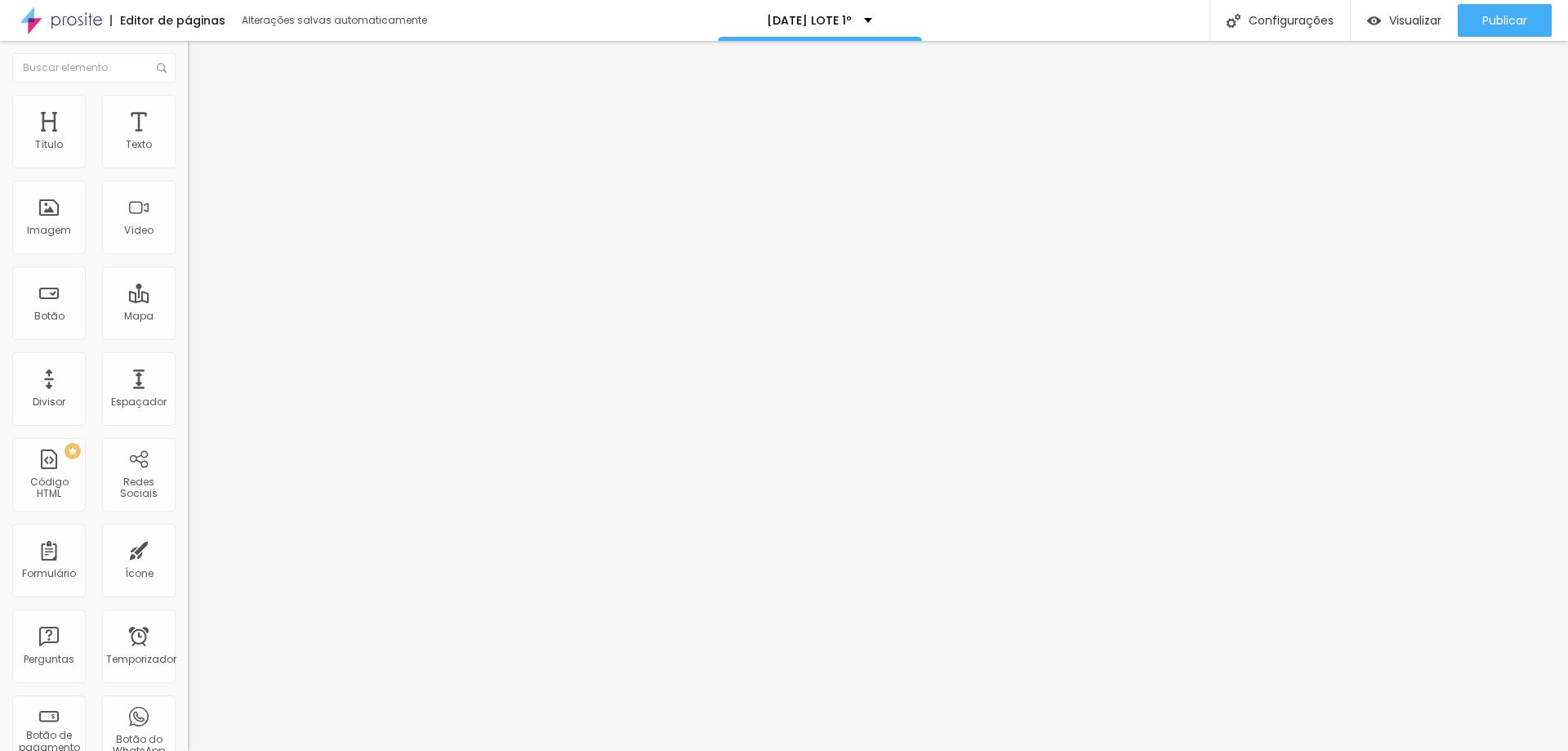
click at [203, 113] on font "Estilo" at bounding box center [215, 106] width 25 height 14
drag, startPoint x: 160, startPoint y: 176, endPoint x: 137, endPoint y: 180, distance: 23.3
click at [188, 167] on input "range" at bounding box center [241, 161] width 106 height 13
click at [188, 358] on input "range" at bounding box center [241, 364] width 106 height 13
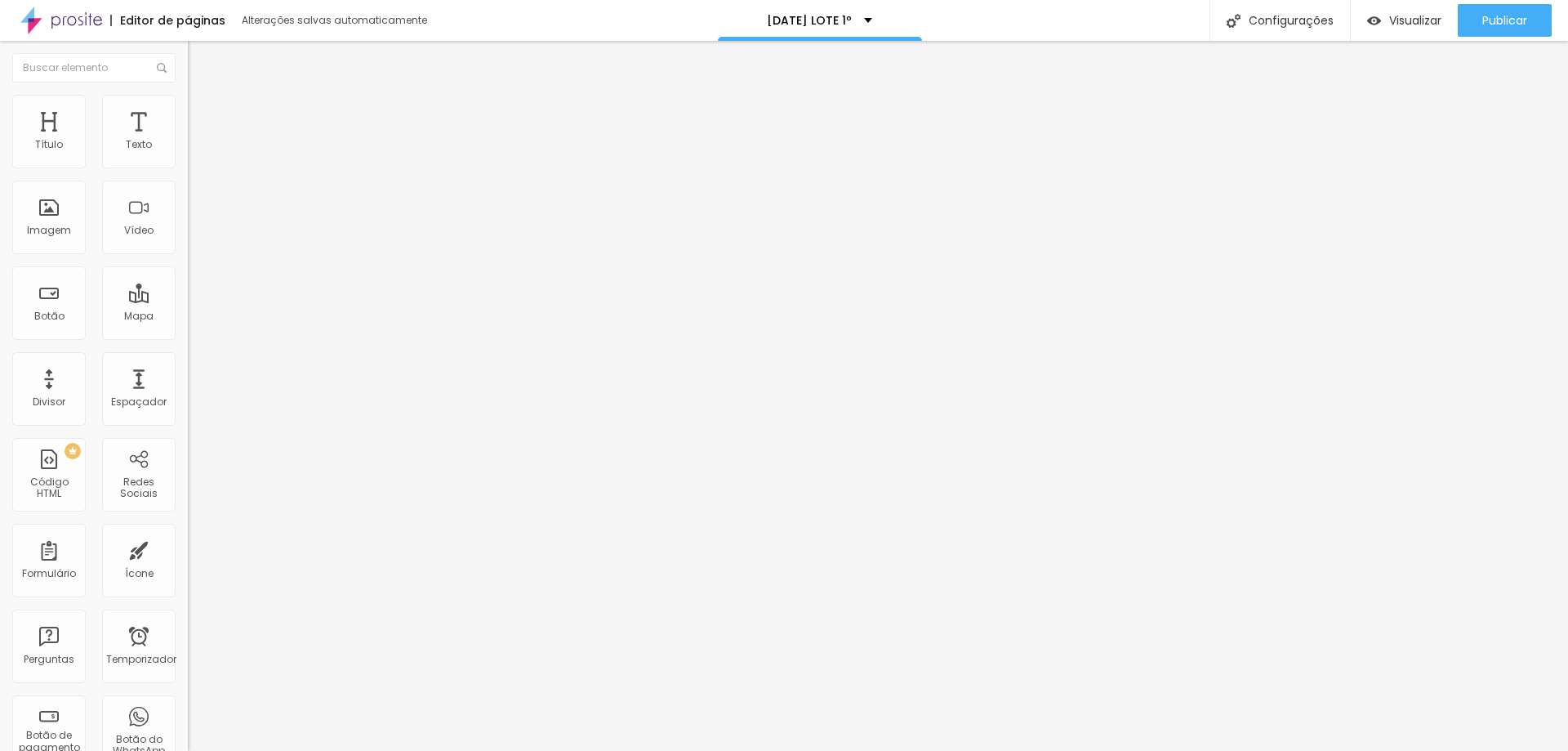
click at [188, 358] on input "range" at bounding box center [241, 364] width 106 height 13
click at [1394, 11] on div "Visualizar" at bounding box center [1405, 20] width 74 height 32
click at [203, 113] on font "Avançado" at bounding box center [229, 106] width 54 height 14
click at [203, 96] on font "Conteúdo" at bounding box center [228, 89] width 51 height 14
click at [188, 149] on div "PAGAR AGORA" at bounding box center [282, 135] width 188 height 27
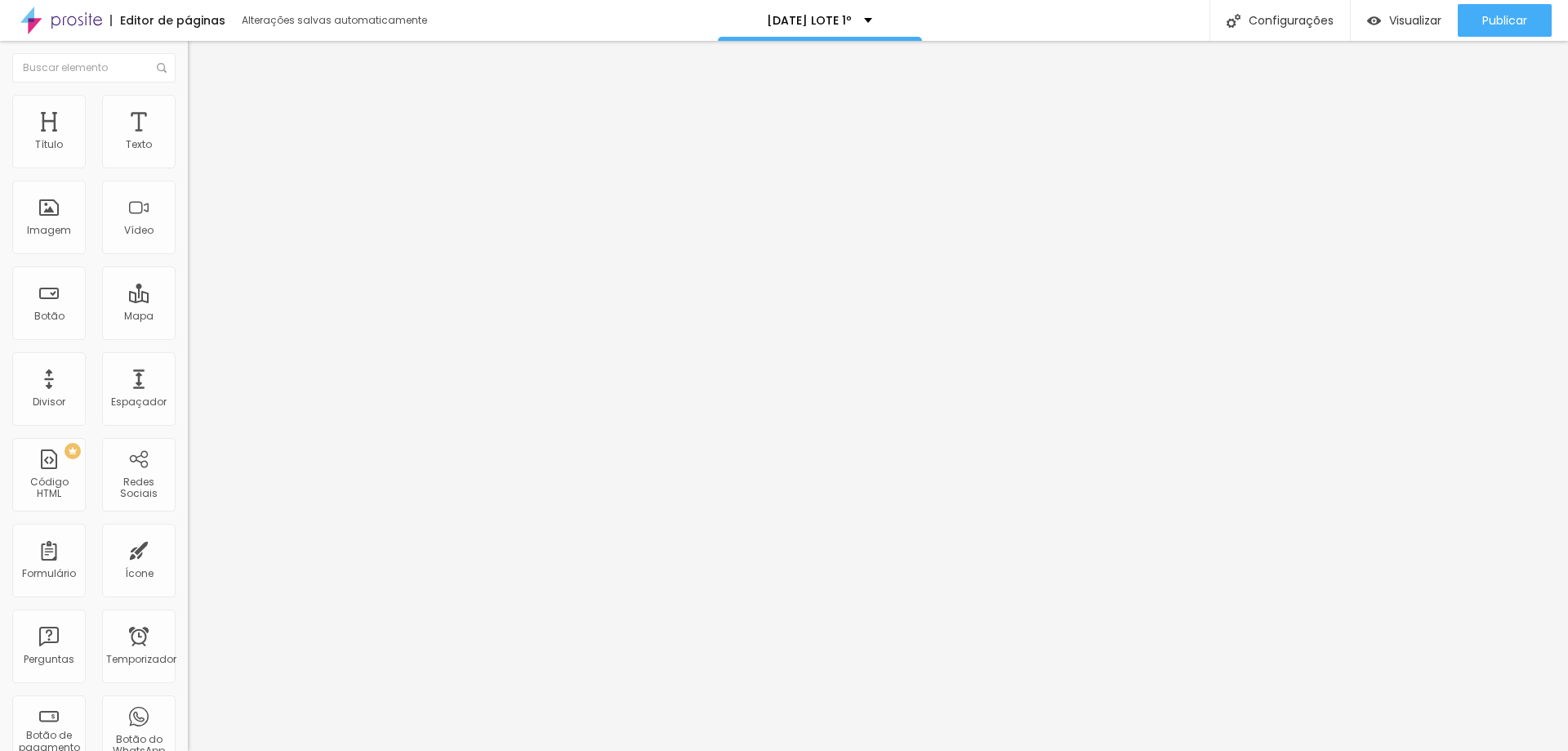
drag, startPoint x: 796, startPoint y: 199, endPoint x: 702, endPoint y: 209, distance: 94.5
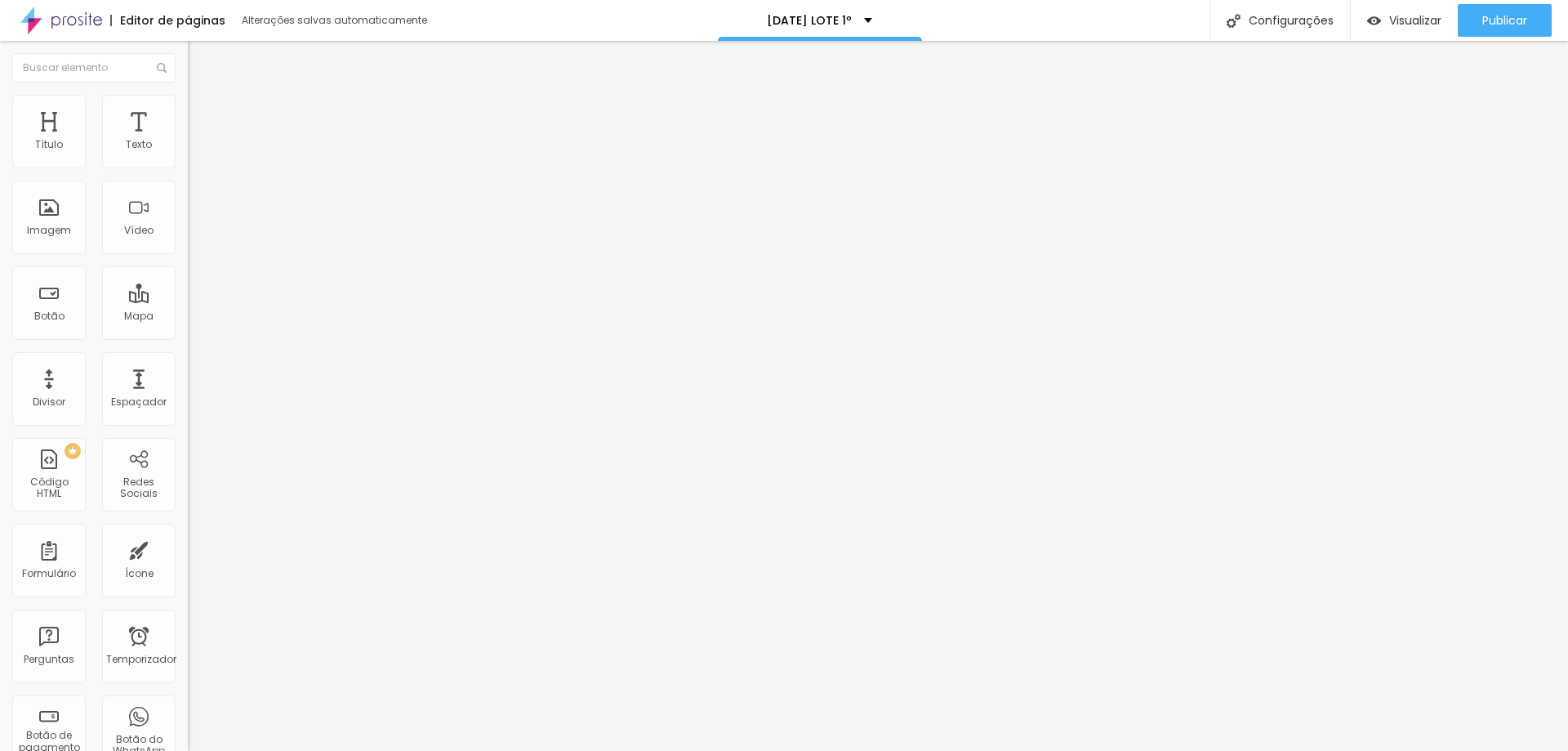
click at [203, 110] on font "Avançado" at bounding box center [229, 106] width 54 height 14
click at [203, 96] on font "Conteúdo" at bounding box center [228, 89] width 51 height 14
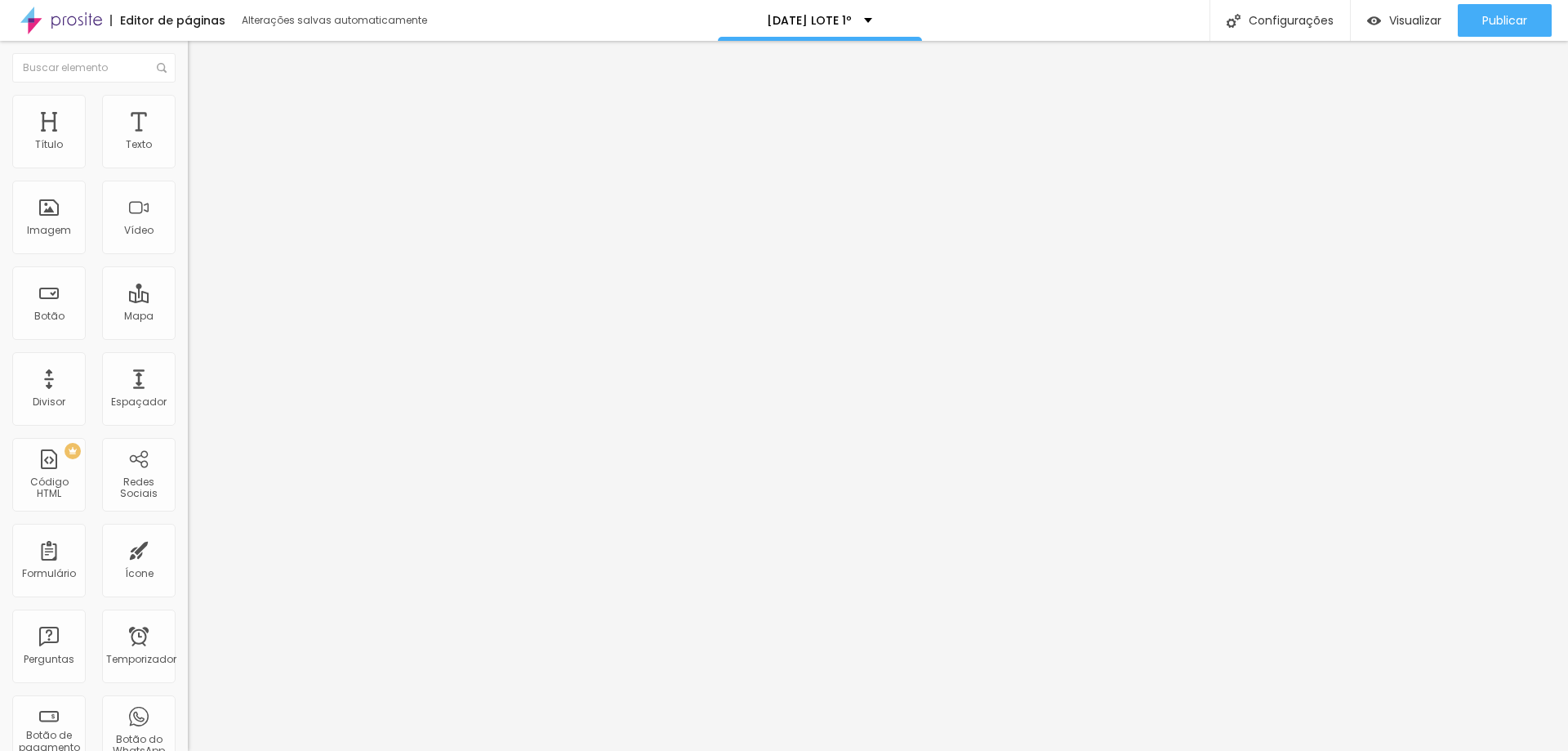
click at [203, 113] on font "Avançado" at bounding box center [229, 106] width 54 height 14
click at [188, 95] on li "Conteúdo" at bounding box center [282, 86] width 188 height 17
click at [188, 149] on div "PAGAR AGORA" at bounding box center [282, 135] width 188 height 27
click at [188, 159] on img at bounding box center [193, 154] width 10 height 10
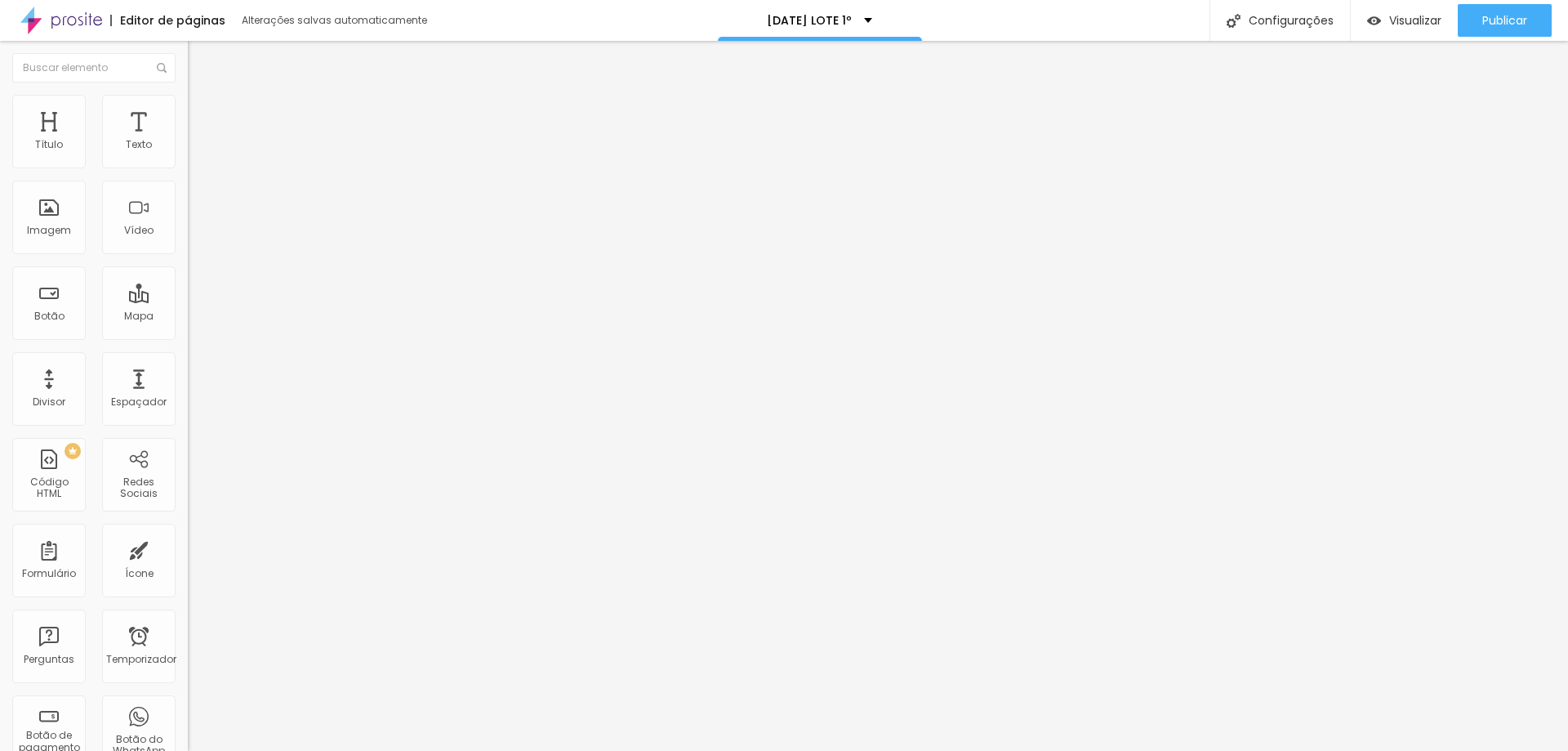
click at [1402, 23] on font "Visualizar" at bounding box center [1414, 21] width 52 height 17
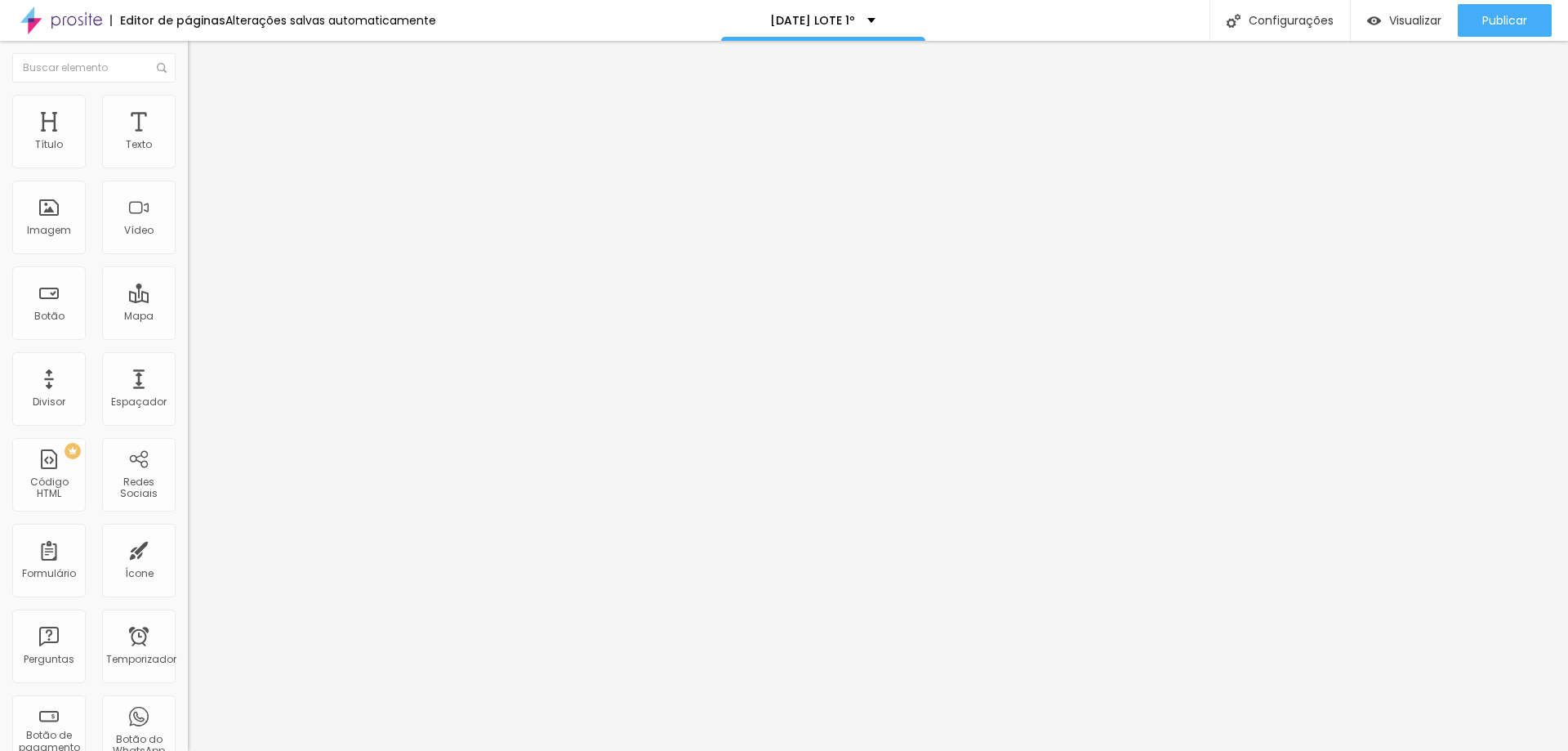
click at [203, 113] on font "Estilo" at bounding box center [215, 106] width 25 height 14
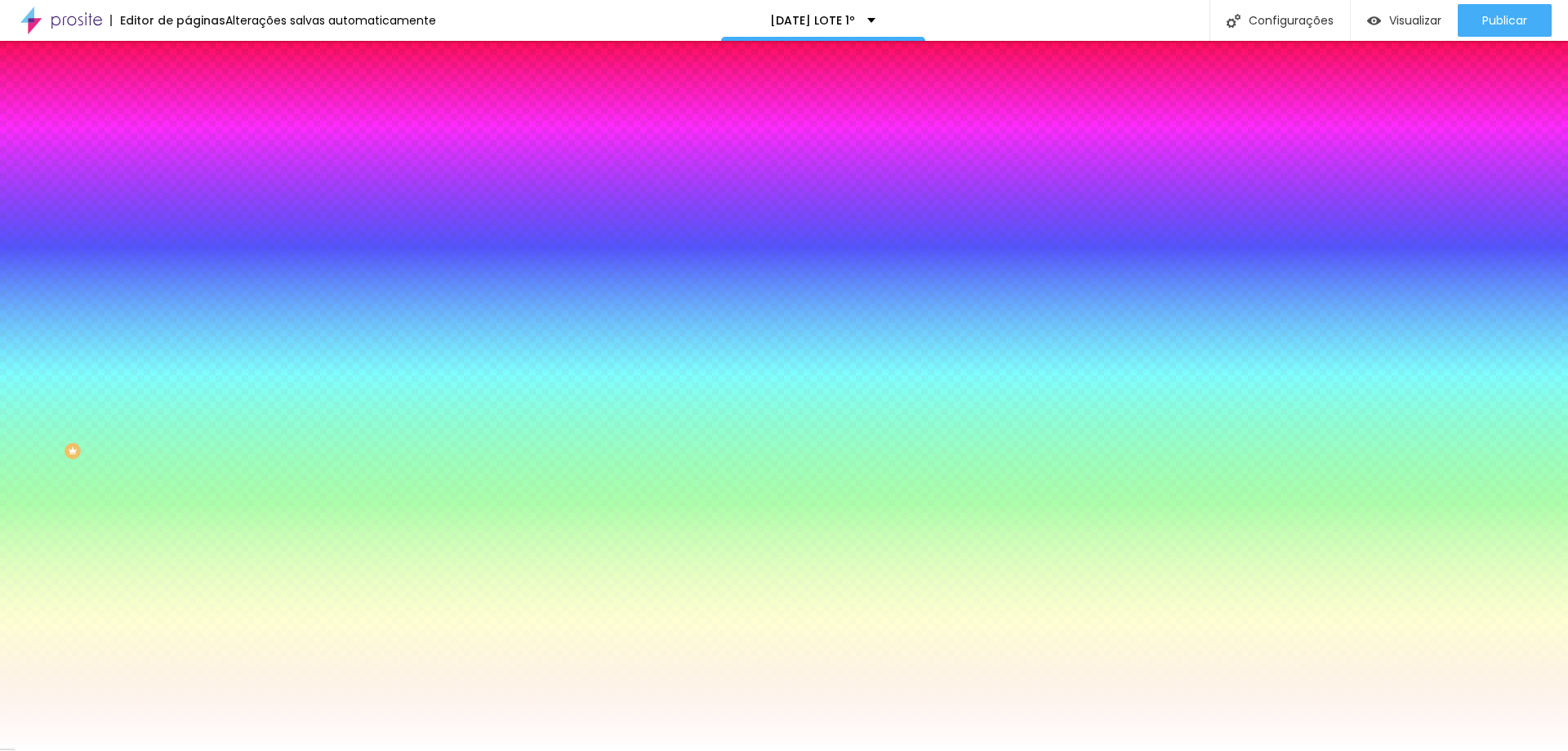
drag, startPoint x: 130, startPoint y: 294, endPoint x: 159, endPoint y: 296, distance: 29.1
click at [188, 239] on input "#FFFFFF" at bounding box center [286, 230] width 196 height 17
click at [188, 222] on div at bounding box center [282, 222] width 188 height 0
click at [146, 422] on div at bounding box center [784, 375] width 1568 height 751
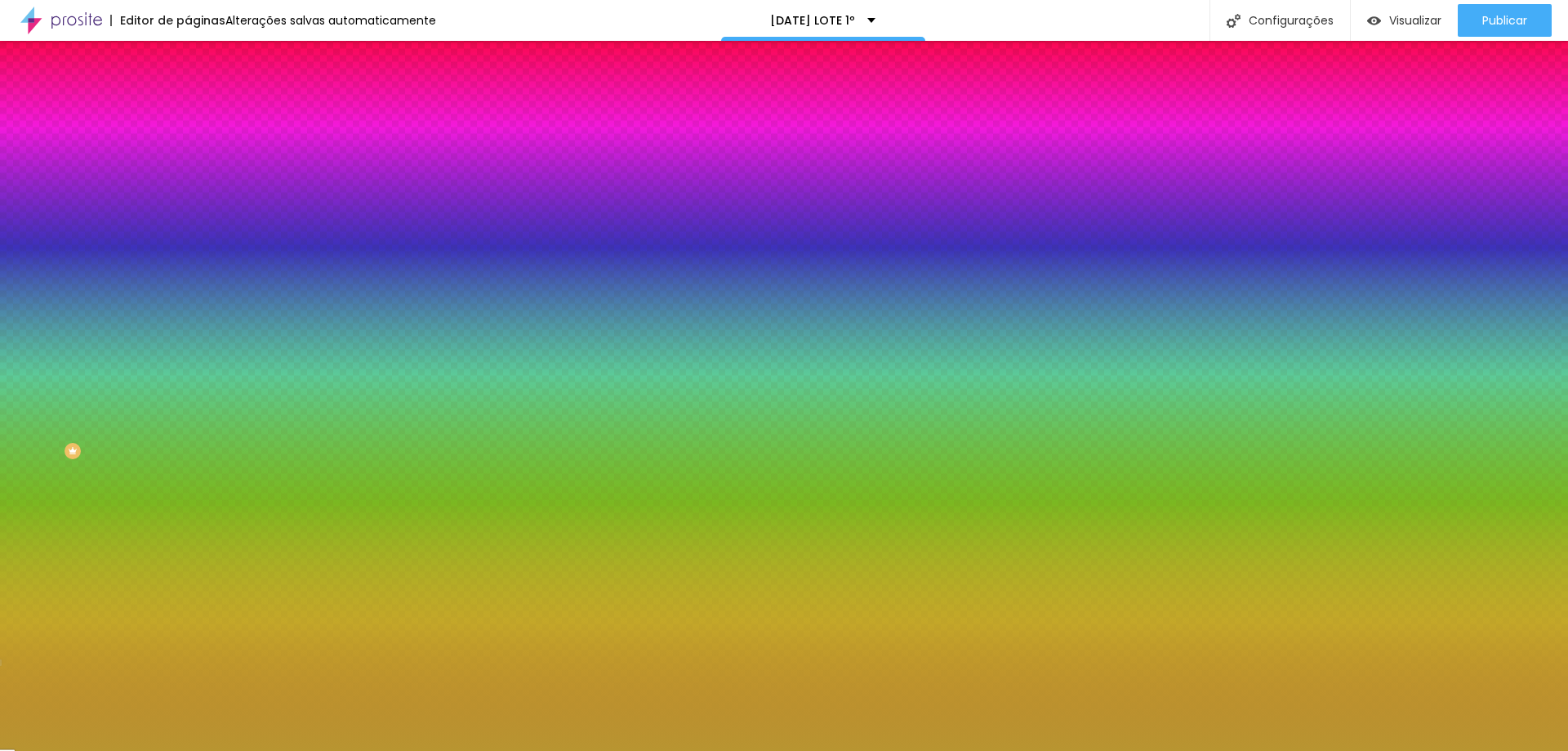
drag, startPoint x: 86, startPoint y: 383, endPoint x: 105, endPoint y: 348, distance: 39.8
click at [105, 348] on div at bounding box center [784, 375] width 1568 height 751
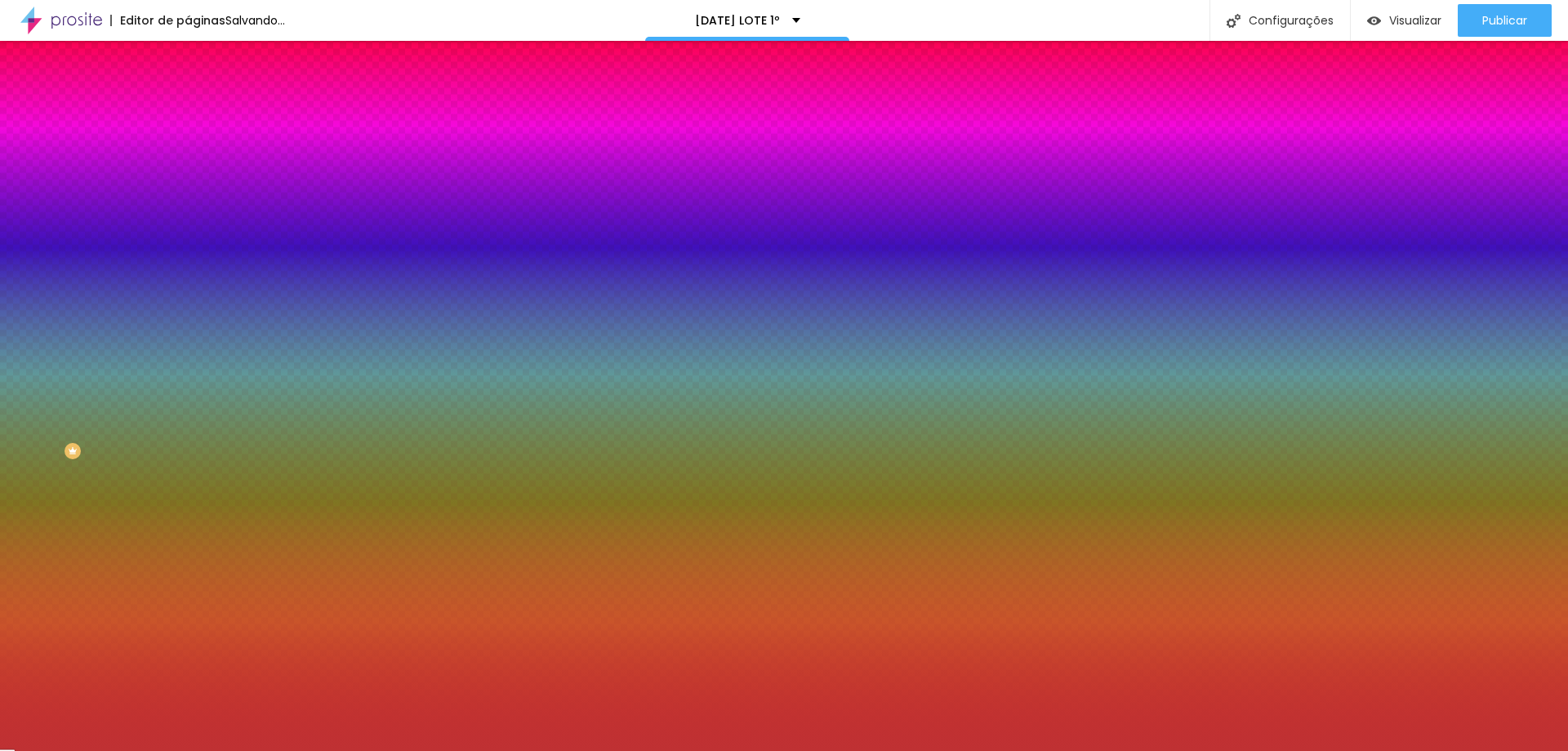
drag, startPoint x: 146, startPoint y: 323, endPoint x: 150, endPoint y: 315, distance: 8.9
click at [188, 239] on div at bounding box center [282, 239] width 188 height 0
drag, startPoint x: 111, startPoint y: 343, endPoint x: 121, endPoint y: 315, distance: 29.7
click at [188, 249] on div "Efeitos de fundo" at bounding box center [282, 244] width 188 height 10
click at [188, 222] on div at bounding box center [282, 222] width 188 height 0
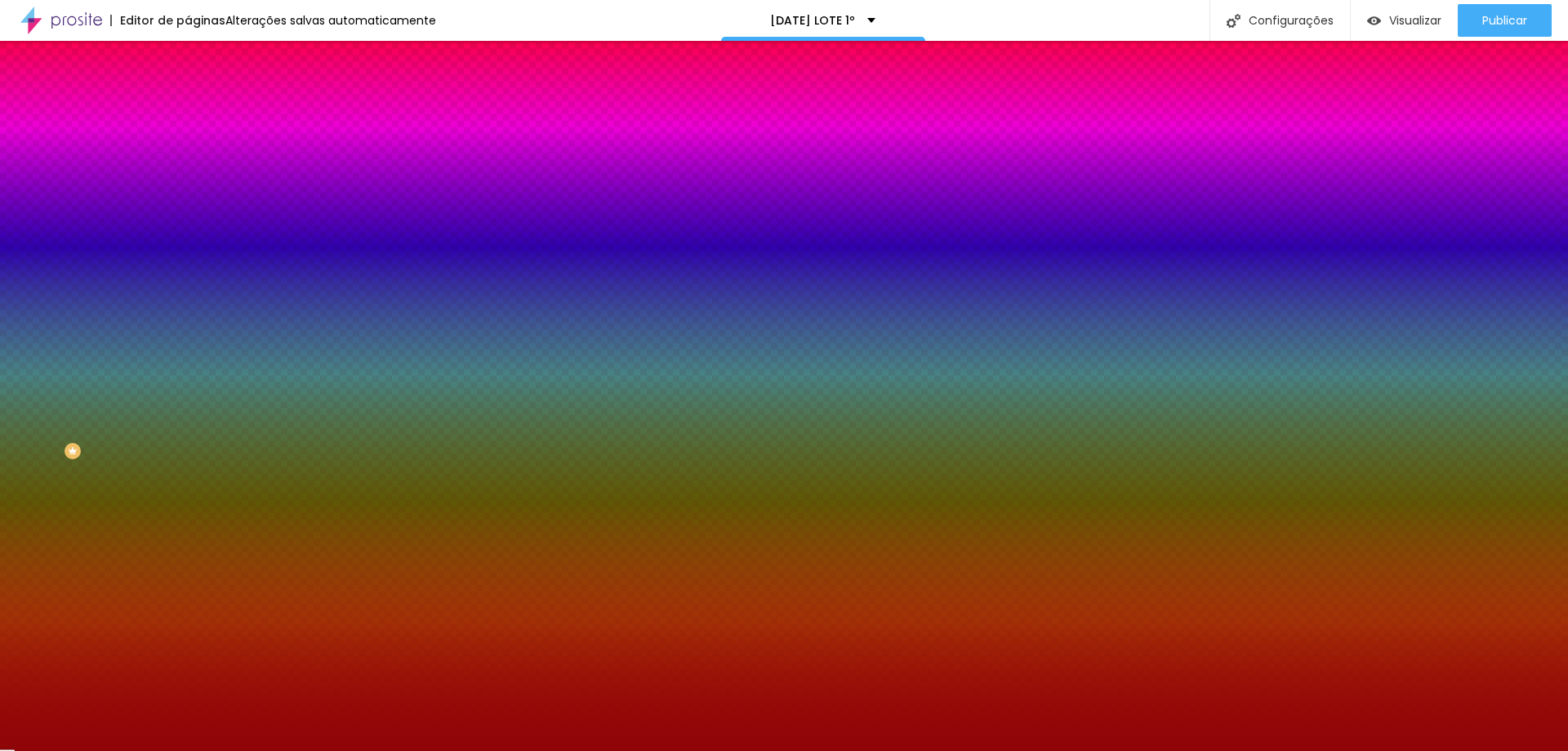
type input "#8F0609"
drag, startPoint x: 106, startPoint y: 344, endPoint x: 126, endPoint y: 371, distance: 33.6
click at [126, 371] on div at bounding box center [784, 375] width 1568 height 751
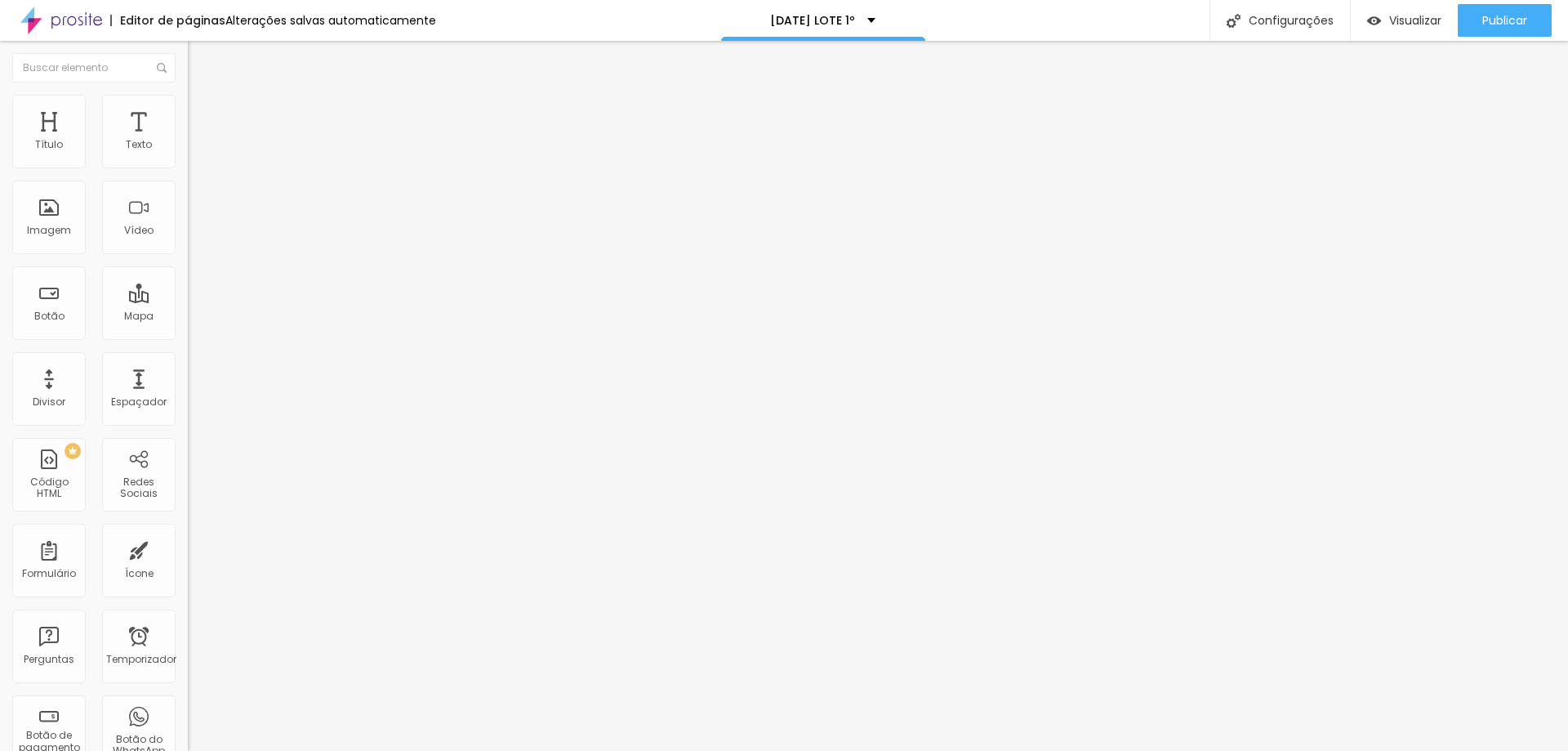
click at [195, 135] on icon "button" at bounding box center [201, 129] width 12 height 12
click at [203, 112] on font "Avançado" at bounding box center [229, 106] width 54 height 14
click at [203, 96] on font "Estilo" at bounding box center [215, 89] width 25 height 14
click at [203, 110] on font "Estilo" at bounding box center [215, 106] width 25 height 14
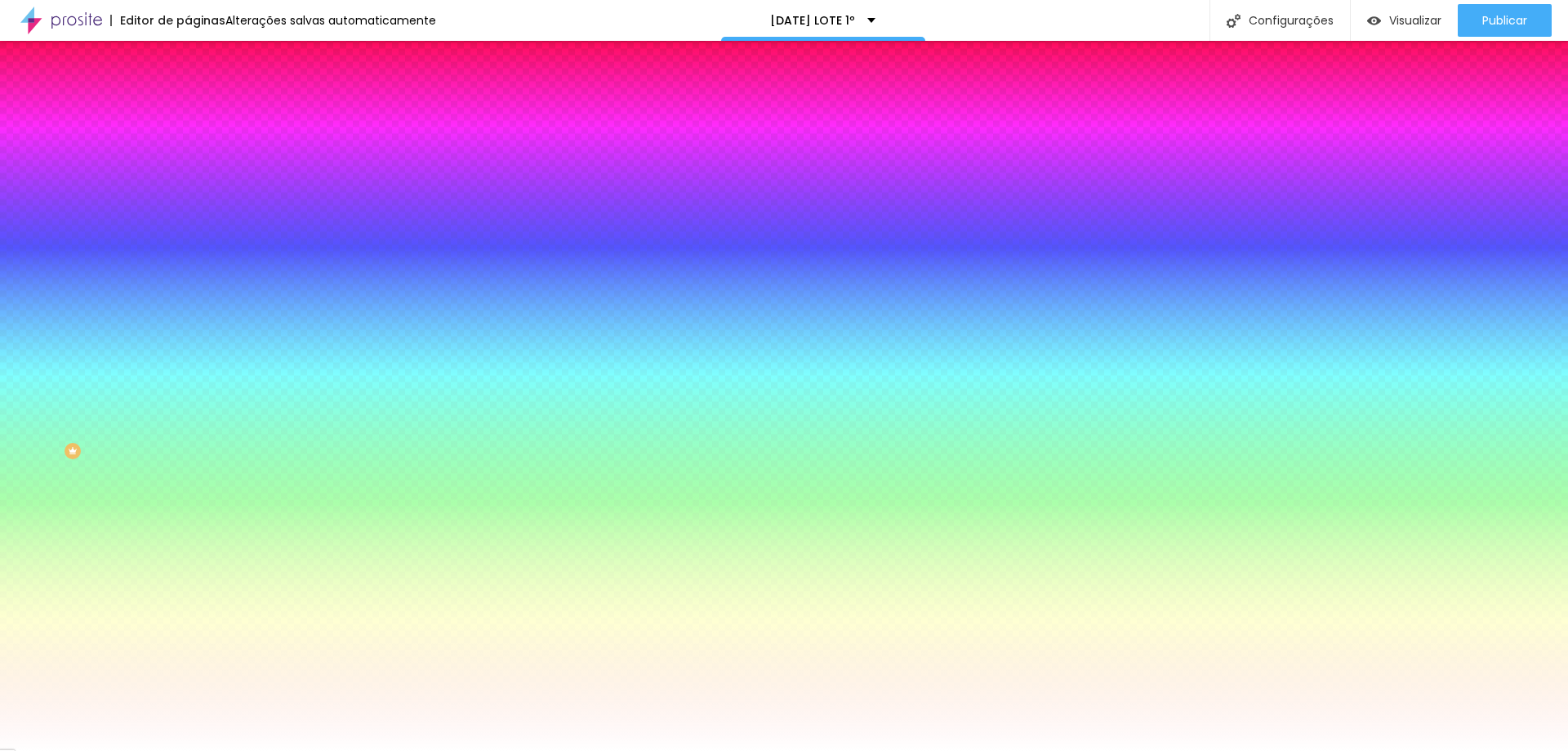
click at [188, 156] on div at bounding box center [282, 156] width 188 height 0
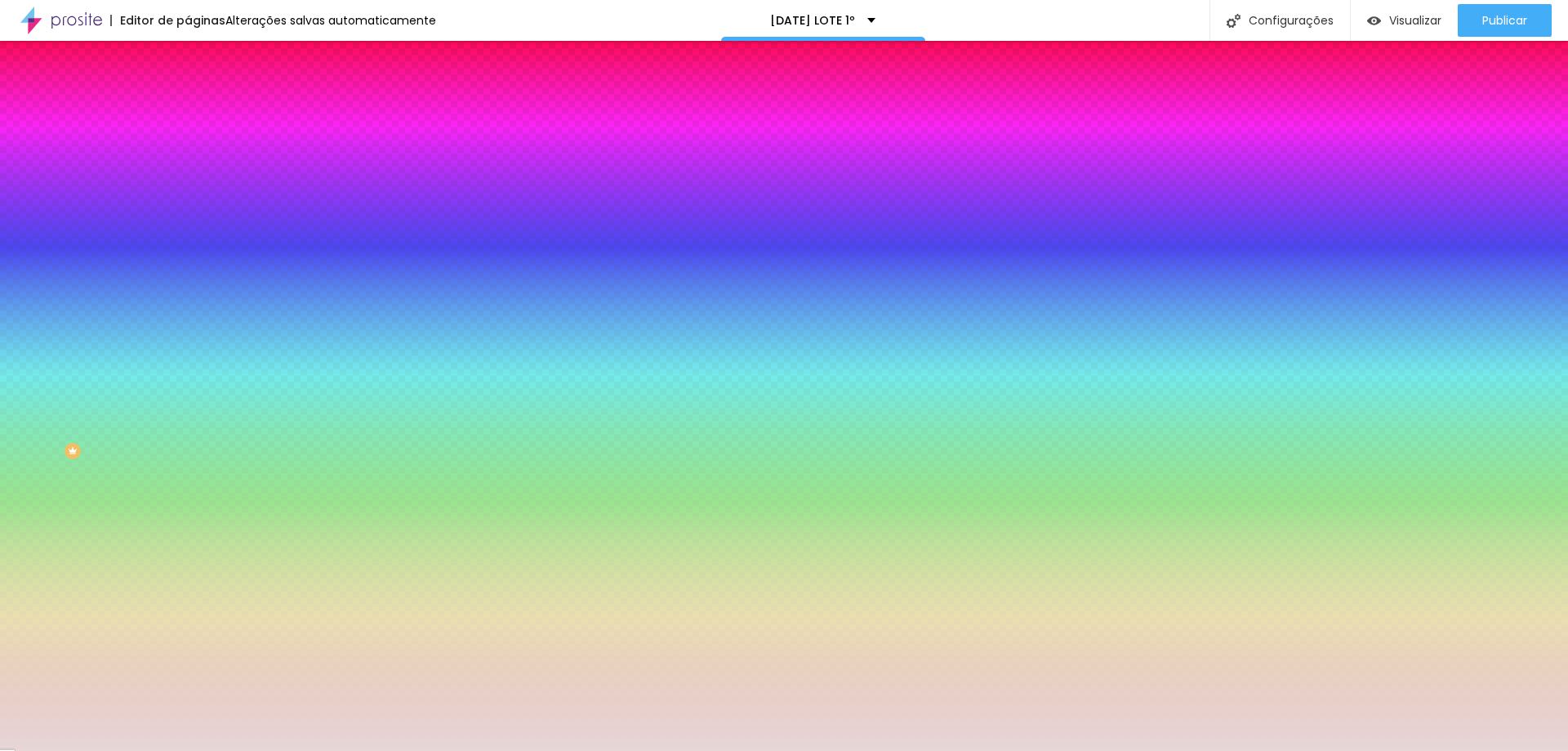
click at [32, 196] on div at bounding box center [784, 375] width 1568 height 751
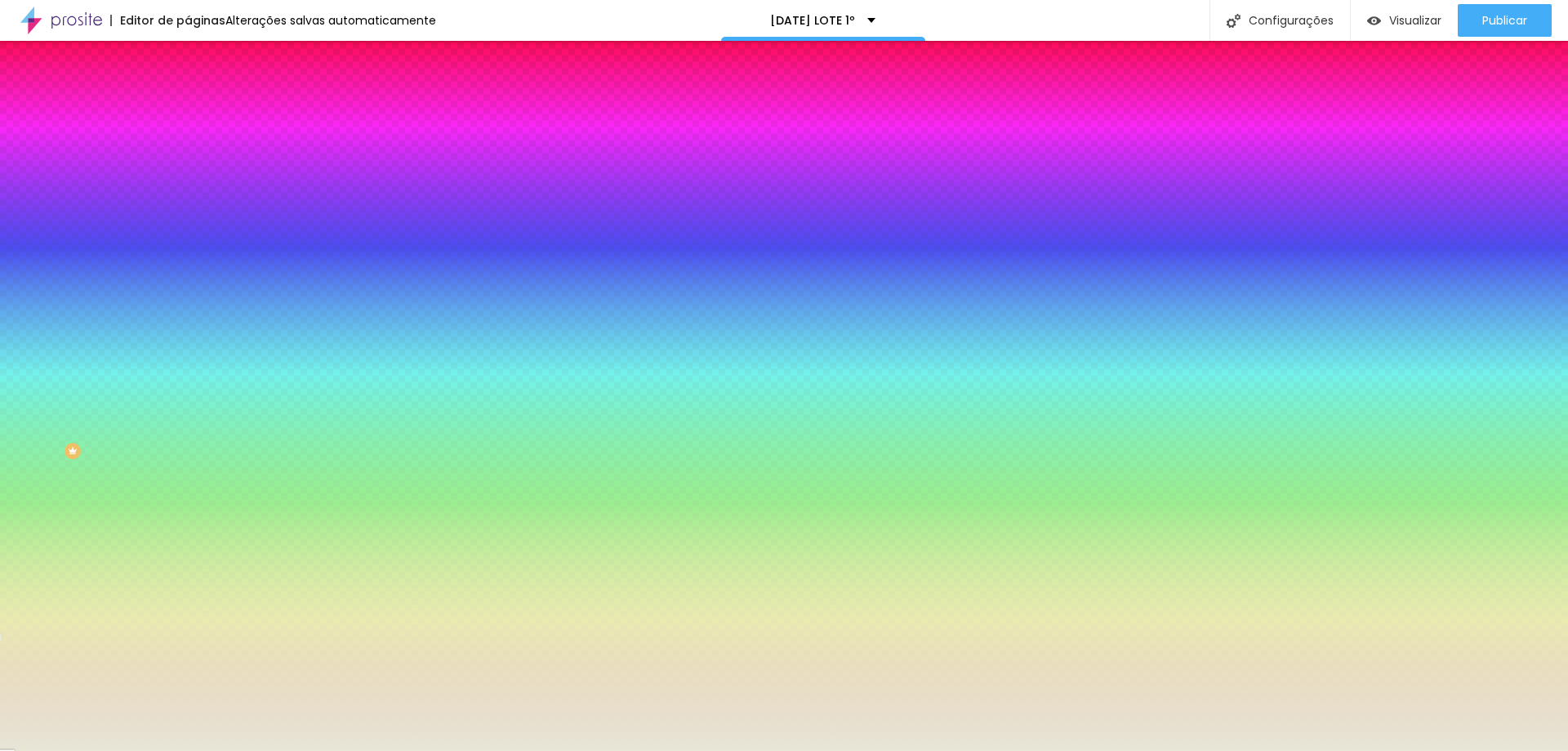
drag, startPoint x: 145, startPoint y: 286, endPoint x: 136, endPoint y: 284, distance: 9.2
click at [138, 285] on div at bounding box center [784, 375] width 1568 height 751
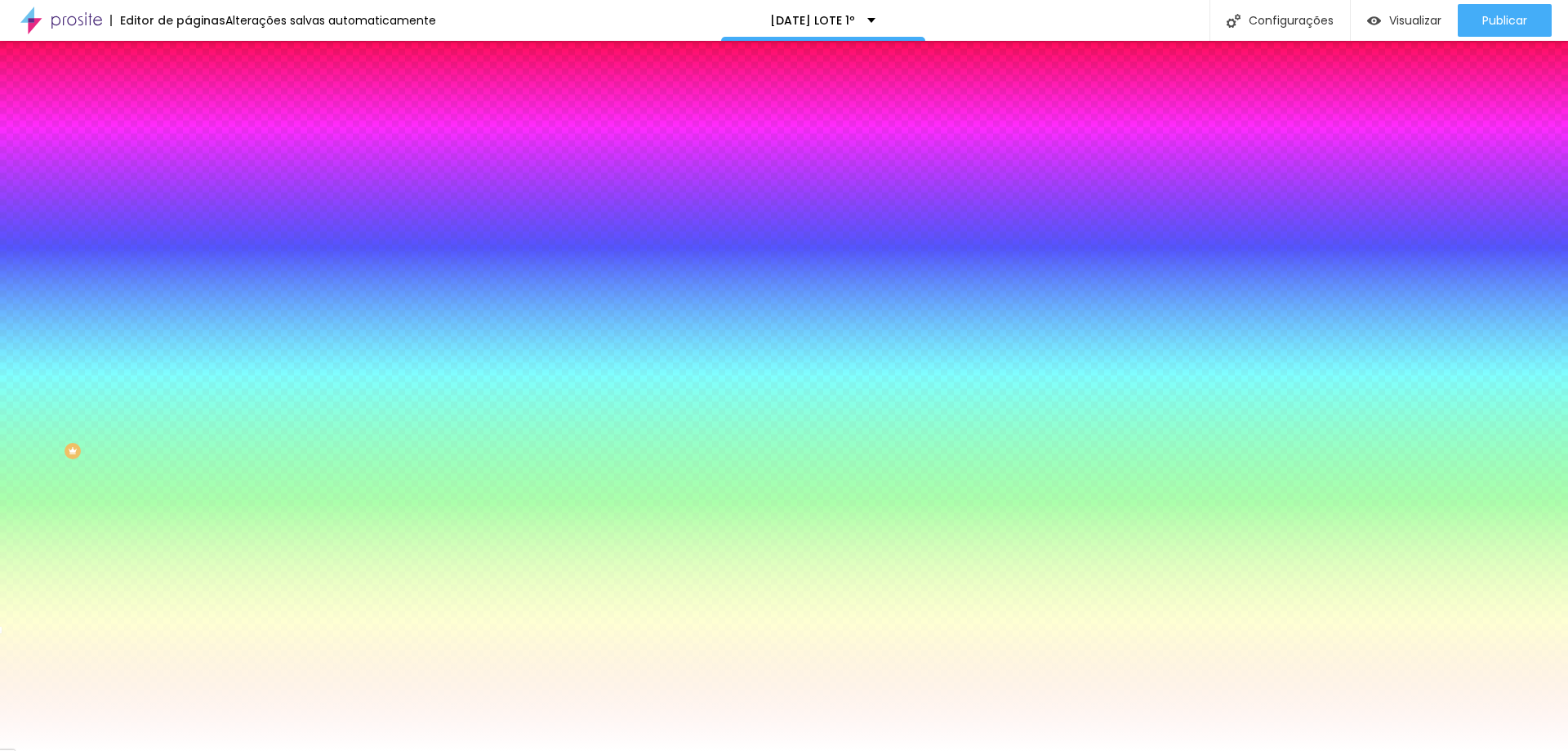
type input "#FFFFFF"
drag, startPoint x: 37, startPoint y: 196, endPoint x: 23, endPoint y: 181, distance: 20.5
click at [188, 172] on div at bounding box center [282, 172] width 188 height 0
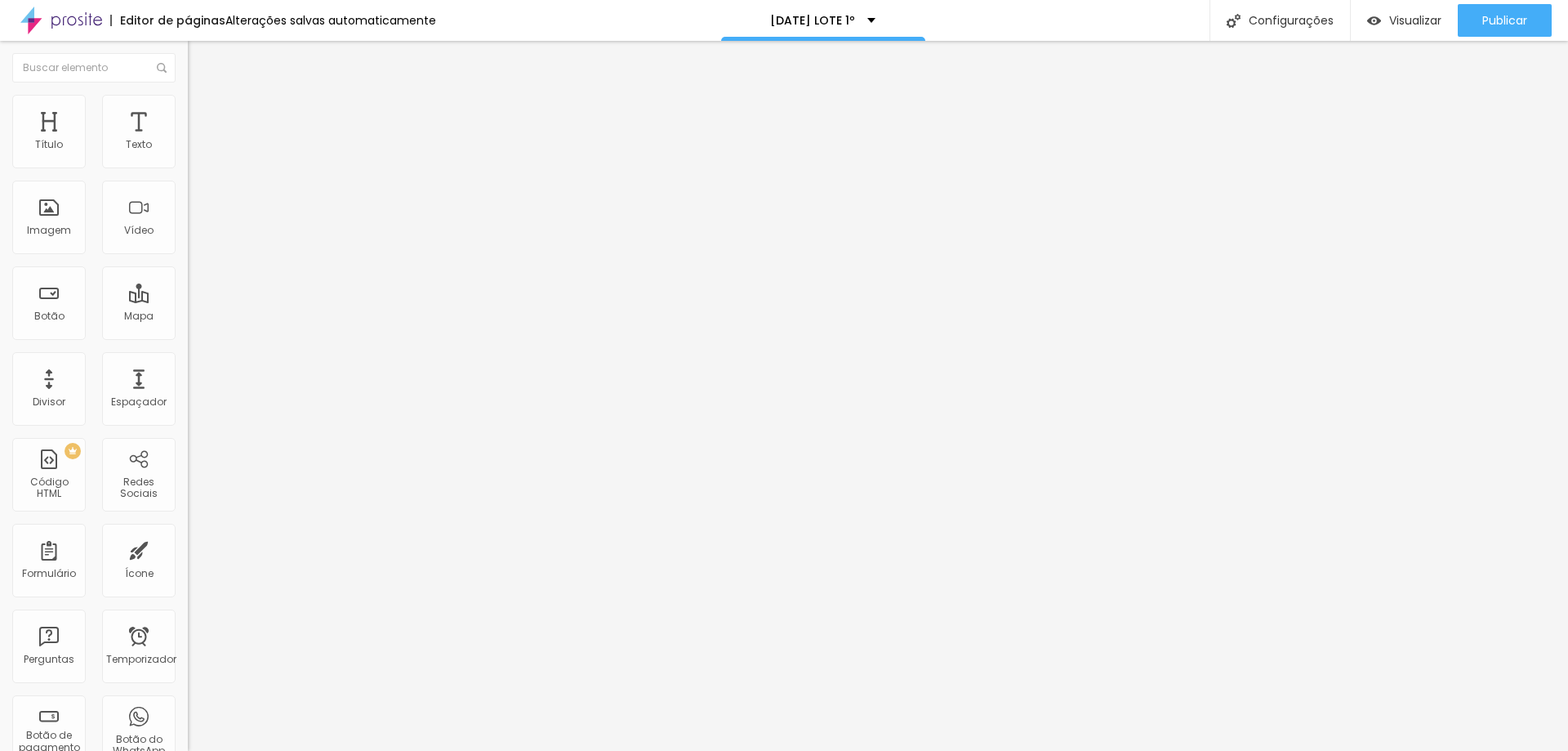
click at [188, 101] on img at bounding box center [195, 102] width 15 height 15
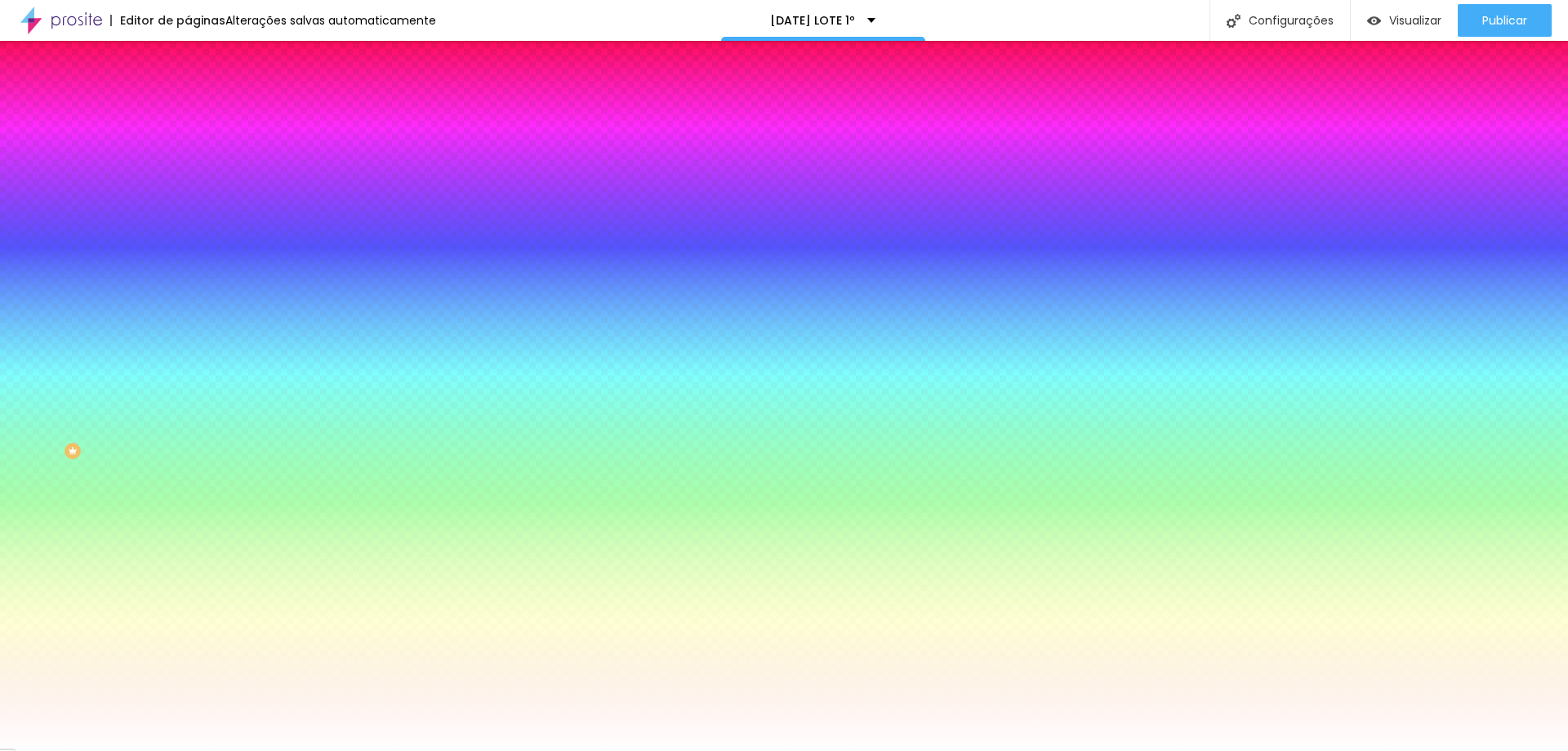
click at [188, 156] on div at bounding box center [282, 156] width 188 height 0
type input "#FFF9F9"
click at [188, 172] on div "Cor de fundo Voltar ao padrão #FFF9F9" at bounding box center [282, 150] width 188 height 45
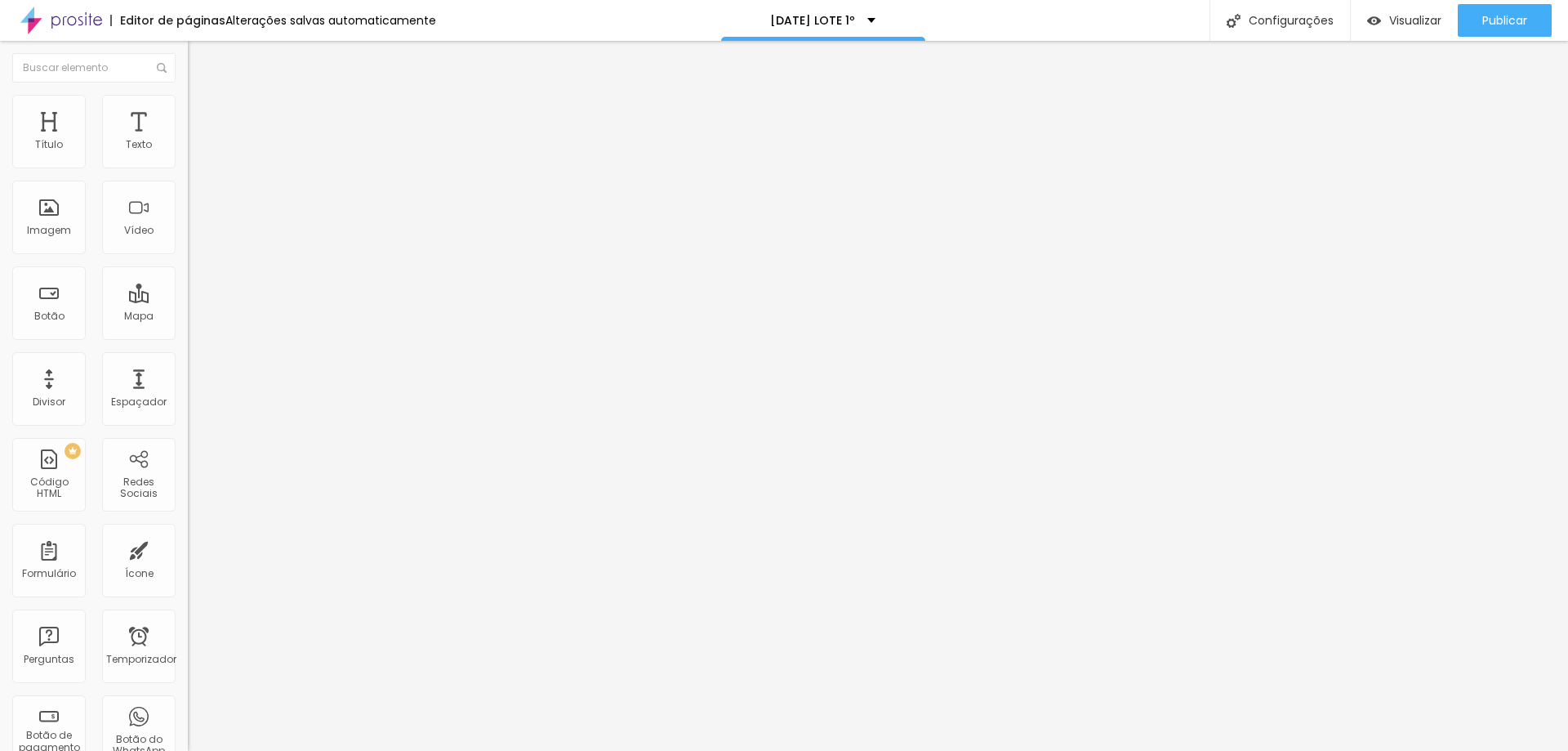
click at [203, 113] on font "Estilo" at bounding box center [215, 106] width 25 height 14
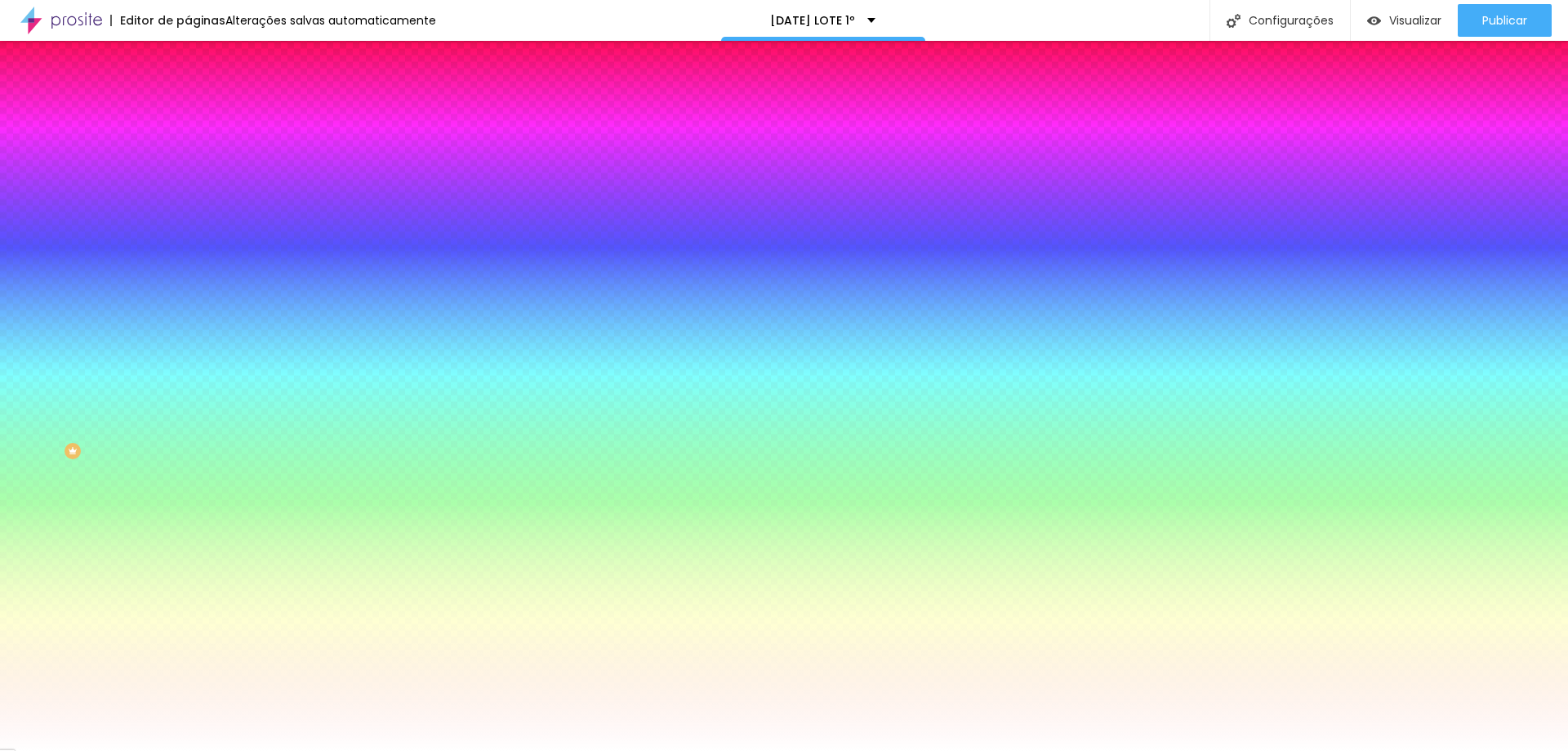
click at [188, 222] on div at bounding box center [282, 222] width 188 height 0
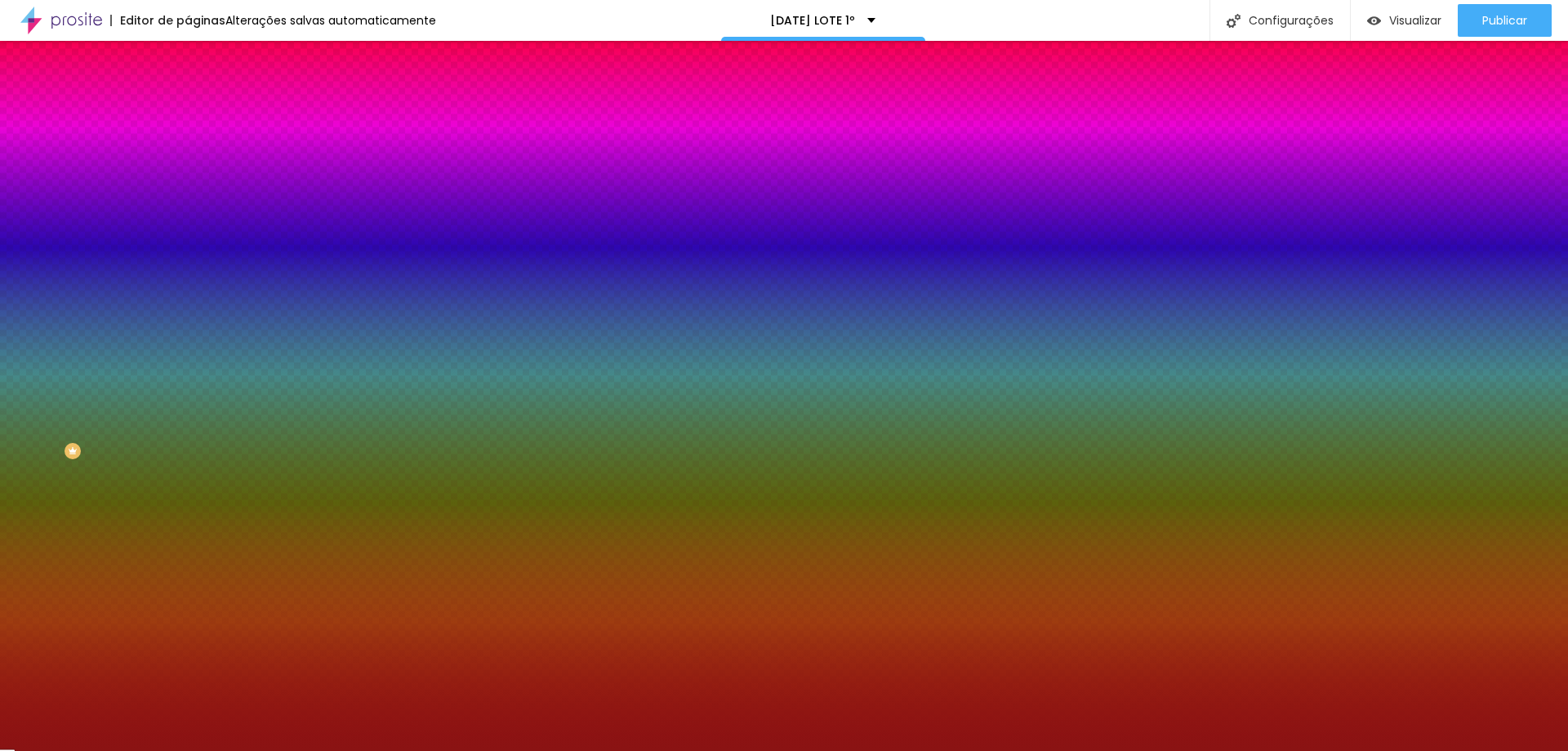
type input "#8A1414"
drag, startPoint x: 121, startPoint y: 346, endPoint x: 115, endPoint y: 373, distance: 27.7
click at [115, 373] on div at bounding box center [784, 375] width 1568 height 751
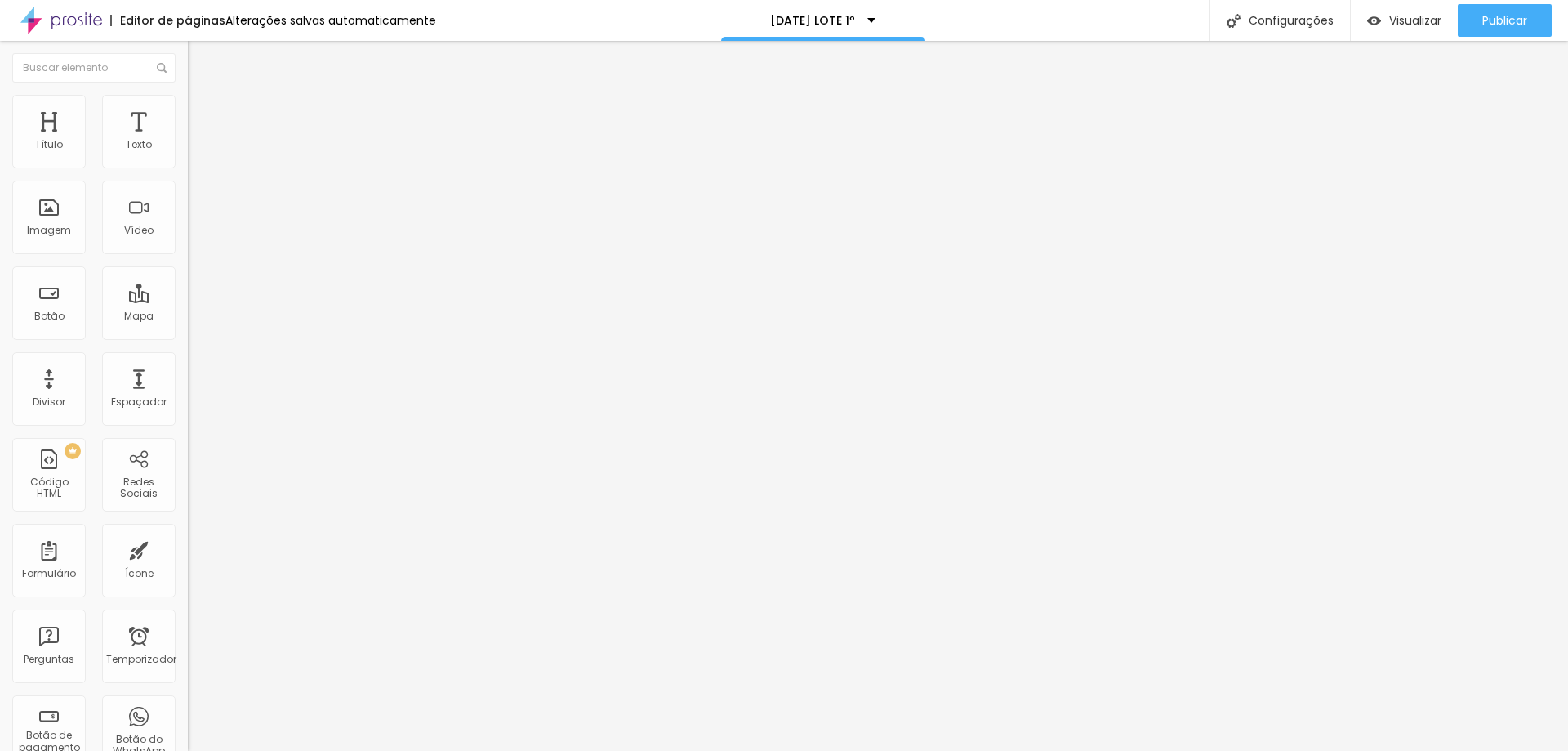
click at [203, 113] on font "Estilo" at bounding box center [215, 106] width 25 height 14
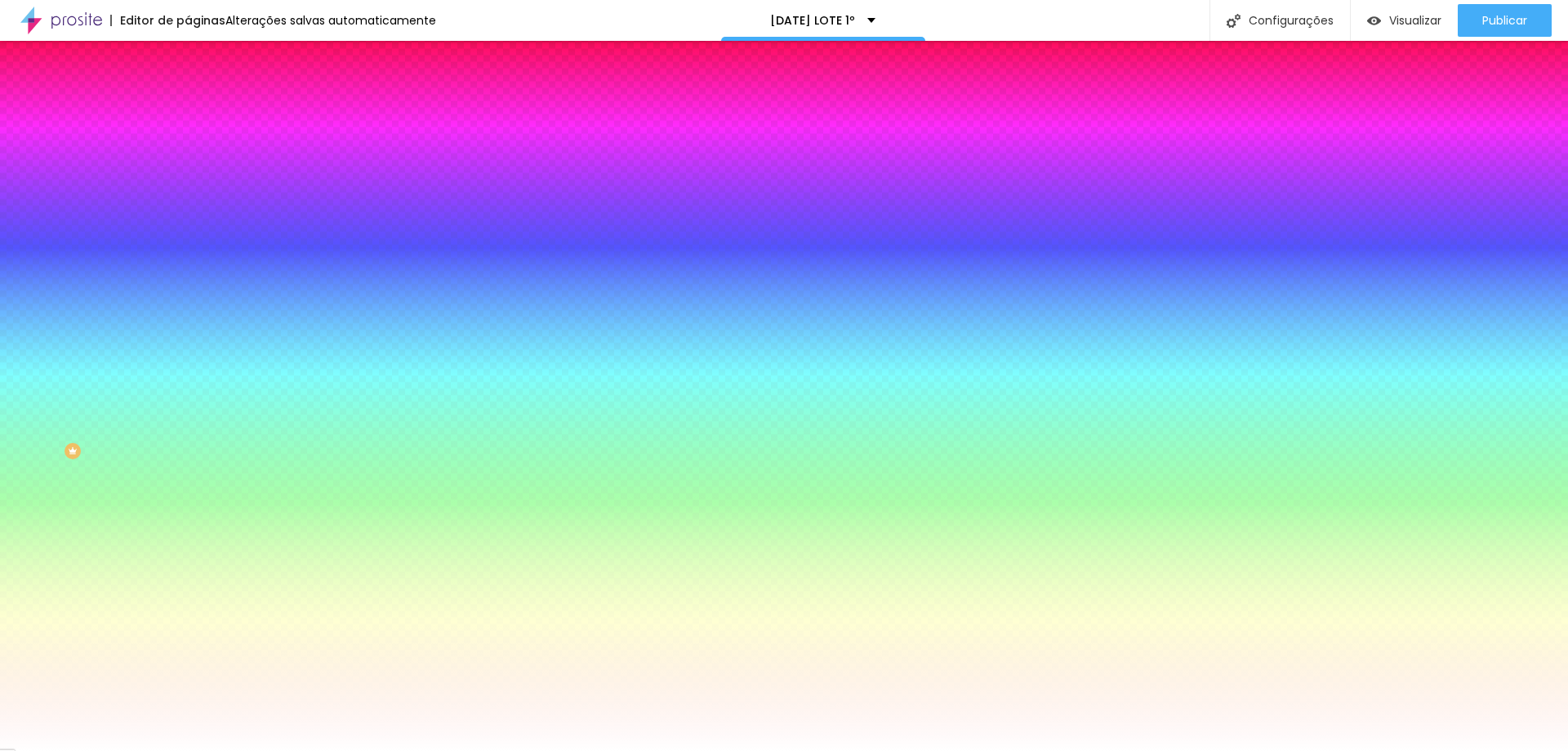
click at [188, 222] on div at bounding box center [282, 222] width 188 height 0
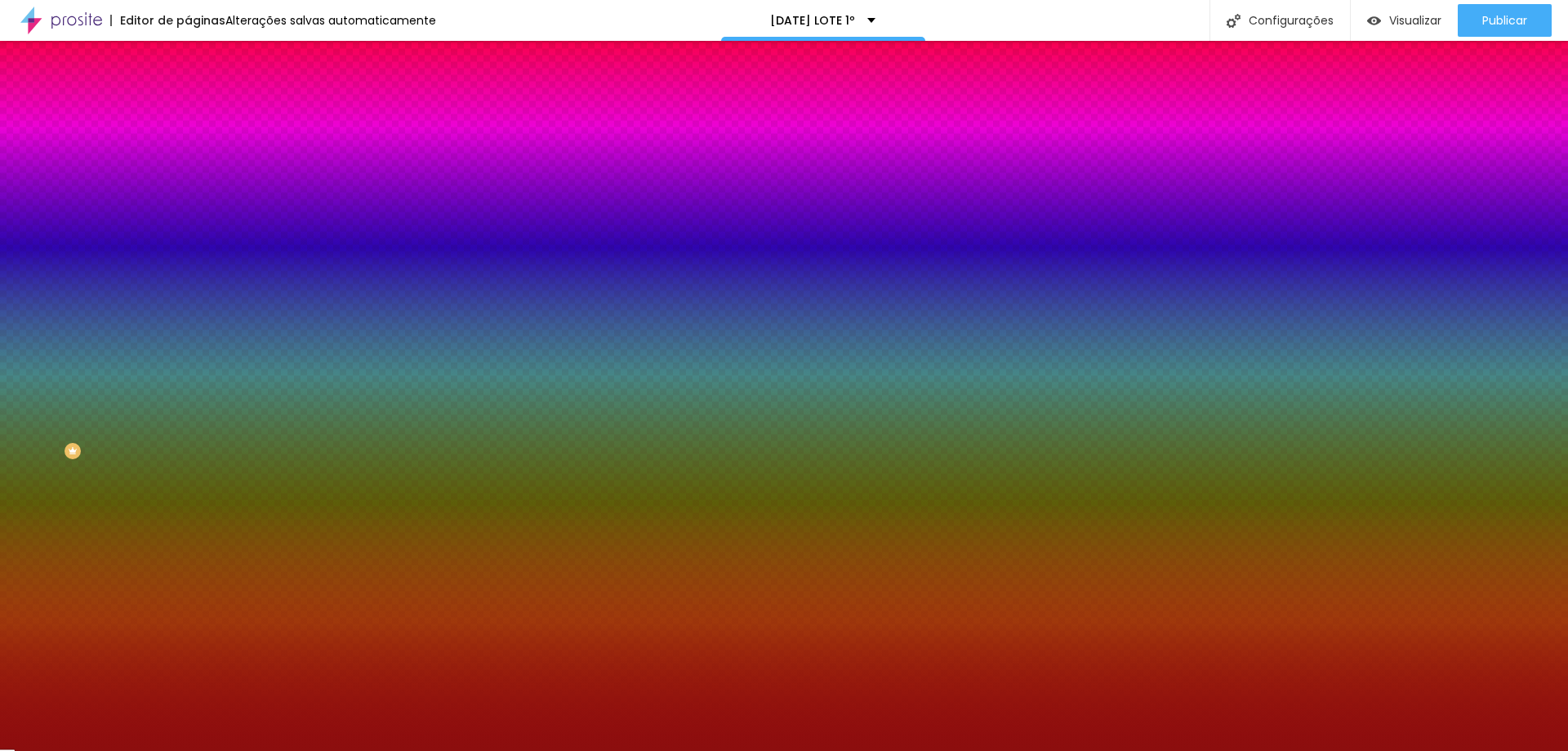
type input "#8A0D0D"
drag, startPoint x: 124, startPoint y: 356, endPoint x: 121, endPoint y: 374, distance: 18.2
click at [121, 374] on div at bounding box center [784, 375] width 1568 height 751
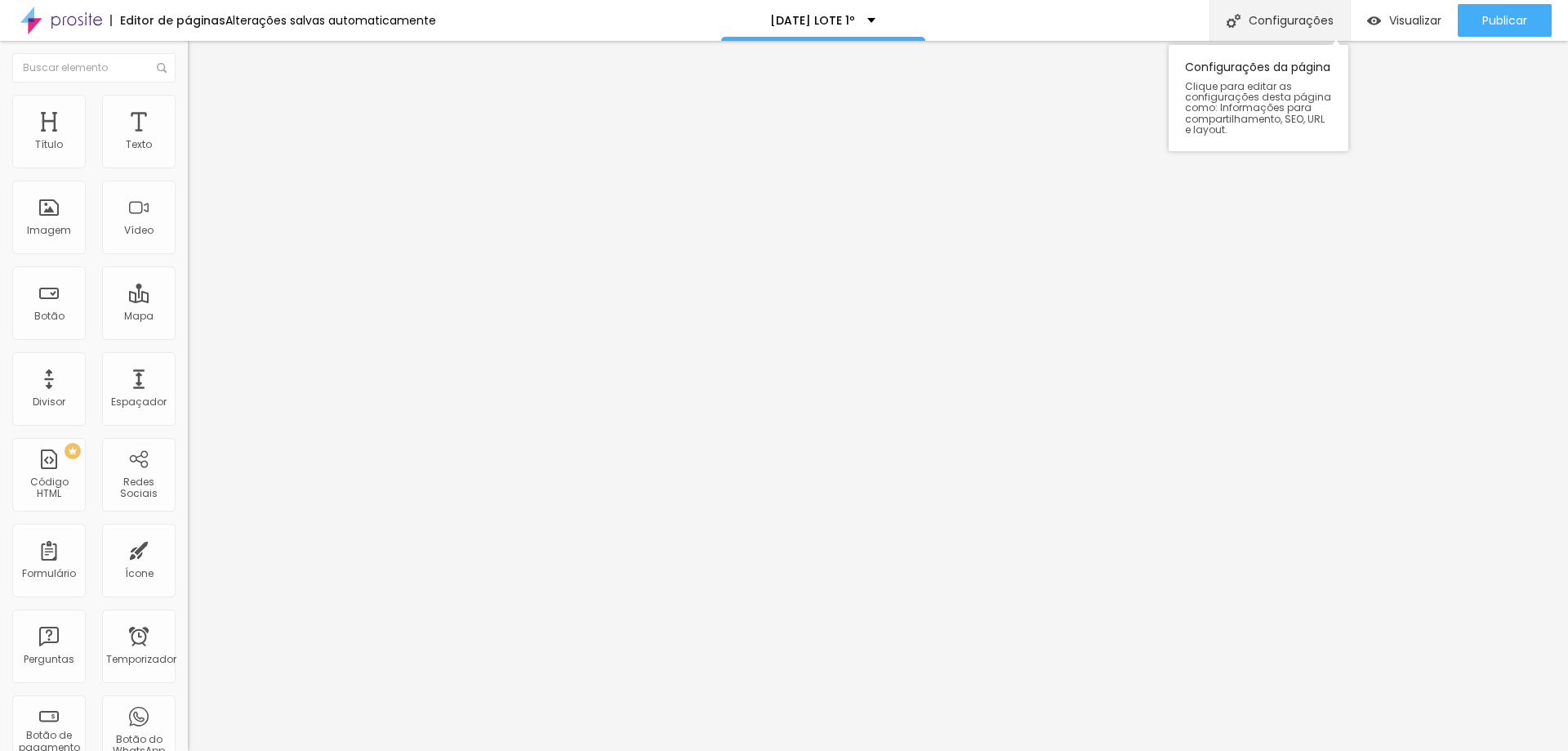
click at [1306, 26] on div "Configurações" at bounding box center [1280, 21] width 141 height 41
click at [80, 28] on img at bounding box center [61, 21] width 81 height 41
